Goal: Task Accomplishment & Management: Complete application form

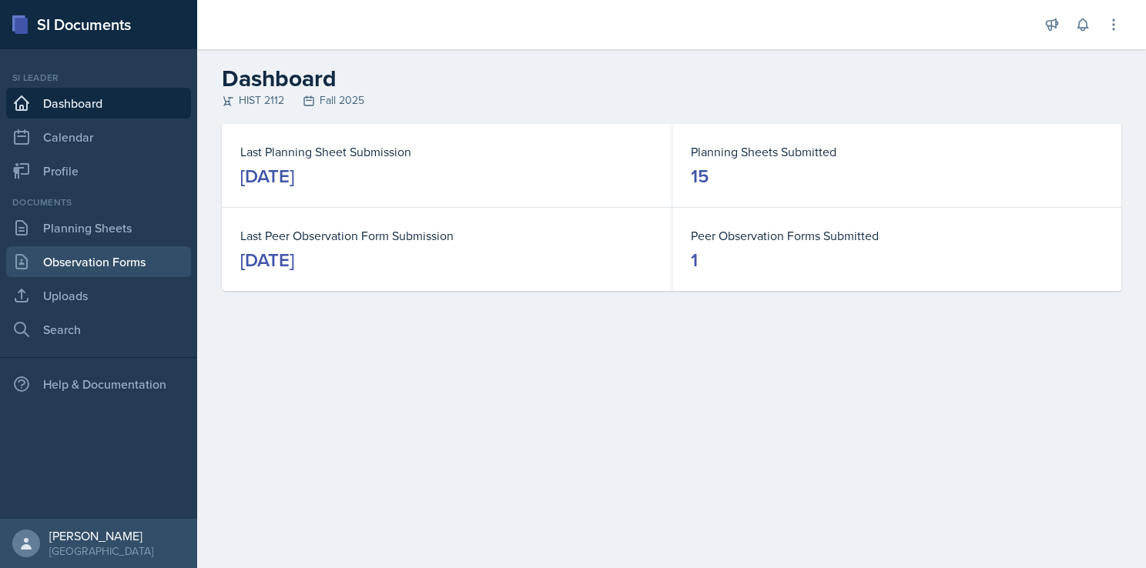
click at [105, 256] on link "Observation Forms" at bounding box center [98, 261] width 185 height 31
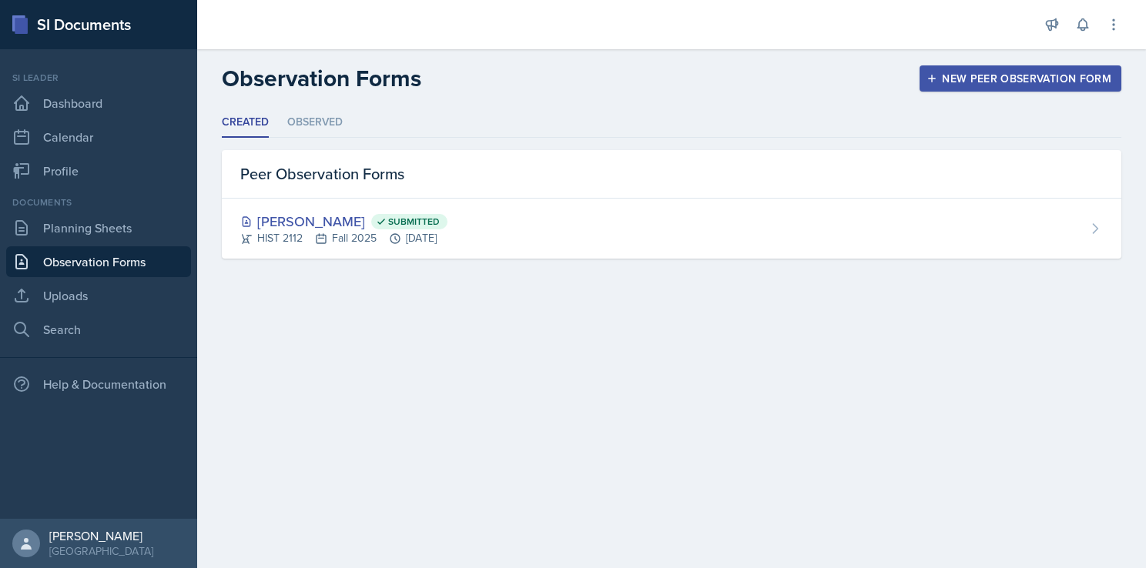
click at [950, 76] on div "New Peer Observation Form" at bounding box center [1021, 78] width 182 height 12
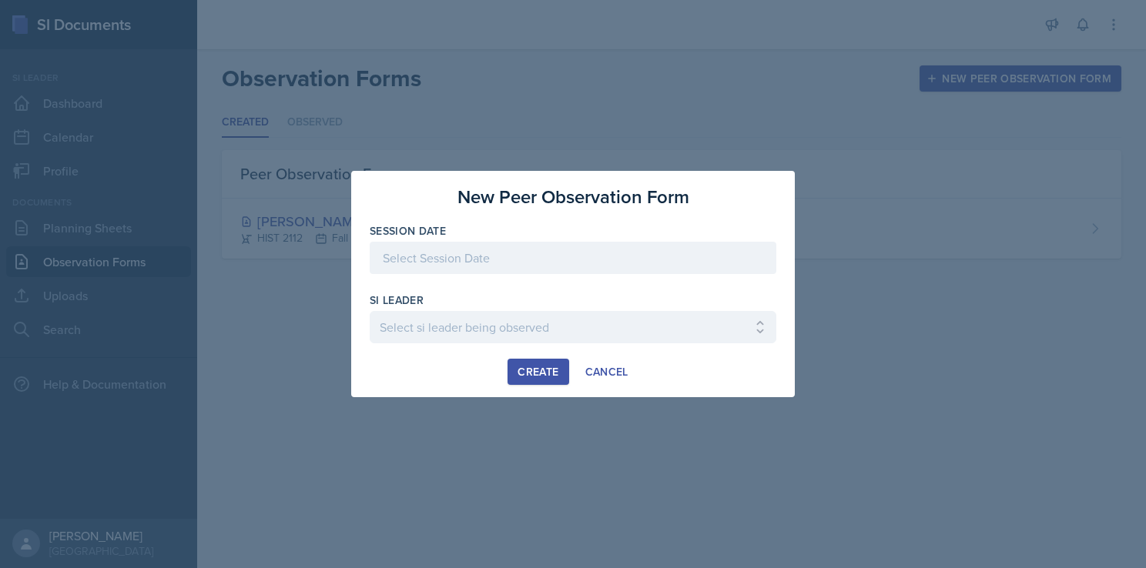
click at [525, 248] on div at bounding box center [573, 258] width 407 height 32
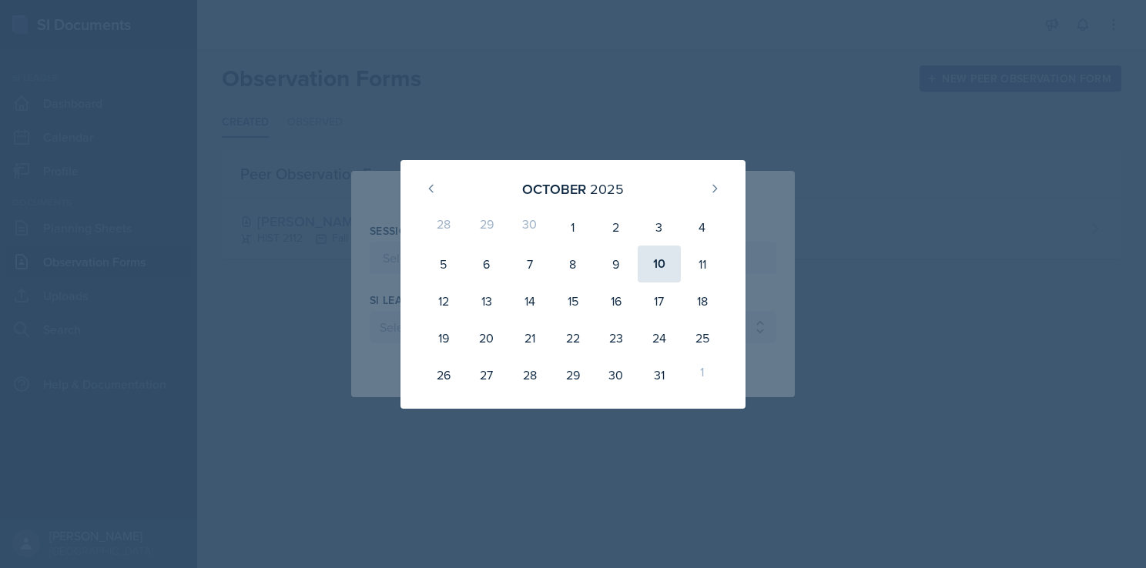
click at [662, 264] on div "10" at bounding box center [659, 264] width 43 height 37
type input "[DATE]"
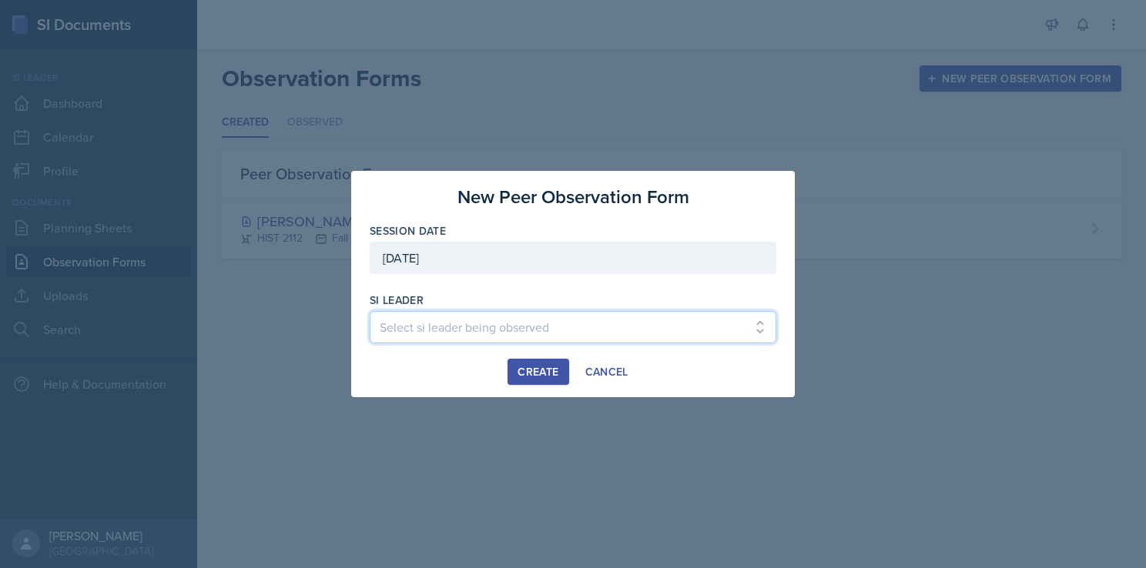
click at [530, 327] on select "Select si leader being observed [PERSON_NAME] / PSYC 2500 / The Phantoms of The…" at bounding box center [573, 327] width 407 height 32
click at [402, 367] on div "Create Cancel" at bounding box center [573, 372] width 407 height 26
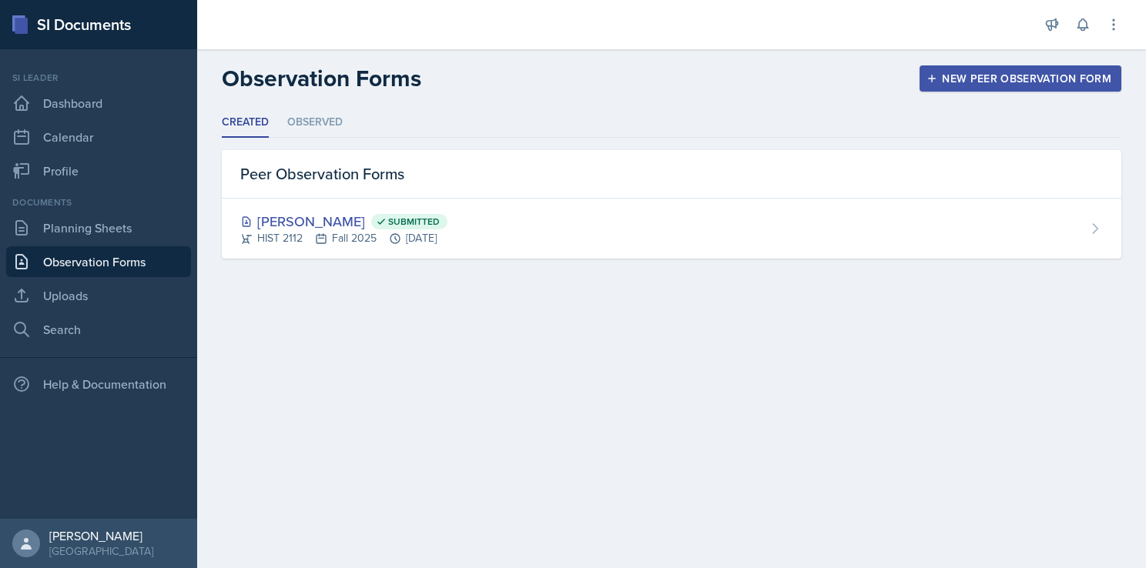
click at [977, 59] on header "Observation Forms New Peer Observation Form" at bounding box center [671, 78] width 949 height 59
click at [979, 76] on div "New Peer Observation Form" at bounding box center [1021, 78] width 182 height 12
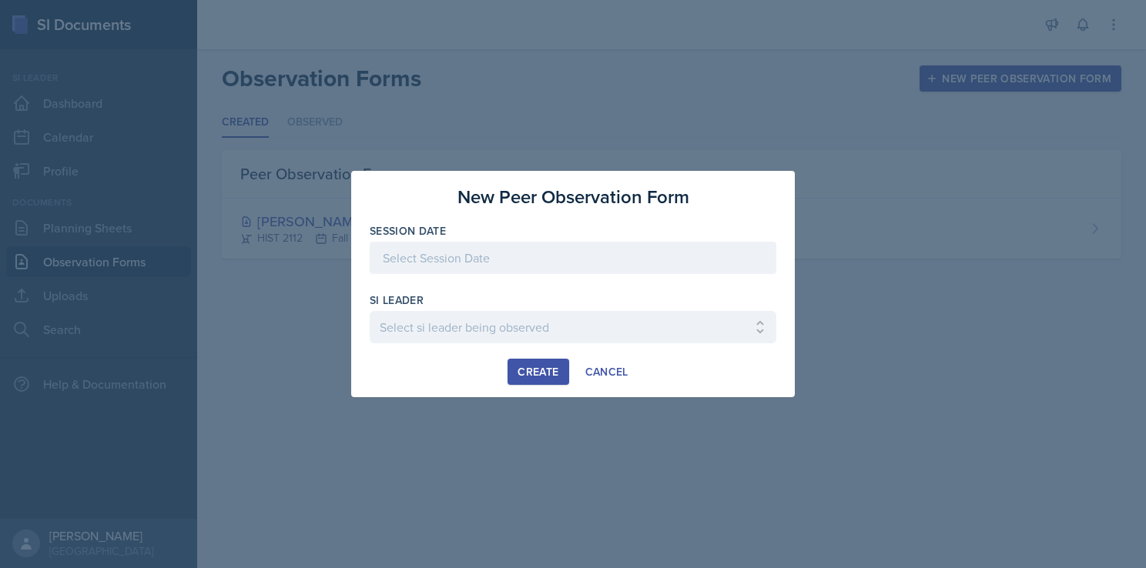
click at [575, 262] on div at bounding box center [573, 258] width 407 height 32
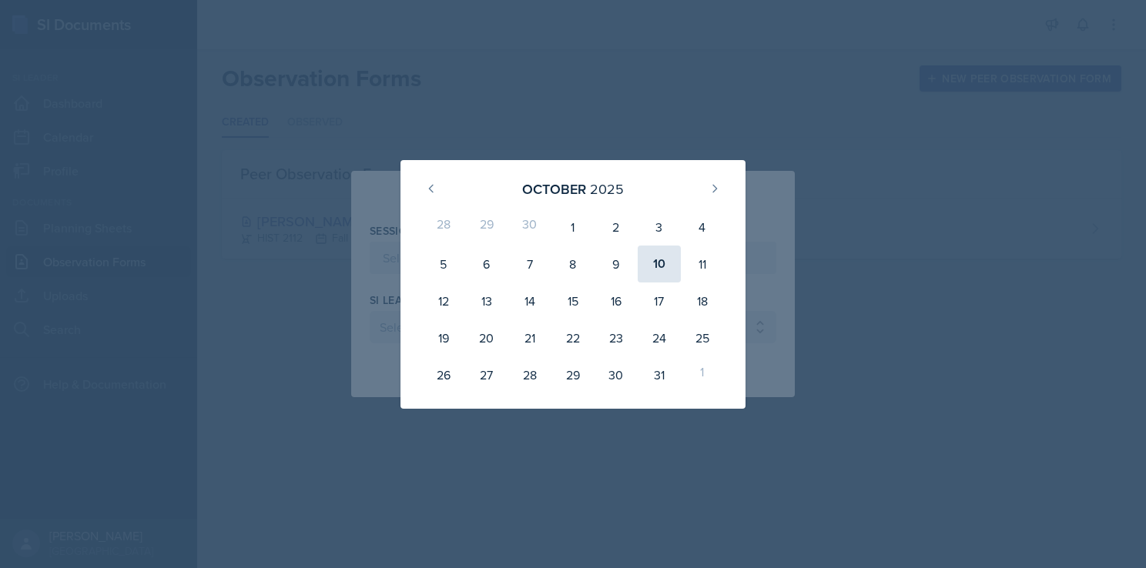
click at [652, 266] on div "10" at bounding box center [659, 264] width 43 height 37
type input "[DATE]"
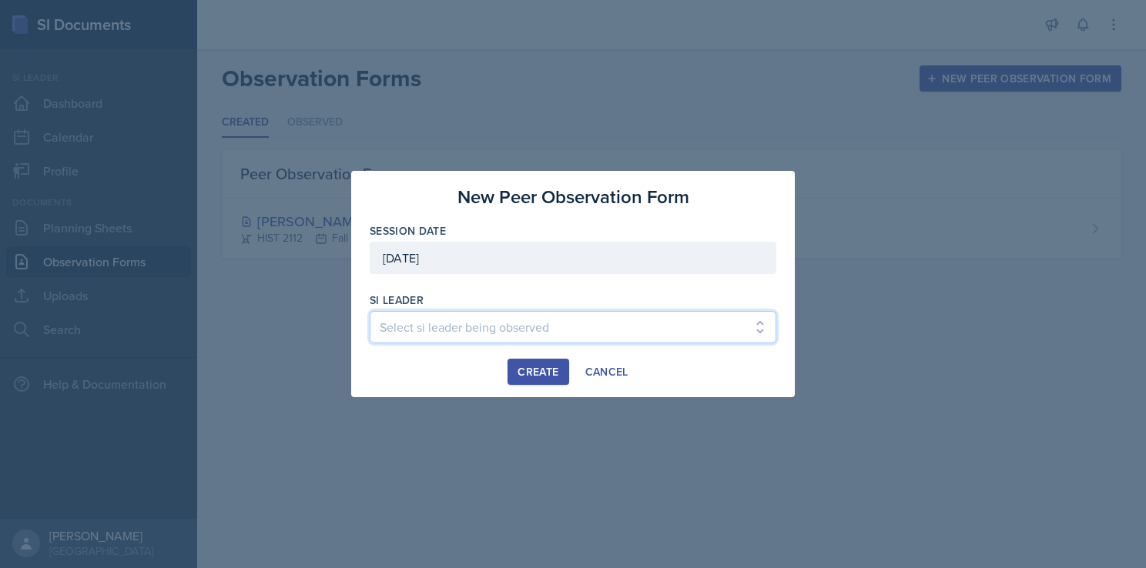
click at [504, 332] on select "Select si leader being observed [PERSON_NAME] / PSYC 2500 / The Phantoms of The…" at bounding box center [573, 327] width 407 height 32
select select "de1b48b2-187c-4b1d-a49a-02f0dc7ba65c"
click at [370, 311] on select "Select si leader being observed [PERSON_NAME] / PSYC 2500 / The Phantoms of The…" at bounding box center [573, 327] width 407 height 32
click at [520, 298] on div "si leader" at bounding box center [573, 300] width 407 height 15
click at [531, 366] on div "Create" at bounding box center [538, 372] width 41 height 12
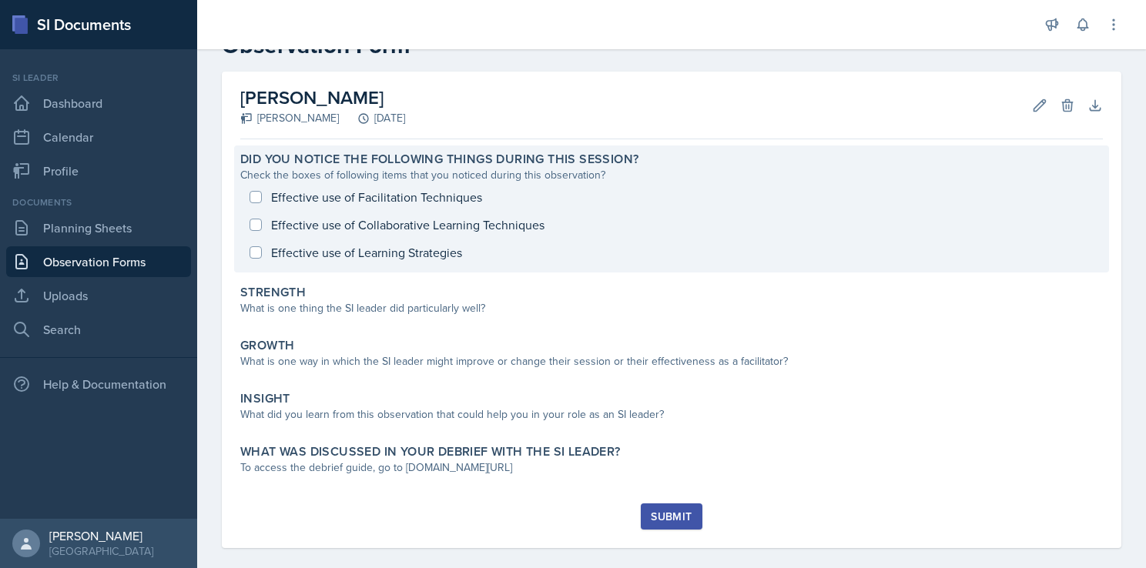
scroll to position [65, 0]
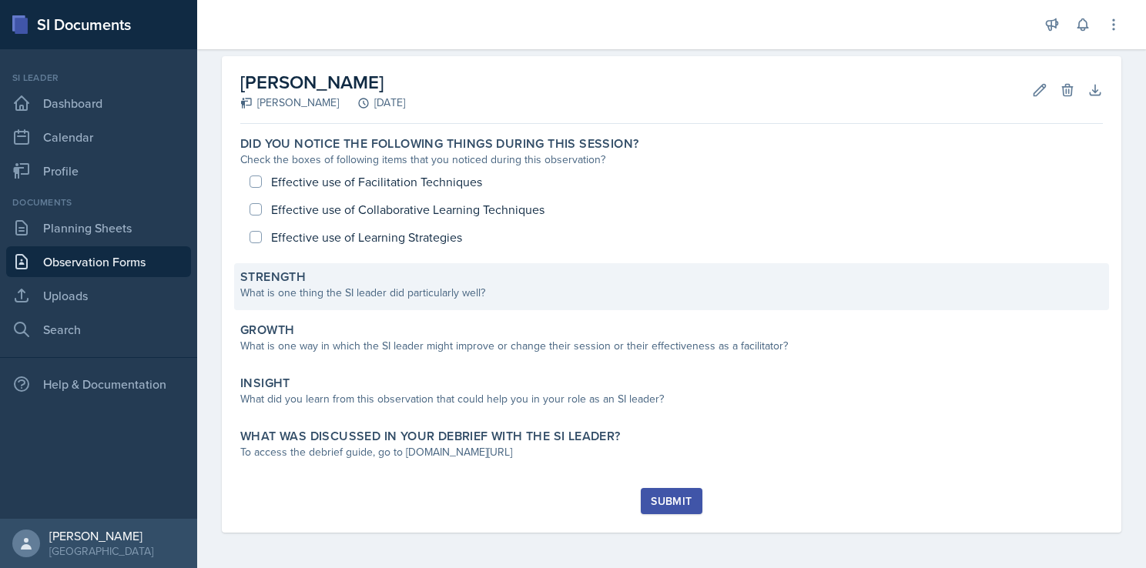
click at [435, 292] on div "What is one thing the SI leader did particularly well?" at bounding box center [671, 293] width 863 height 16
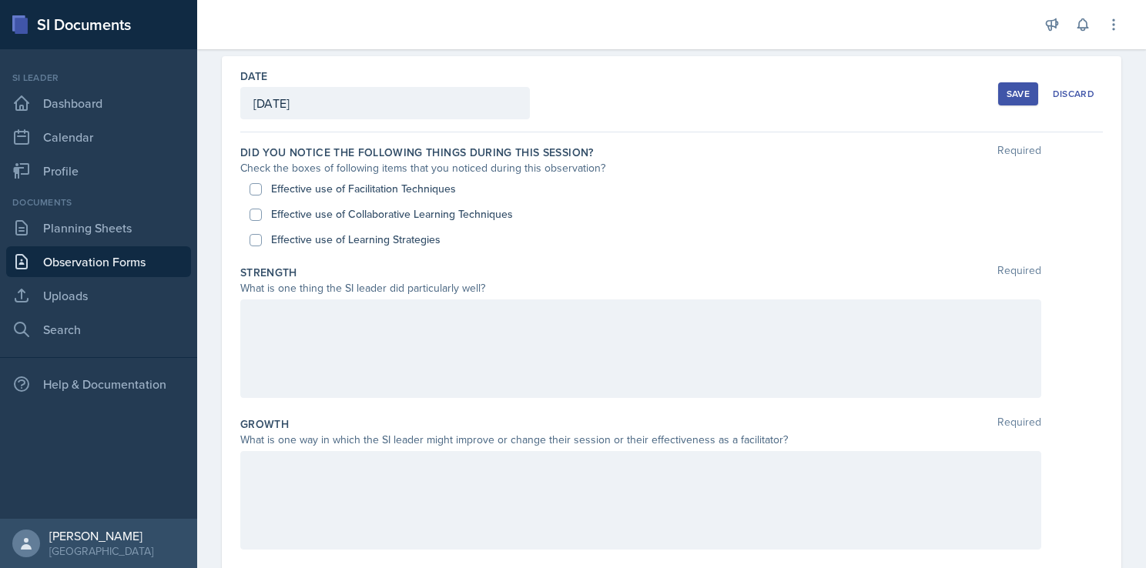
click at [380, 330] on div at bounding box center [640, 349] width 801 height 99
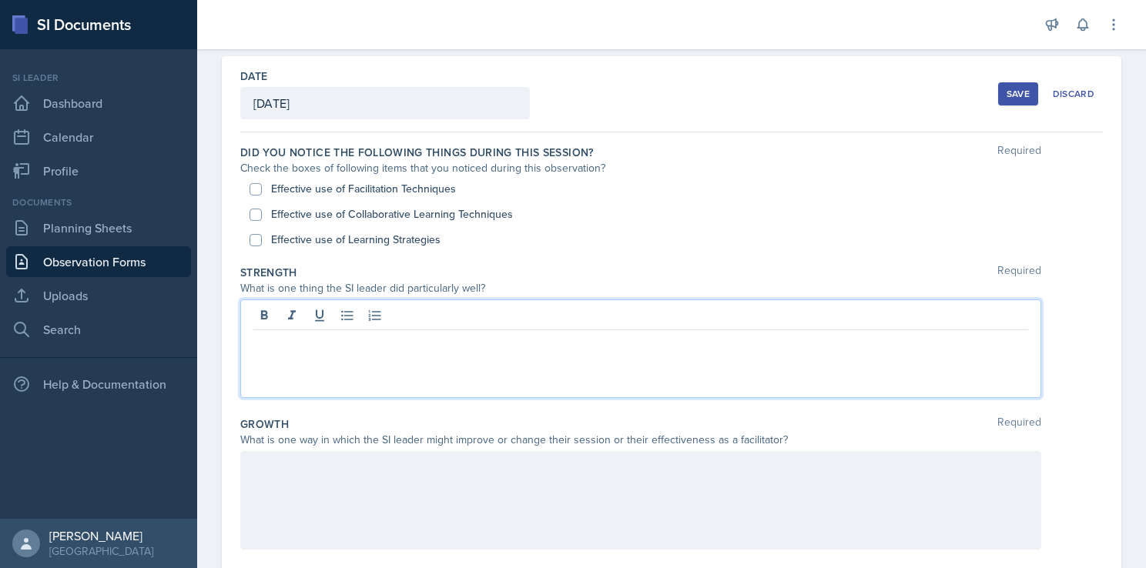
scroll to position [92, 0]
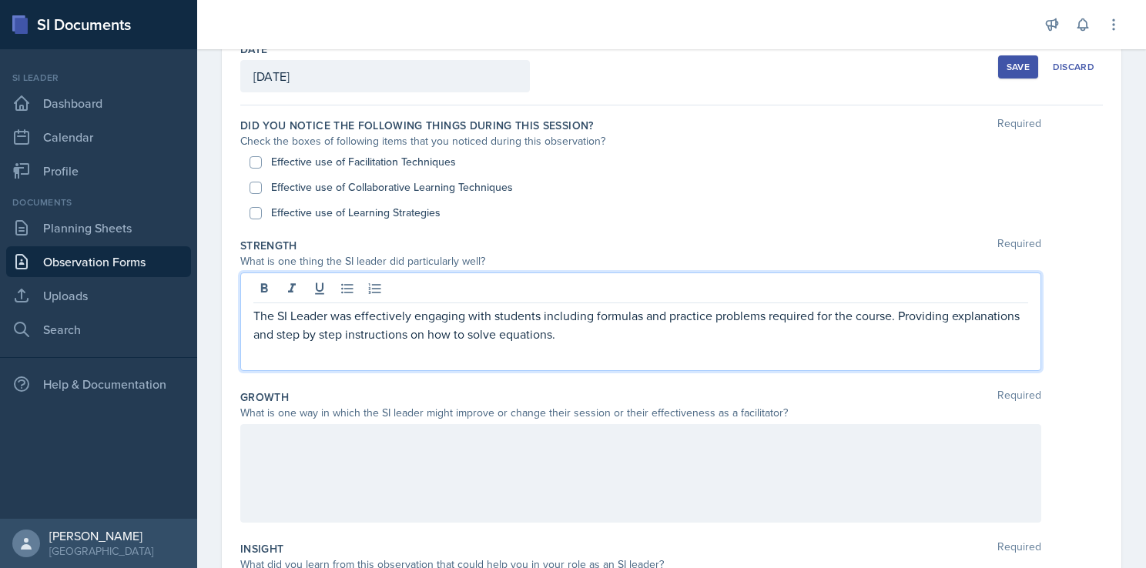
click at [600, 233] on div "Strength Required What is one thing the SI leader did particularly well? The SI…" at bounding box center [671, 308] width 863 height 152
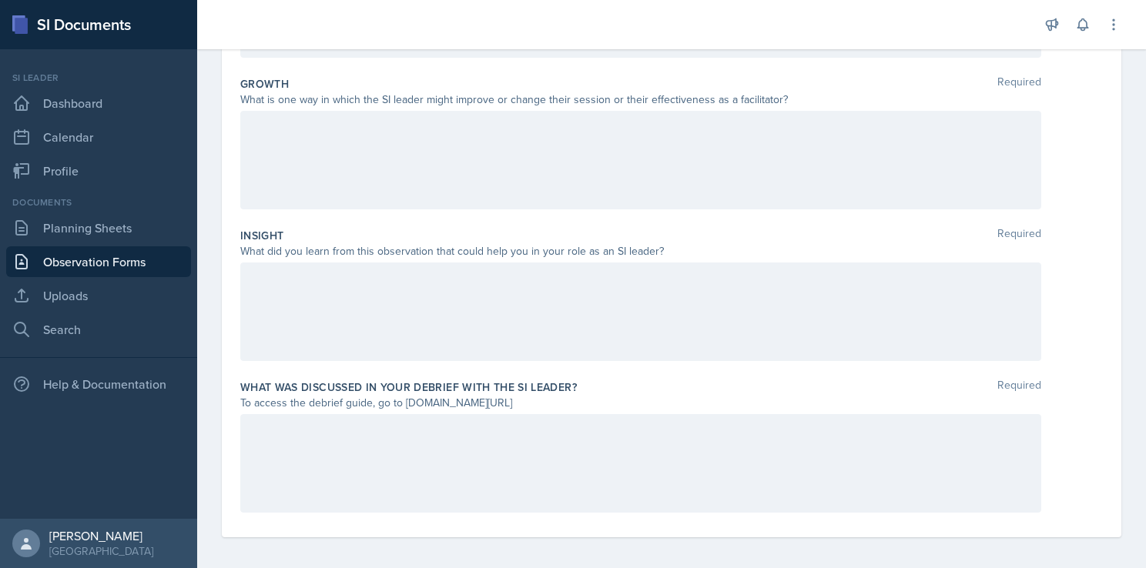
scroll to position [407, 0]
click at [527, 295] on div at bounding box center [640, 309] width 801 height 99
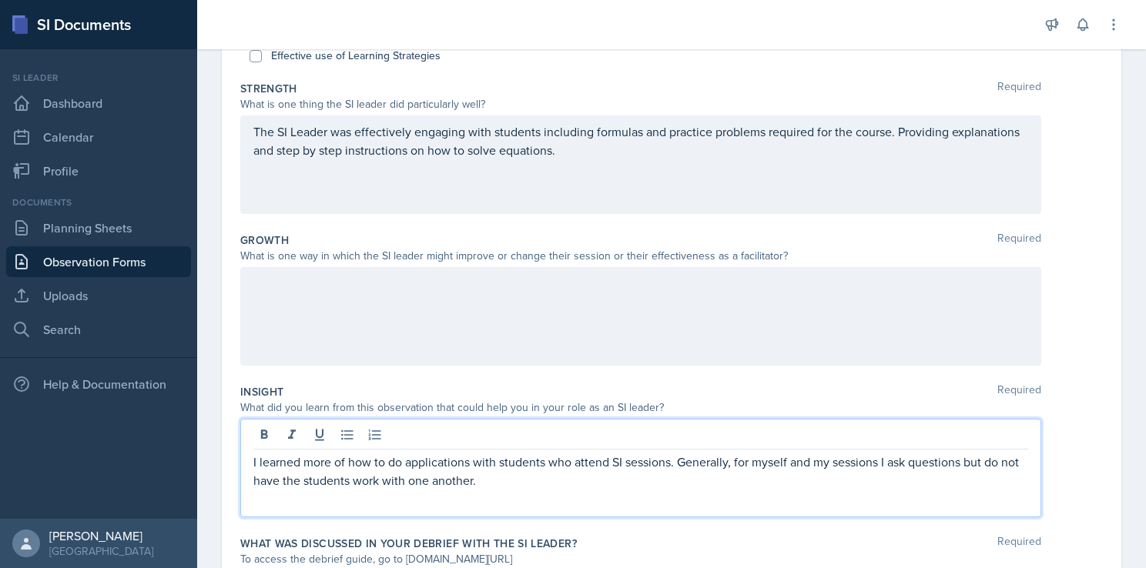
scroll to position [248, 0]
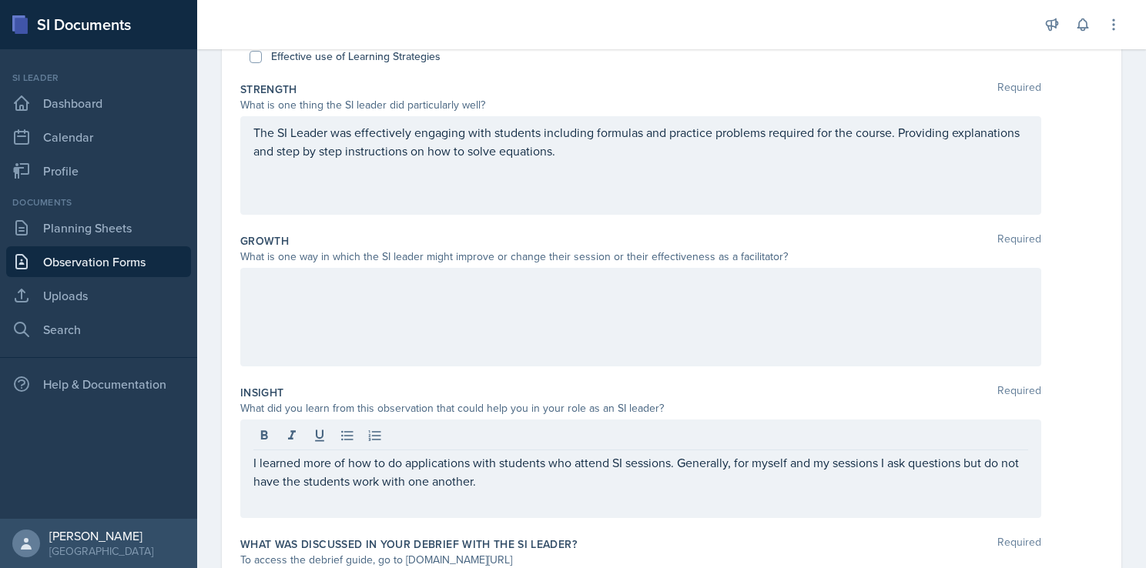
click at [508, 307] on div at bounding box center [640, 317] width 801 height 99
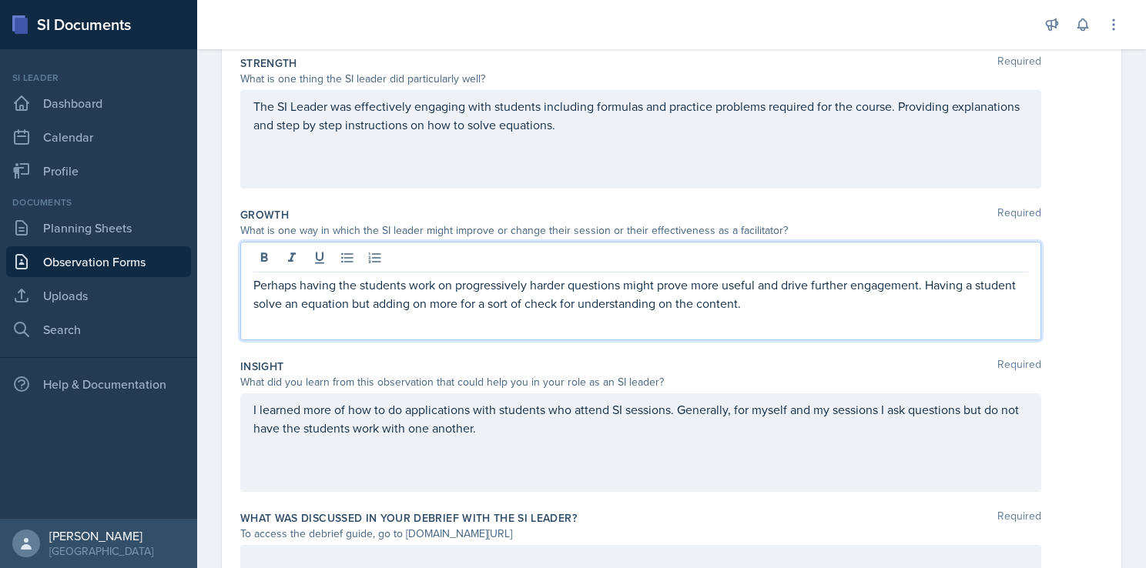
click at [679, 459] on div "I learned more of how to do applications with students who attend SI sessions. …" at bounding box center [640, 443] width 801 height 99
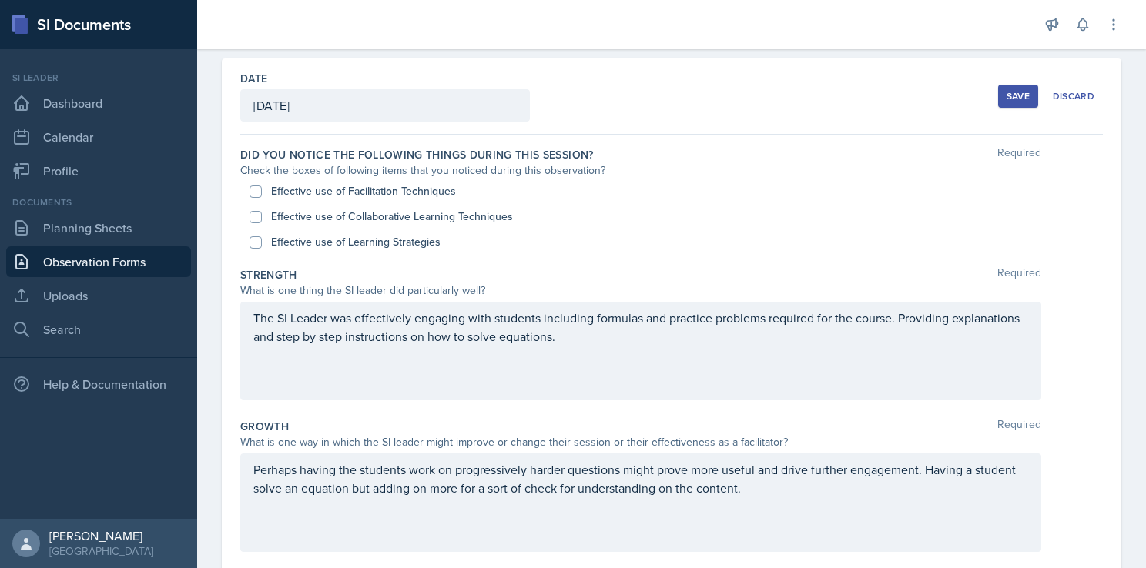
scroll to position [62, 0]
click at [256, 193] on input "Effective use of Facilitation Techniques" at bounding box center [256, 192] width 12 height 12
checkbox input "true"
click at [259, 243] on input "Effective use of Learning Strategies" at bounding box center [256, 243] width 12 height 12
checkbox input "true"
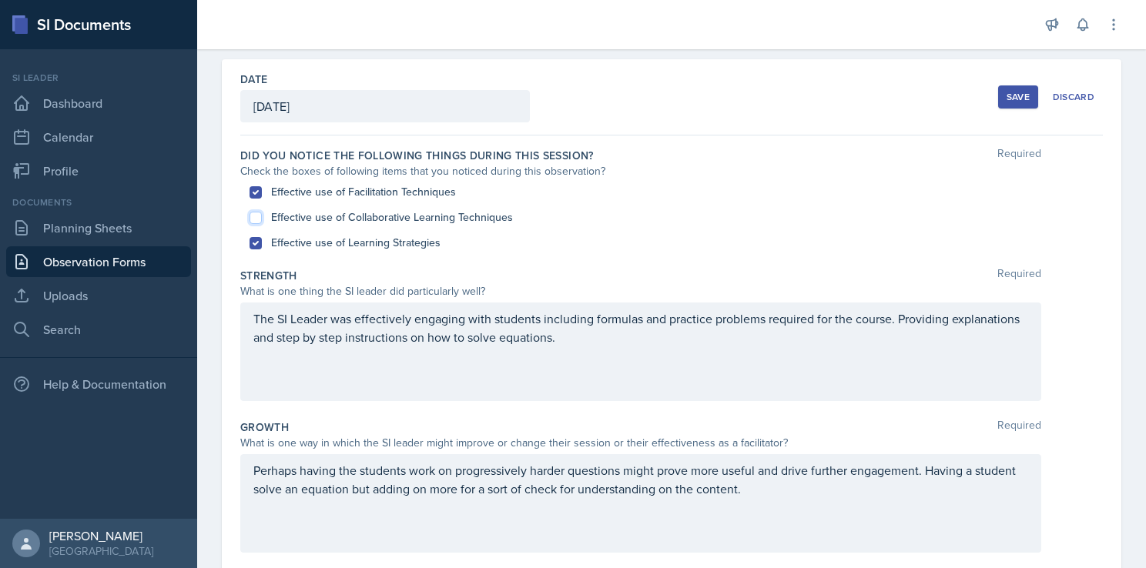
click at [259, 213] on input "Effective use of Collaborative Learning Techniques" at bounding box center [256, 218] width 12 height 12
checkbox input "true"
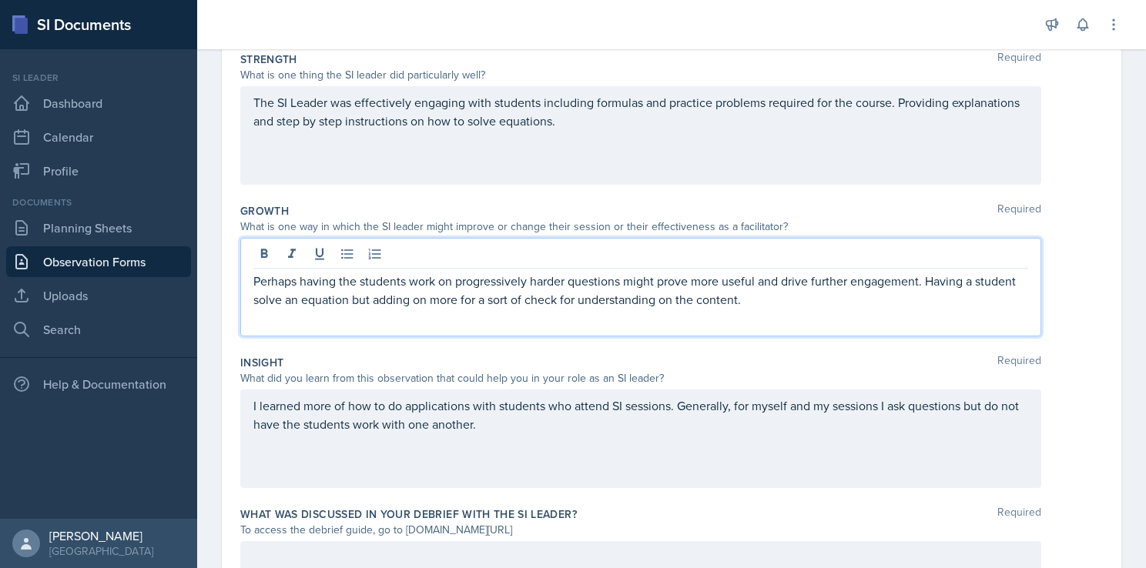
scroll to position [305, 0]
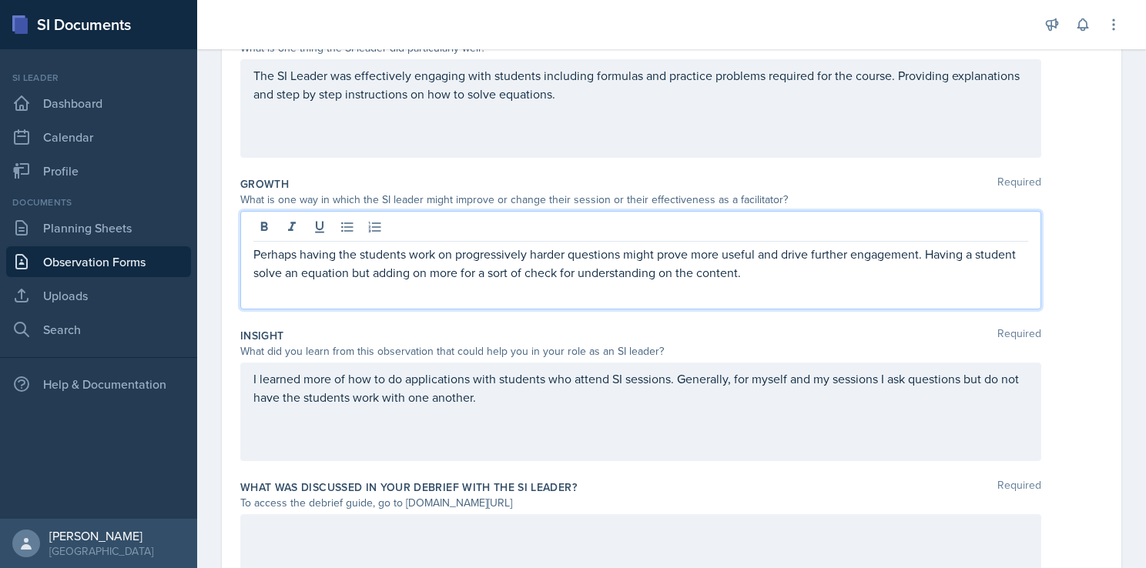
click at [800, 276] on p "Perhaps having the students work on progressively harder questions might prove …" at bounding box center [640, 263] width 775 height 37
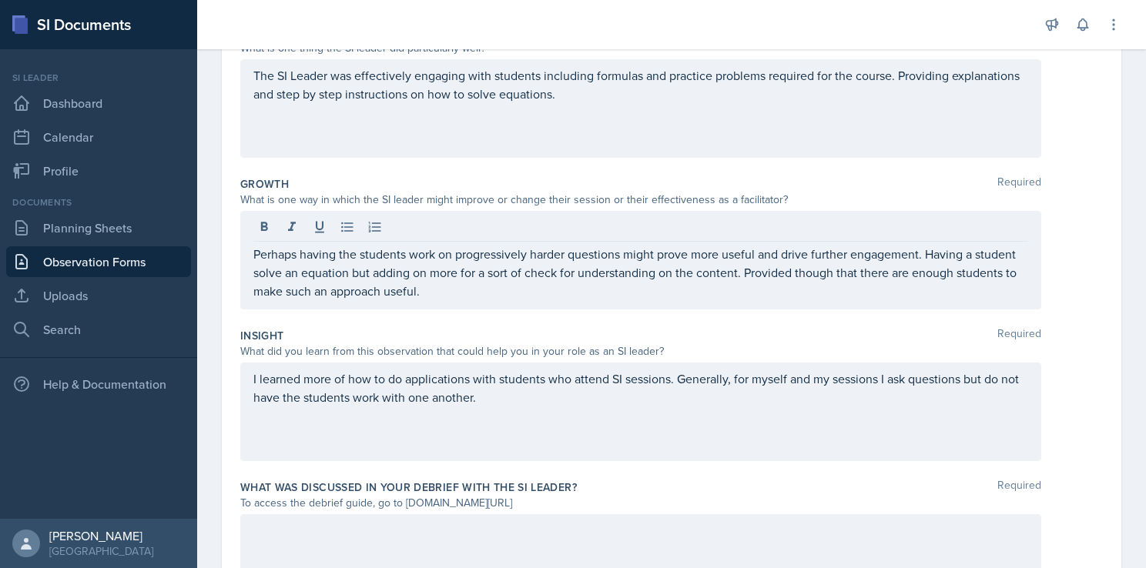
click at [880, 188] on div "Growth Required" at bounding box center [671, 183] width 863 height 15
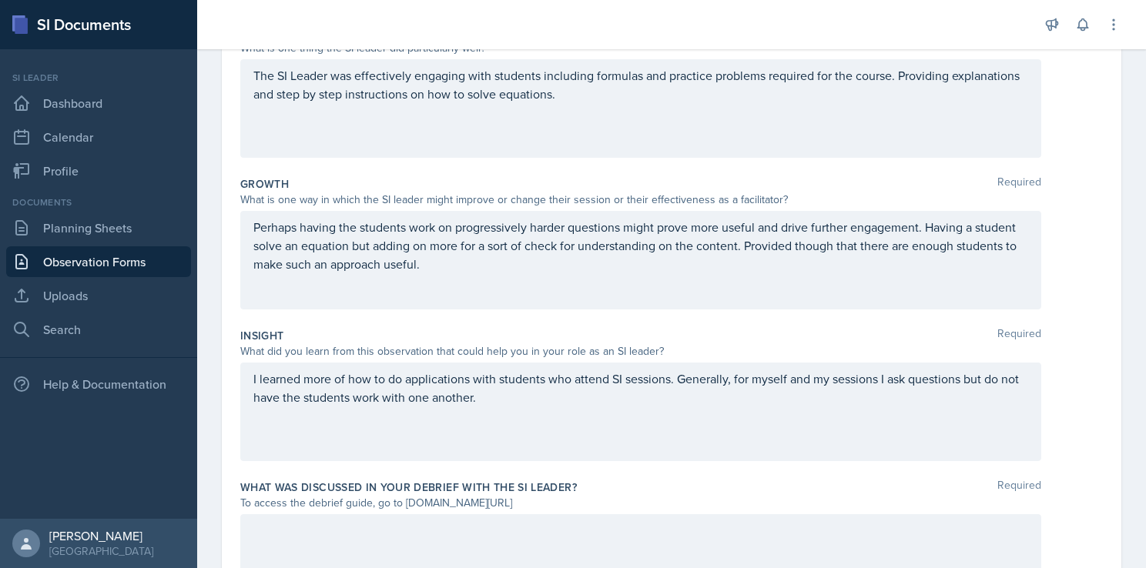
click at [801, 185] on div "Growth Required" at bounding box center [671, 183] width 863 height 15
drag, startPoint x: 801, startPoint y: 185, endPoint x: 779, endPoint y: 194, distance: 23.5
click at [779, 194] on div "What is one way in which the SI leader might improve or change their session or…" at bounding box center [640, 200] width 801 height 16
click at [108, 227] on link "Planning Sheets" at bounding box center [98, 228] width 185 height 31
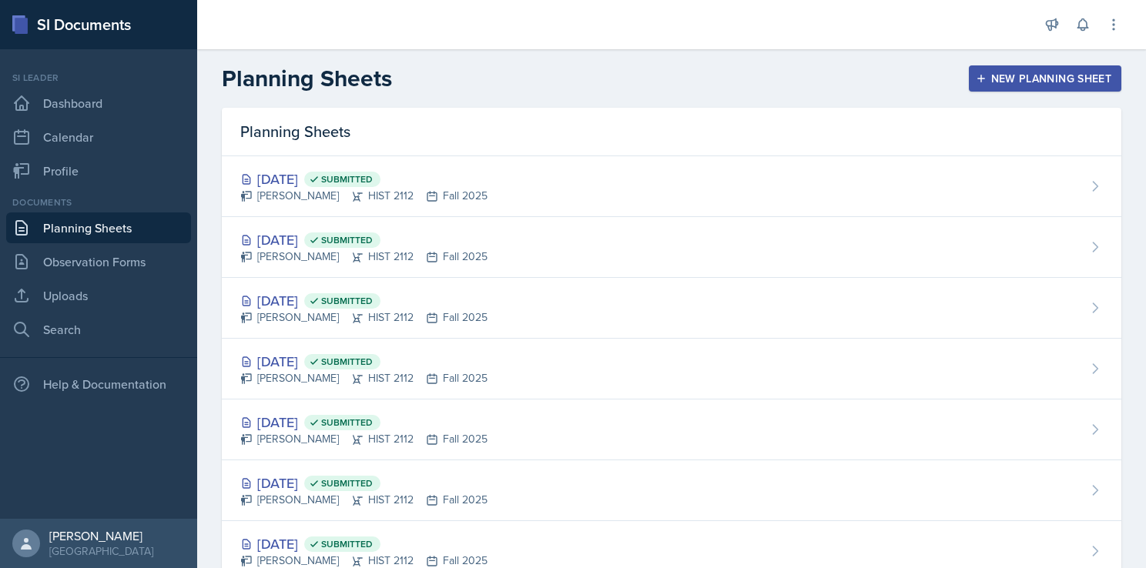
click at [987, 82] on div "New Planning Sheet" at bounding box center [1045, 78] width 132 height 12
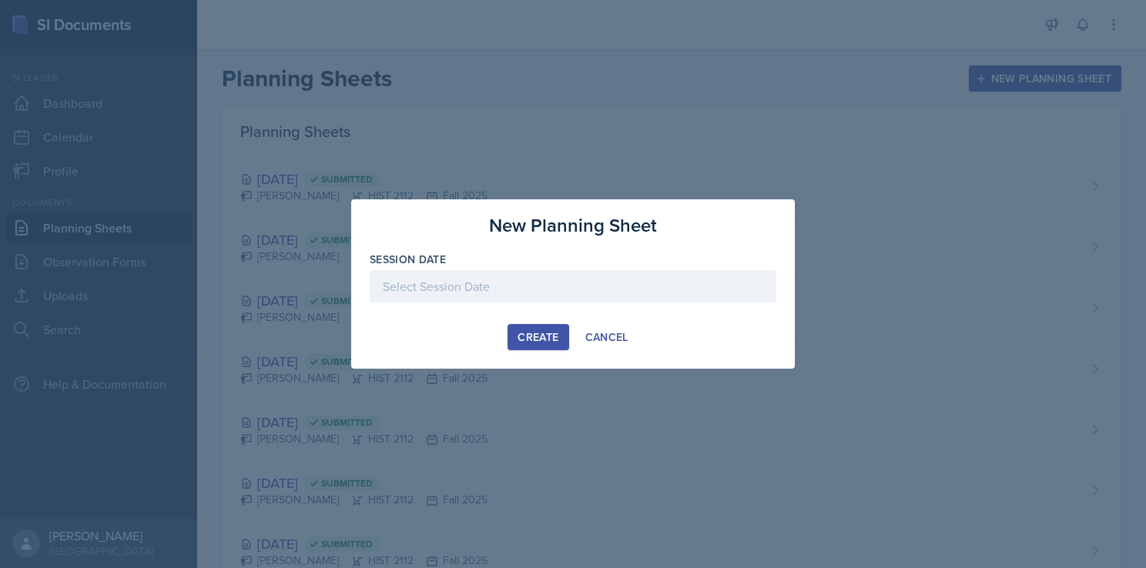
click at [497, 288] on div at bounding box center [573, 286] width 407 height 32
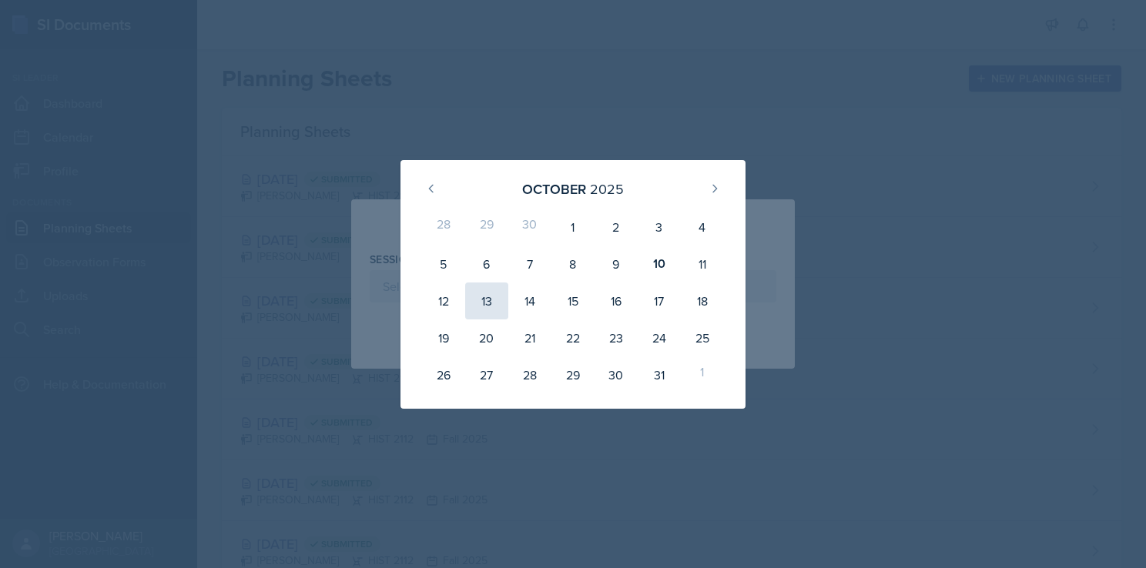
click at [482, 303] on div "13" at bounding box center [486, 301] width 43 height 37
type input "[DATE]"
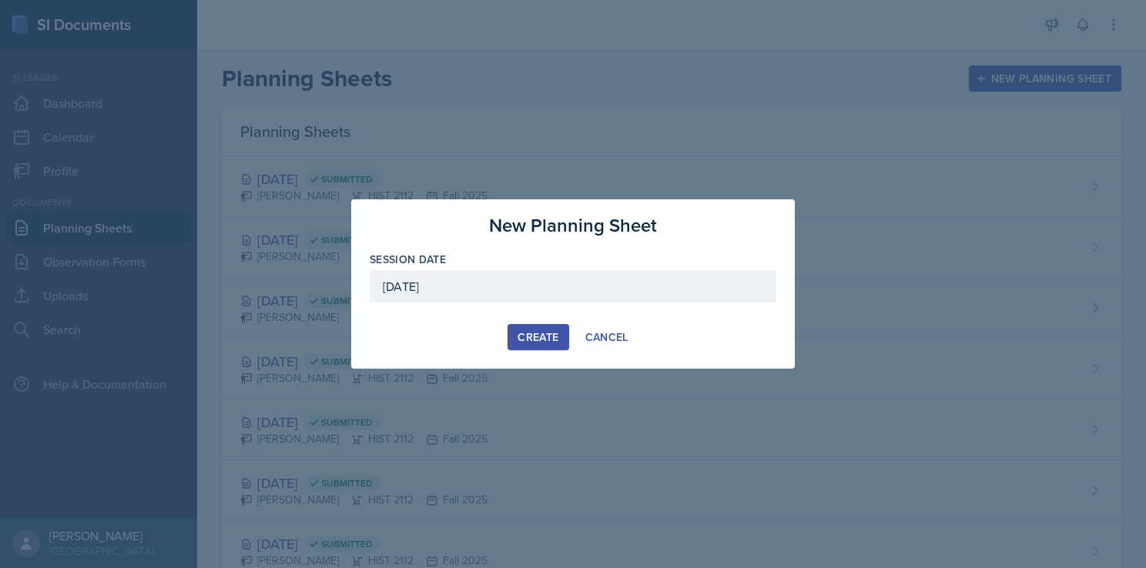
click at [524, 335] on div "Create" at bounding box center [538, 337] width 41 height 12
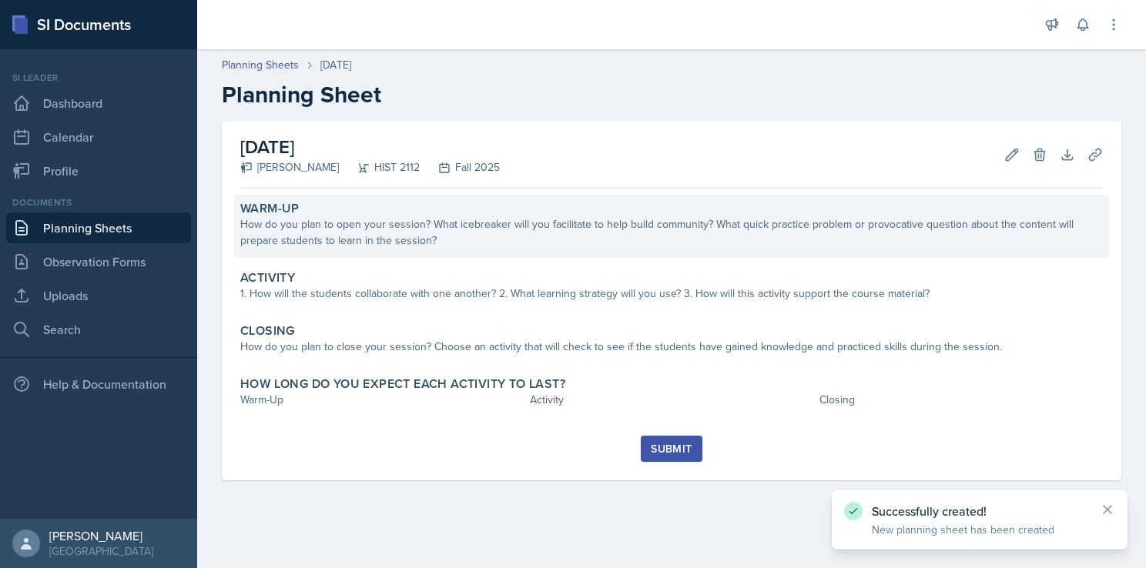
click at [496, 219] on div "How do you plan to open your session? What icebreaker will you facilitate to he…" at bounding box center [671, 232] width 863 height 32
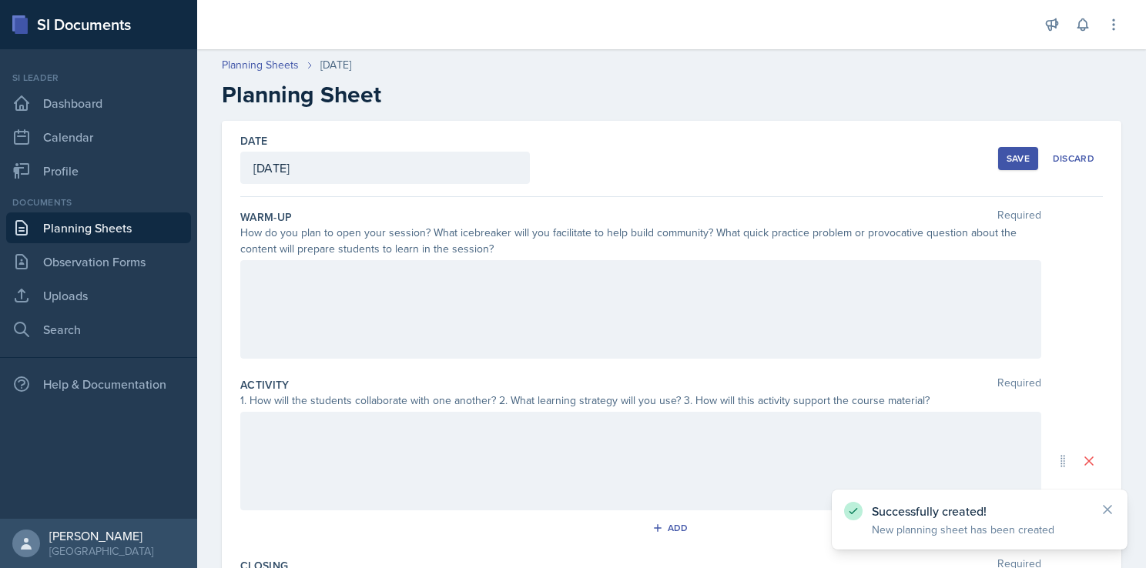
click at [419, 308] on div at bounding box center [640, 309] width 801 height 99
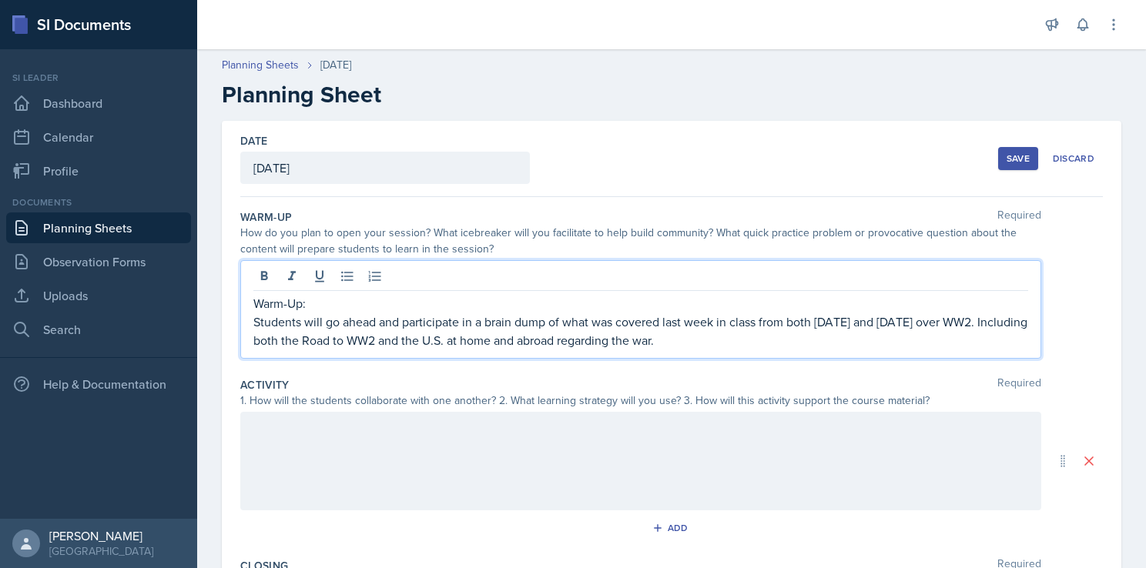
click at [327, 437] on div at bounding box center [640, 461] width 801 height 99
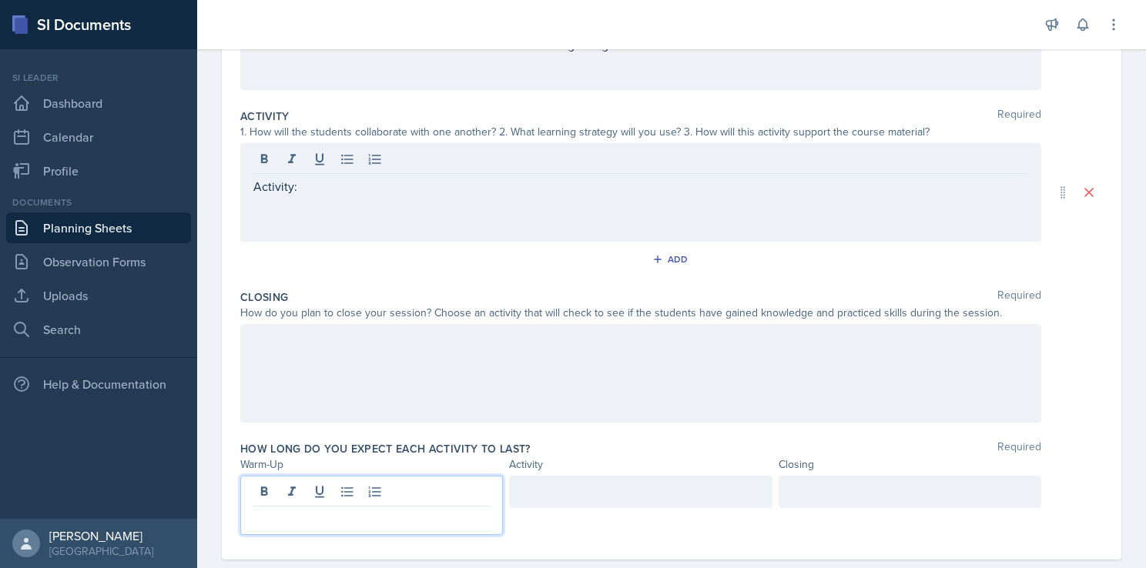
scroll to position [296, 0]
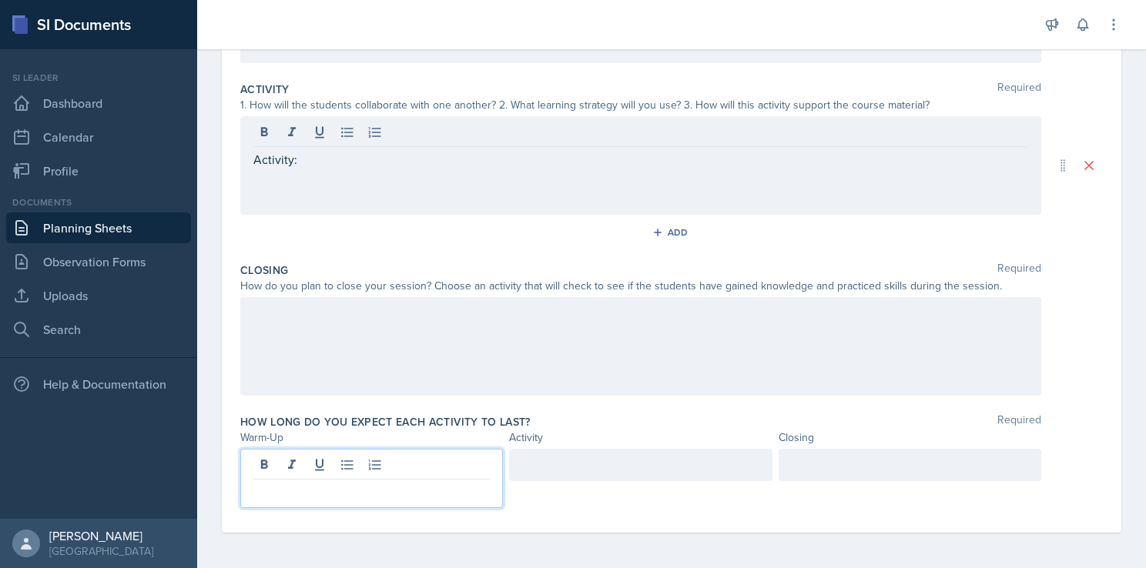
click at [317, 499] on p at bounding box center [371, 492] width 236 height 18
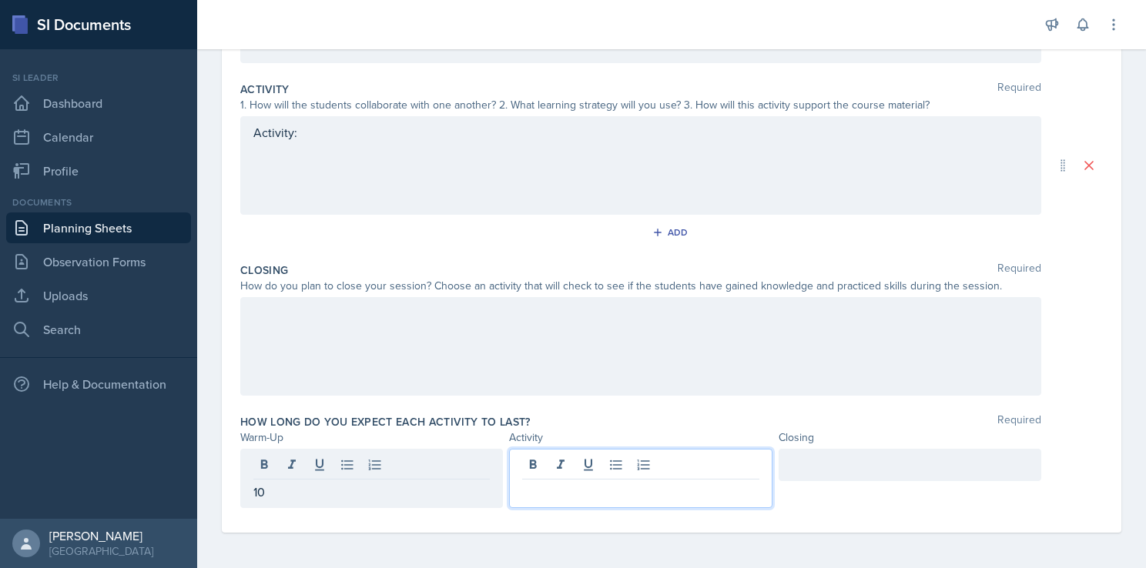
click at [659, 471] on div at bounding box center [640, 478] width 263 height 59
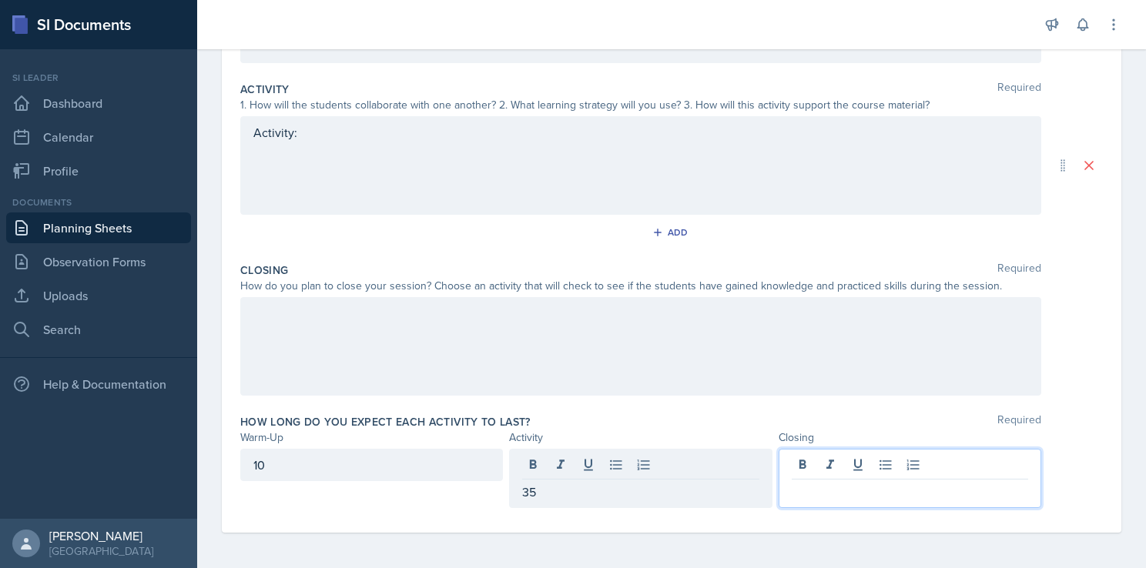
click at [894, 461] on div at bounding box center [910, 478] width 263 height 59
click at [347, 456] on div "10" at bounding box center [371, 465] width 263 height 32
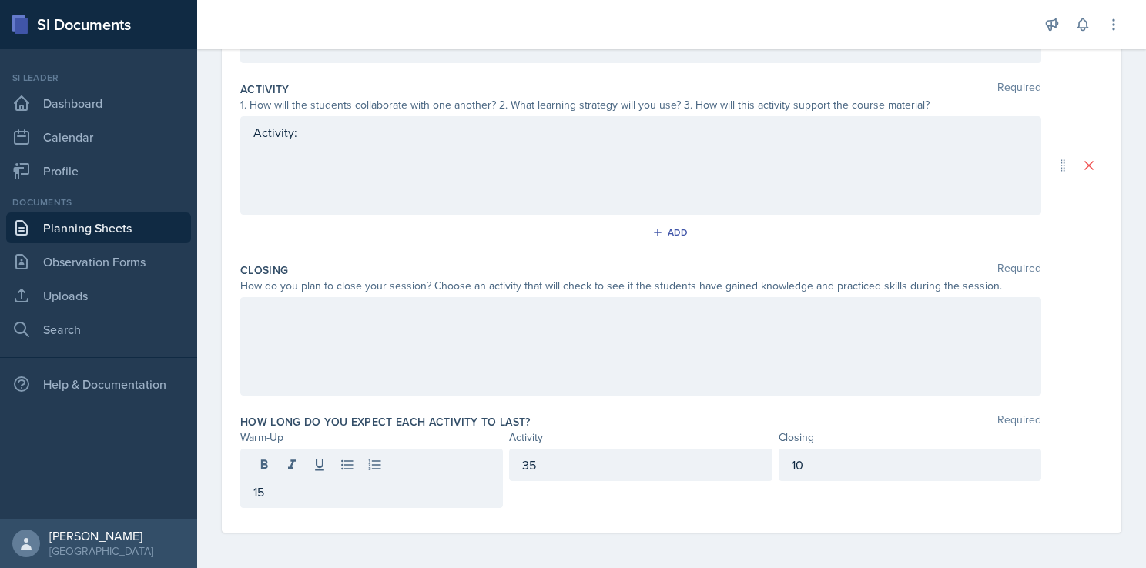
click at [528, 399] on div "Closing Required How do you plan to close your session? Choose an activity that…" at bounding box center [671, 332] width 863 height 152
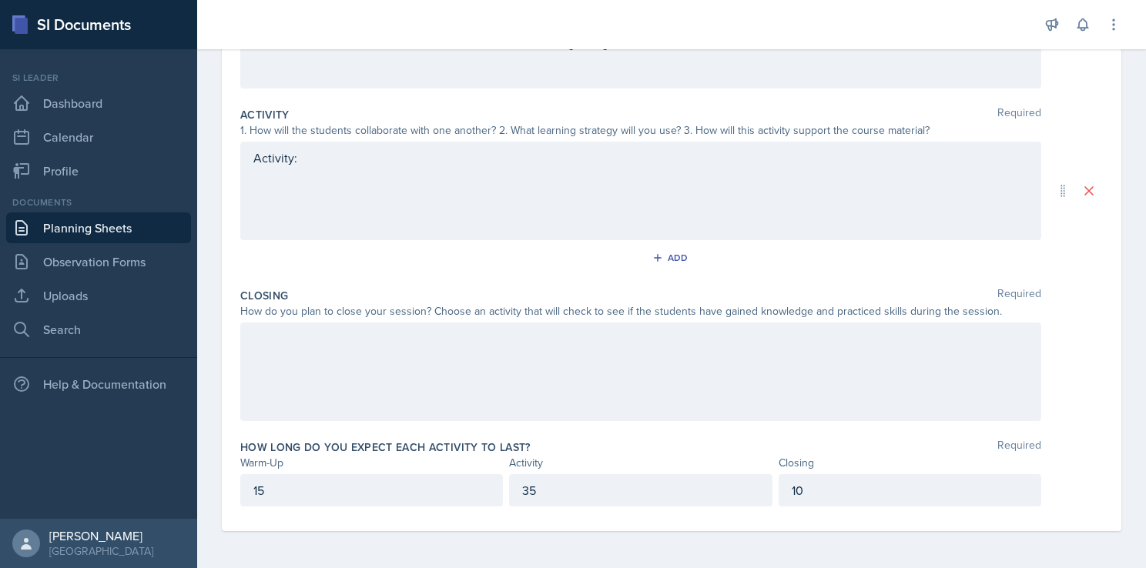
scroll to position [269, 0]
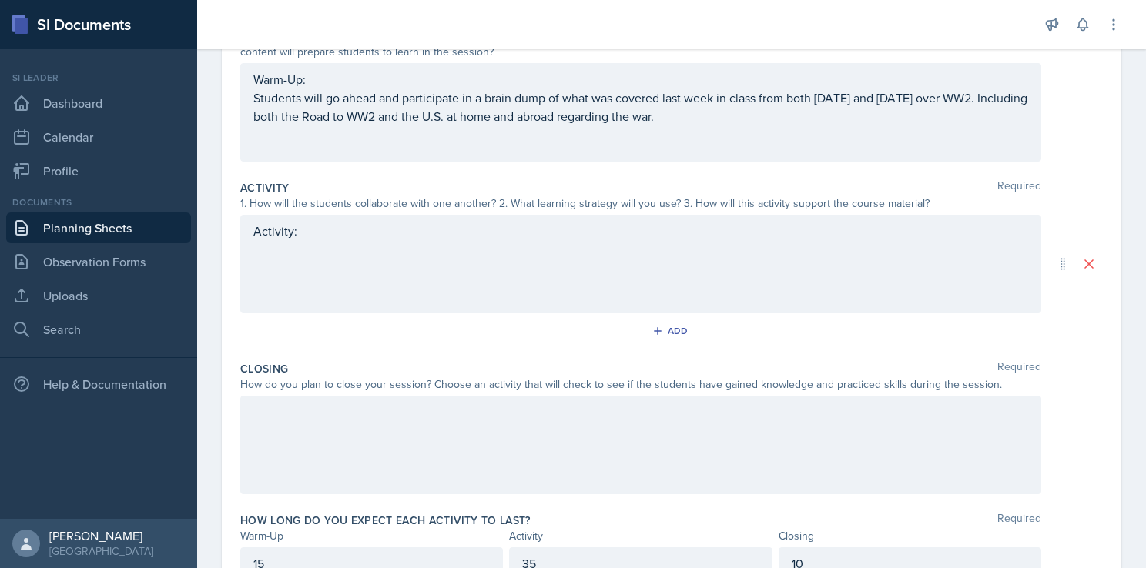
click at [280, 256] on p at bounding box center [640, 249] width 775 height 18
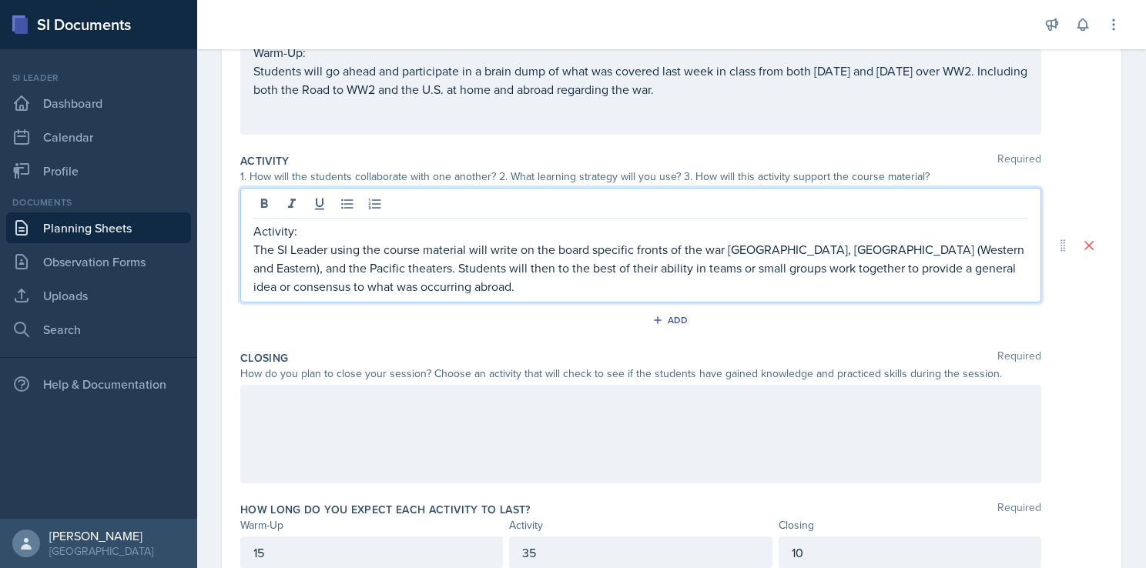
click at [394, 292] on p "The SI Leader using the course material will write on the board specific fronts…" at bounding box center [640, 267] width 775 height 55
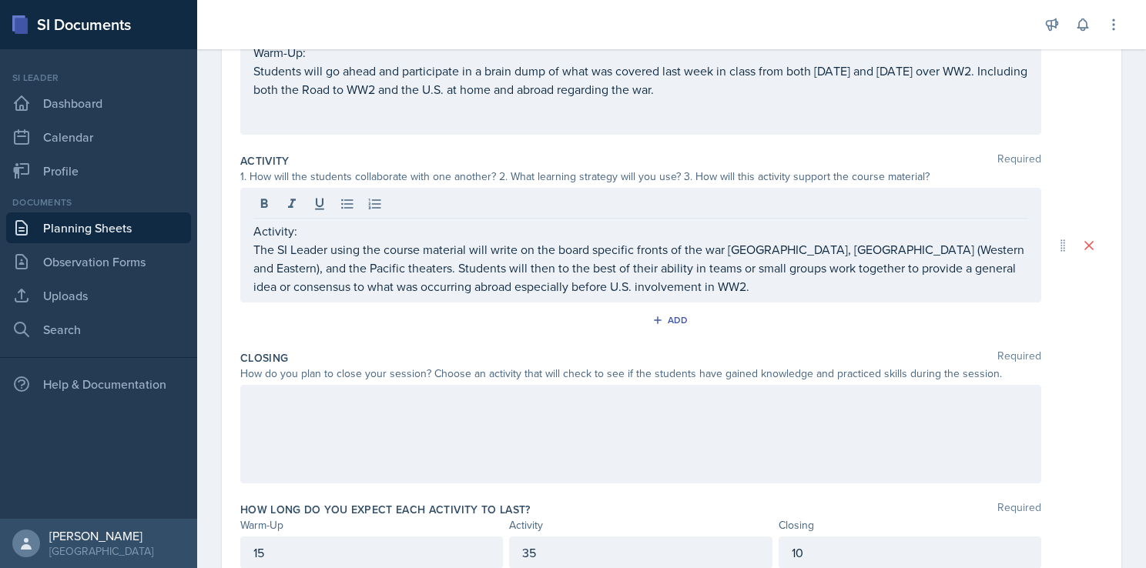
click at [327, 427] on div at bounding box center [640, 434] width 801 height 99
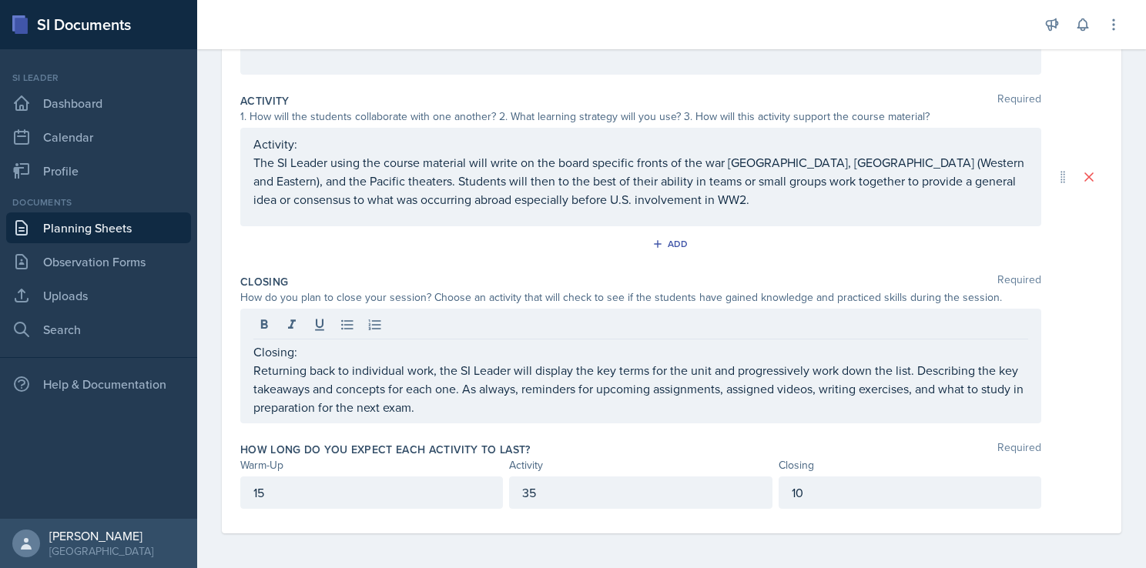
click at [600, 445] on div "How long do you expect each activity to last? Required" at bounding box center [671, 449] width 863 height 15
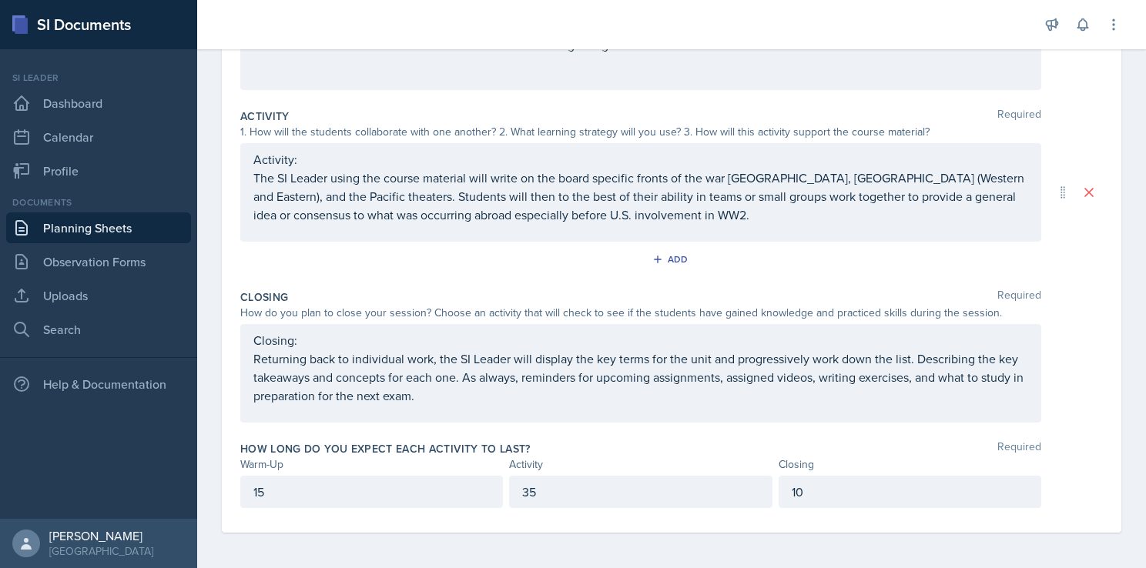
scroll to position [0, 0]
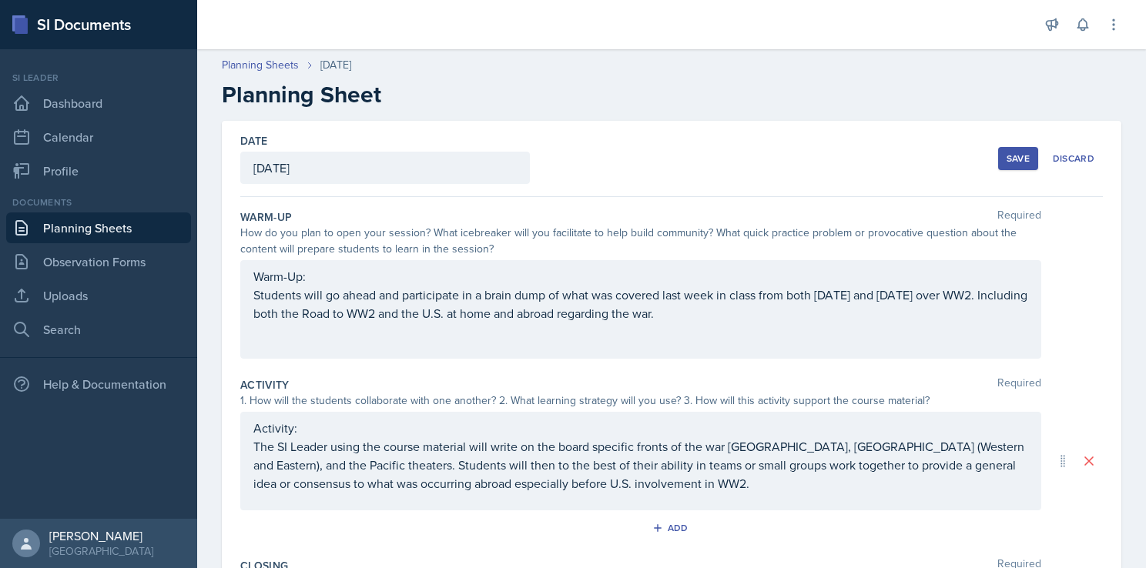
click at [1007, 159] on div "Save" at bounding box center [1018, 158] width 23 height 12
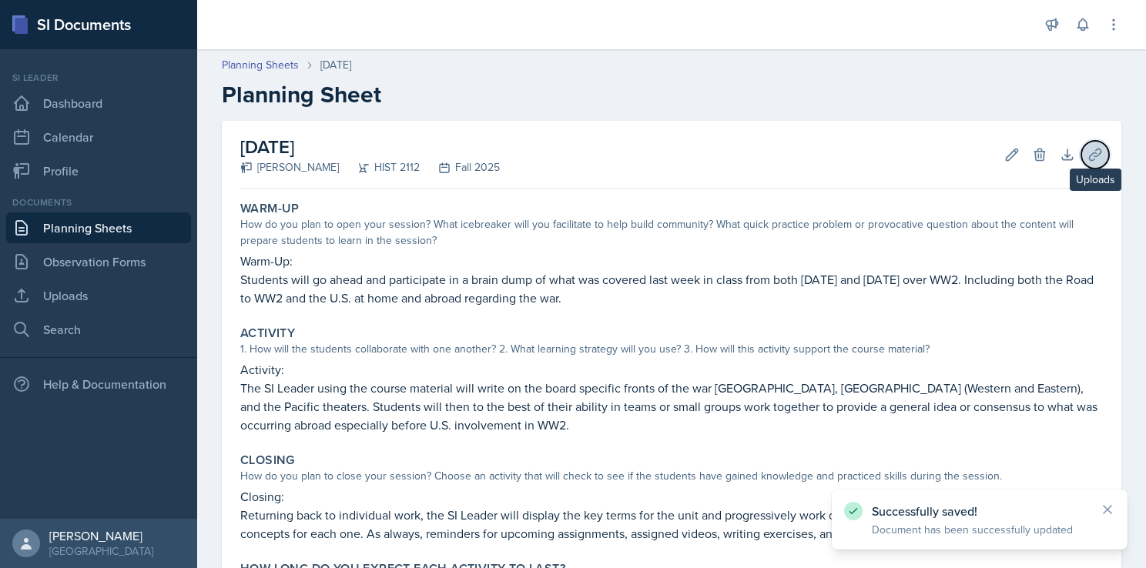
click at [1087, 156] on icon at bounding box center [1094, 154] width 15 height 15
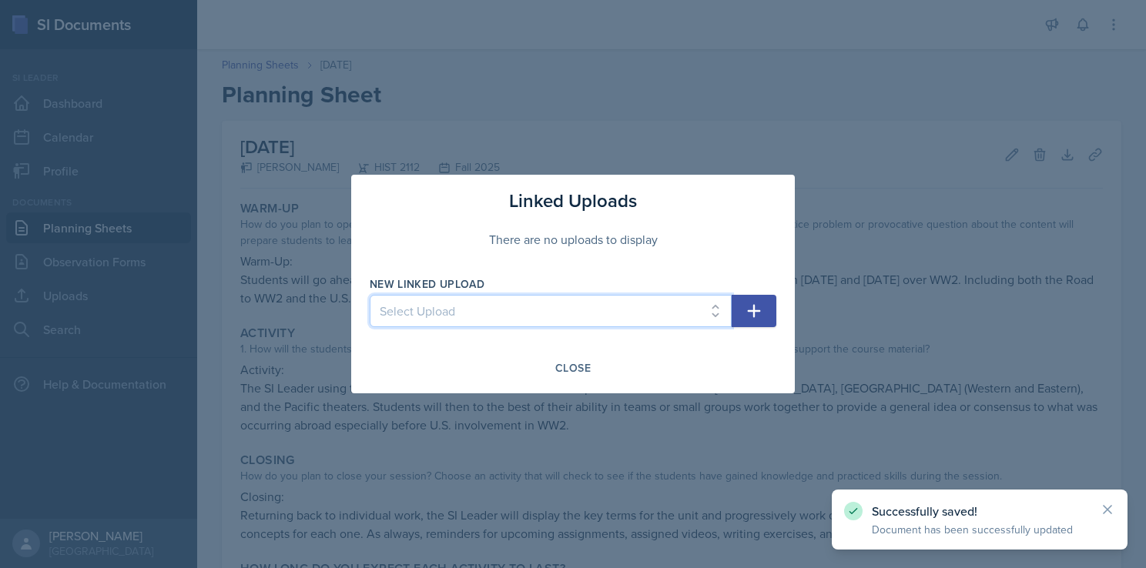
click at [672, 309] on select "Select Upload Taboo rules Introduction PowerPoint 8/25 8/25 PowerPoint 8/25 Mic…" at bounding box center [551, 311] width 362 height 32
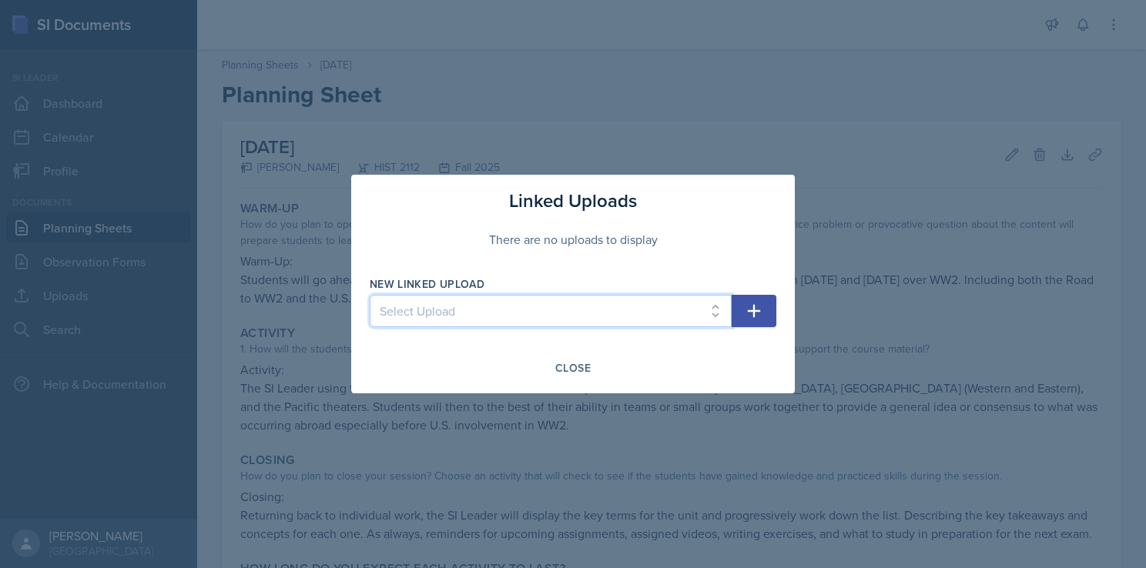
select select "f36cede6-88f7-4b00-98f6-474ef384146f"
click at [370, 295] on select "Select Upload Taboo rules Introduction PowerPoint 8/25 8/25 PowerPoint 8/25 Mic…" at bounding box center [551, 311] width 362 height 32
click at [749, 319] on icon "button" at bounding box center [754, 311] width 18 height 18
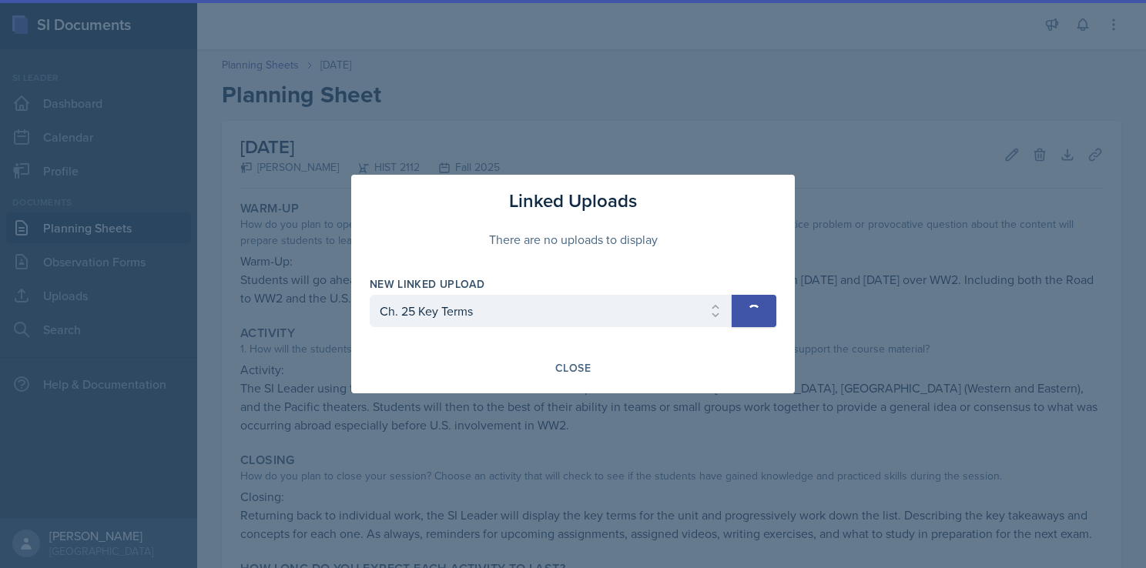
select select
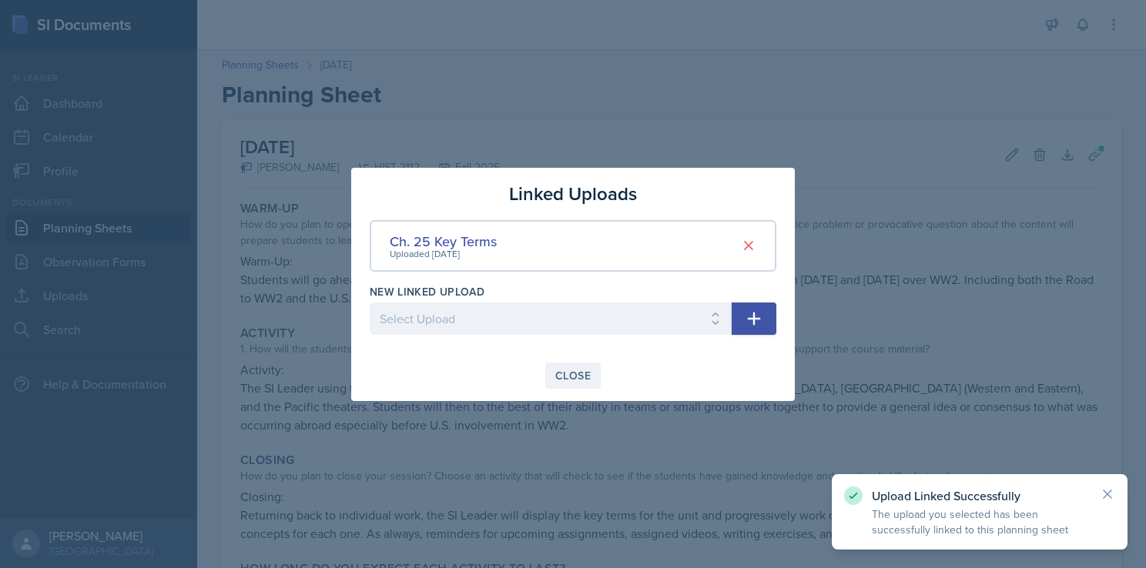
click at [585, 387] on button "Close" at bounding box center [572, 376] width 55 height 26
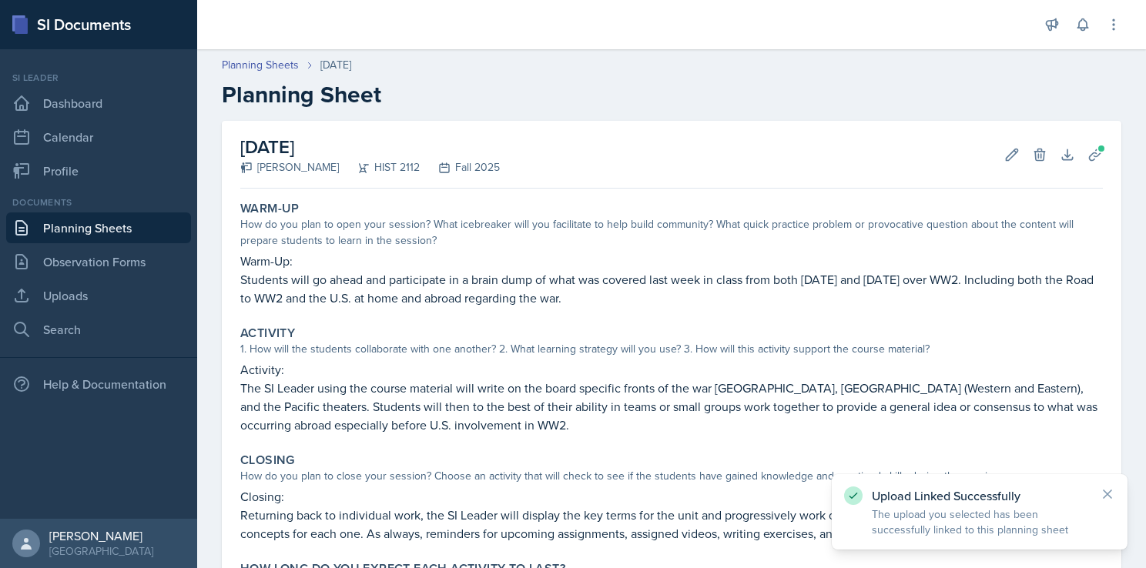
scroll to position [169, 0]
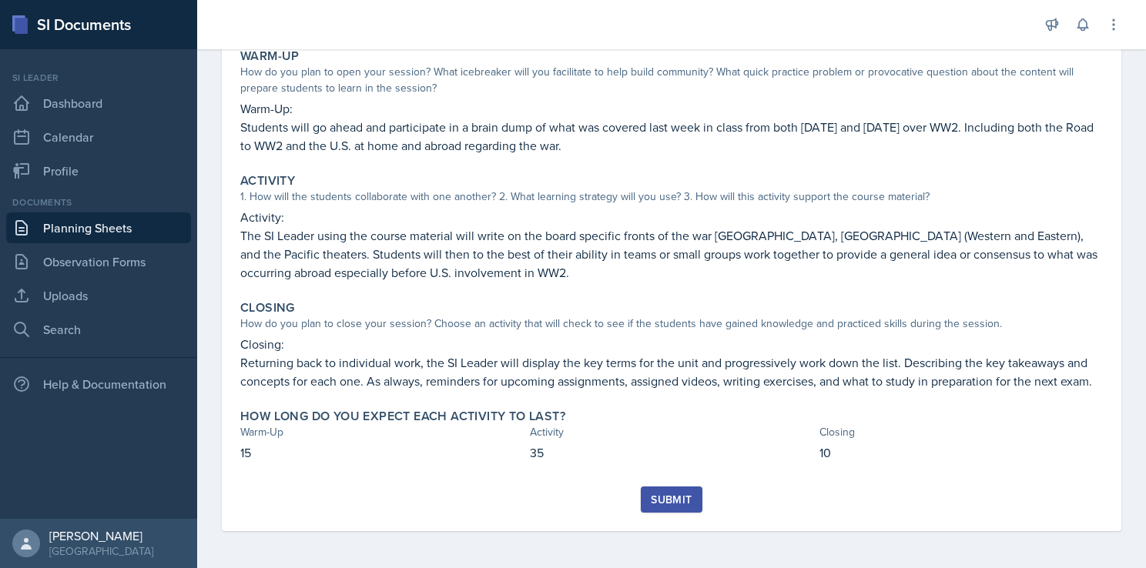
click at [655, 499] on div "Submit" at bounding box center [671, 500] width 41 height 12
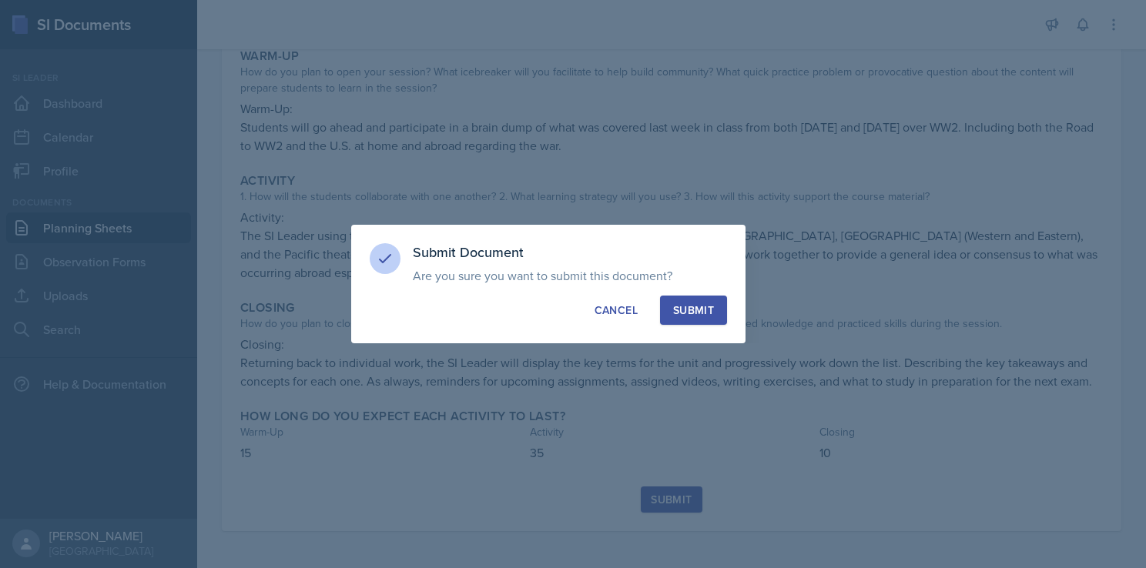
click at [699, 310] on div "Submit" at bounding box center [693, 310] width 41 height 15
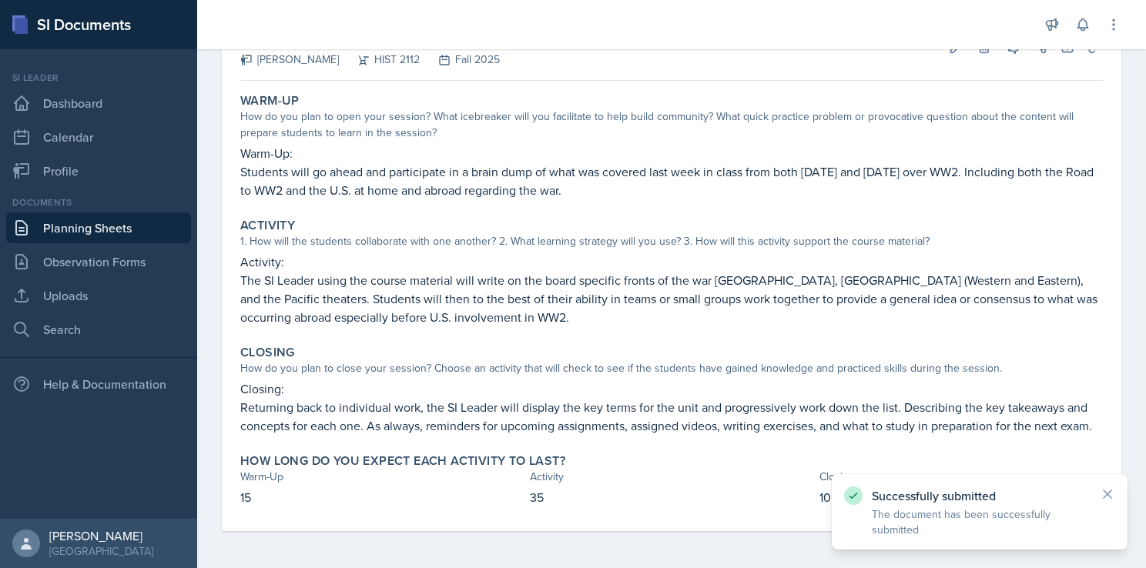
scroll to position [0, 0]
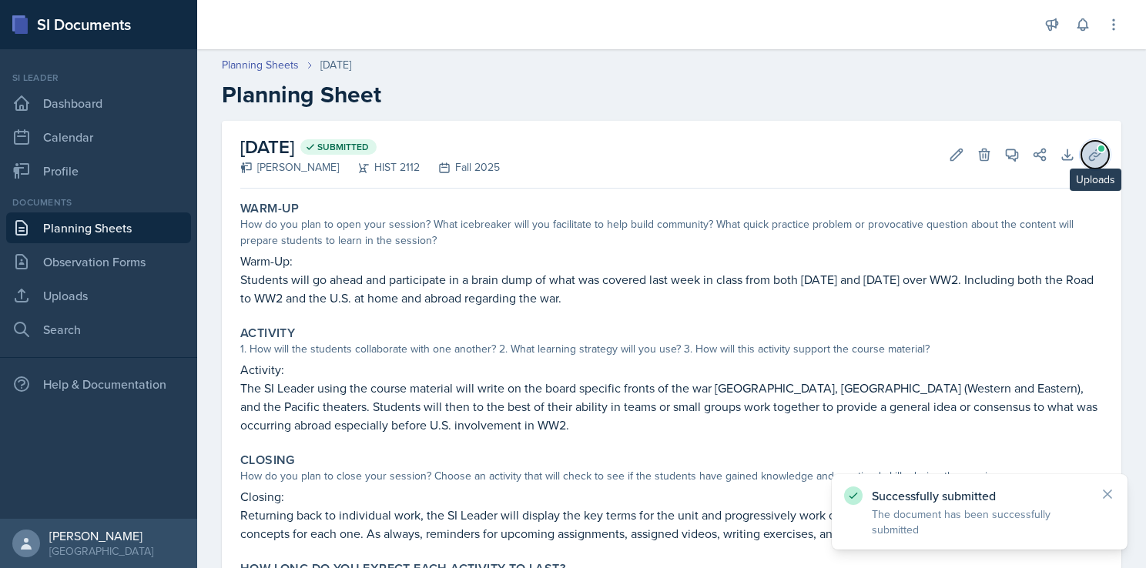
click at [1087, 151] on icon at bounding box center [1094, 154] width 15 height 15
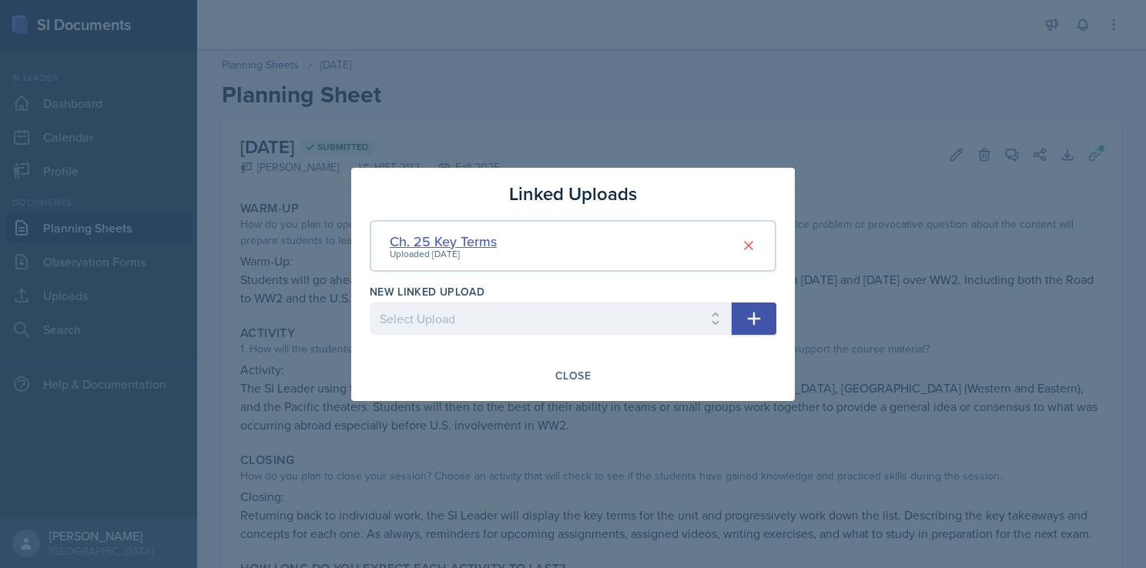
click at [483, 243] on div "Ch. 25 Key Terms" at bounding box center [443, 241] width 107 height 21
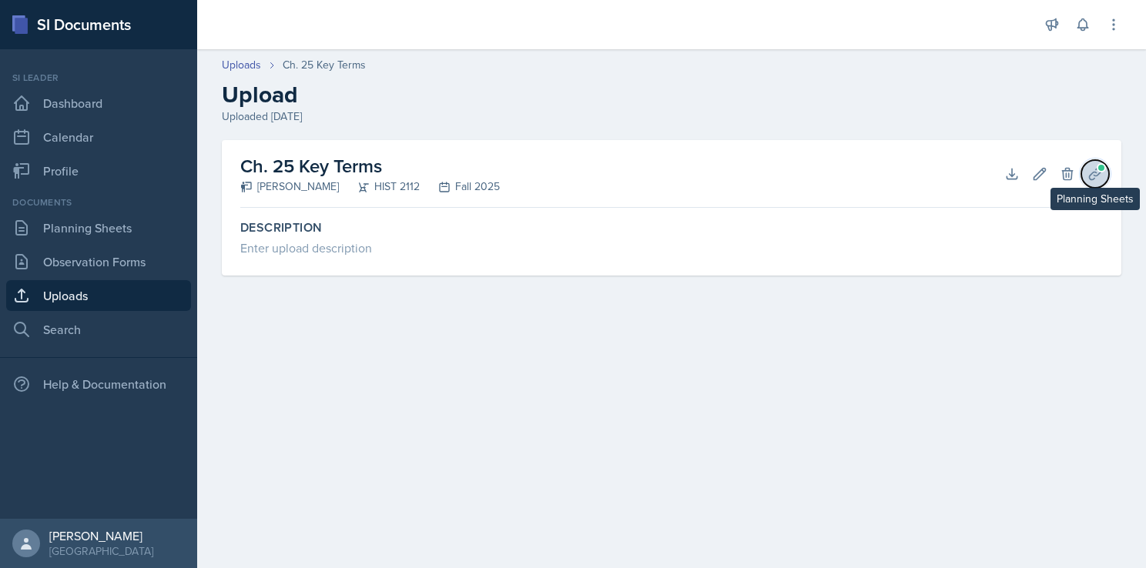
click at [1097, 175] on icon at bounding box center [1095, 174] width 12 height 12
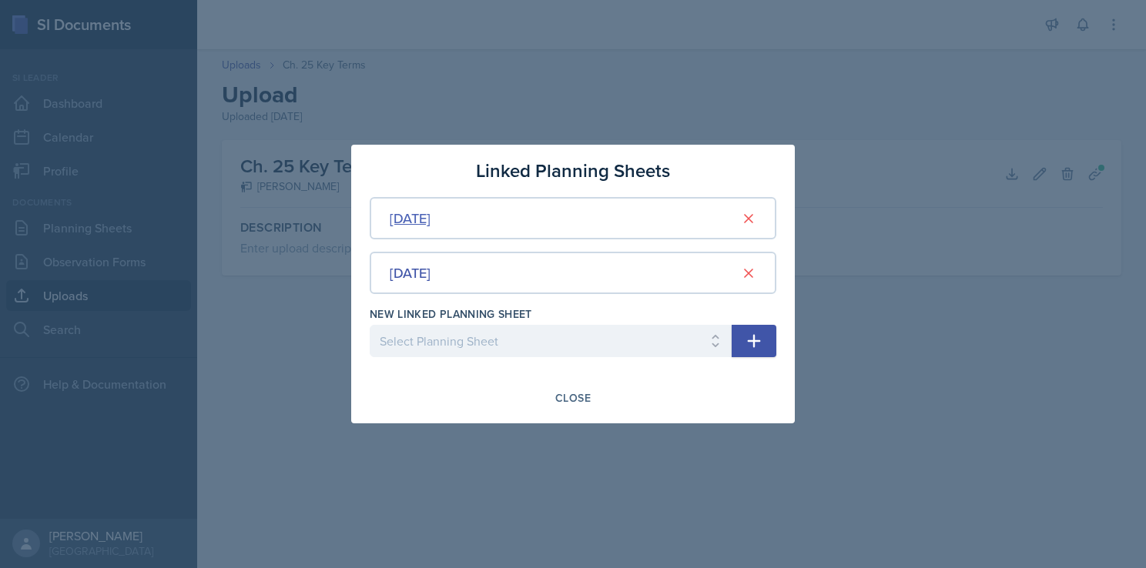
click at [431, 222] on div "[DATE]" at bounding box center [410, 218] width 41 height 21
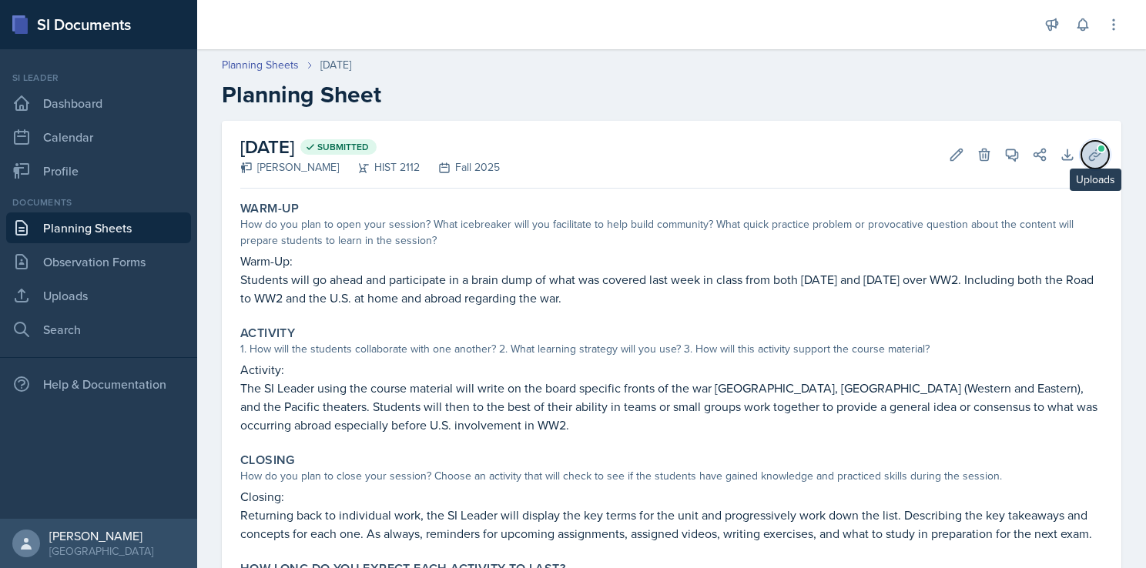
click at [1088, 158] on icon at bounding box center [1094, 154] width 15 height 15
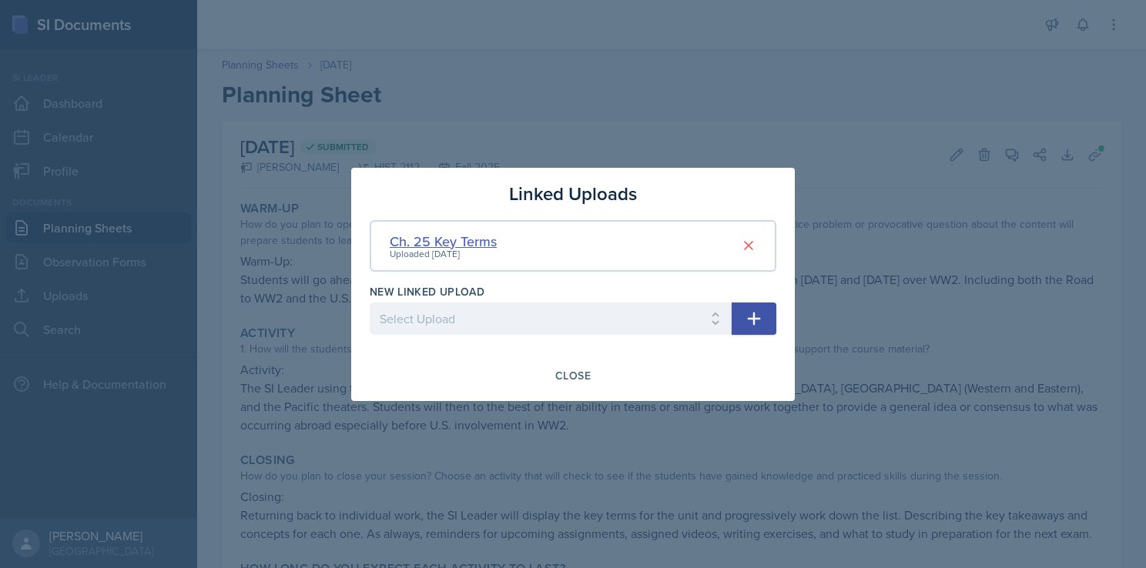
click at [469, 241] on div "Ch. 25 Key Terms" at bounding box center [443, 241] width 107 height 21
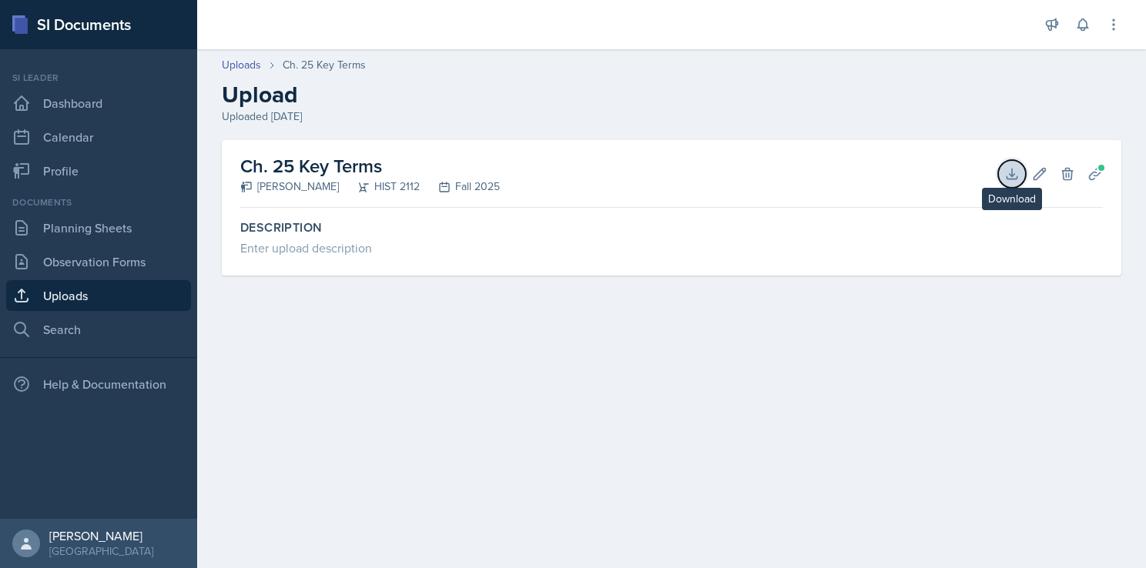
click at [1010, 177] on icon at bounding box center [1011, 173] width 15 height 15
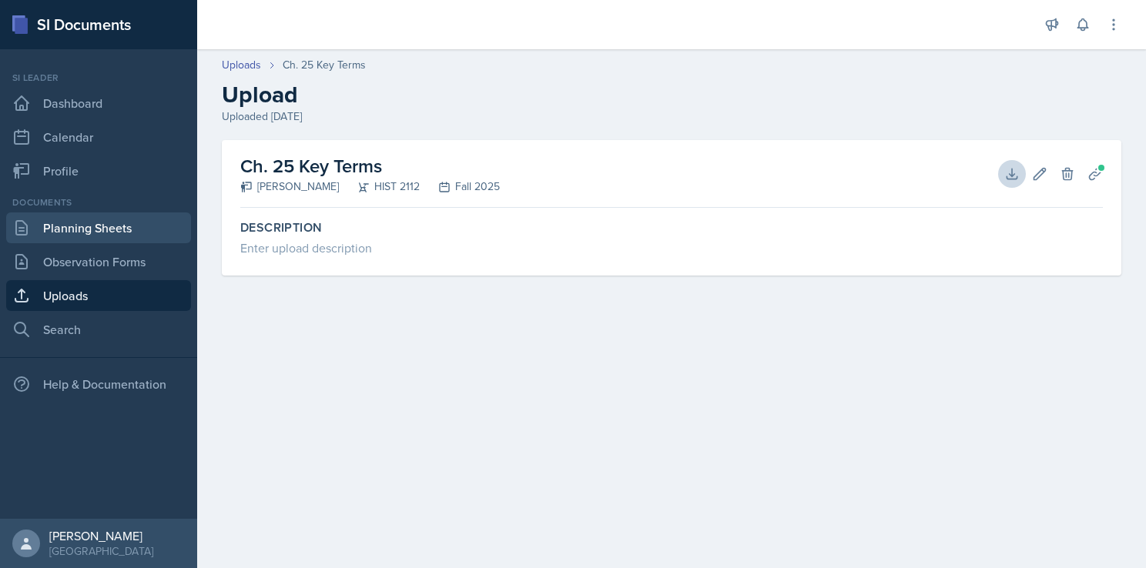
click at [85, 235] on link "Planning Sheets" at bounding box center [98, 228] width 185 height 31
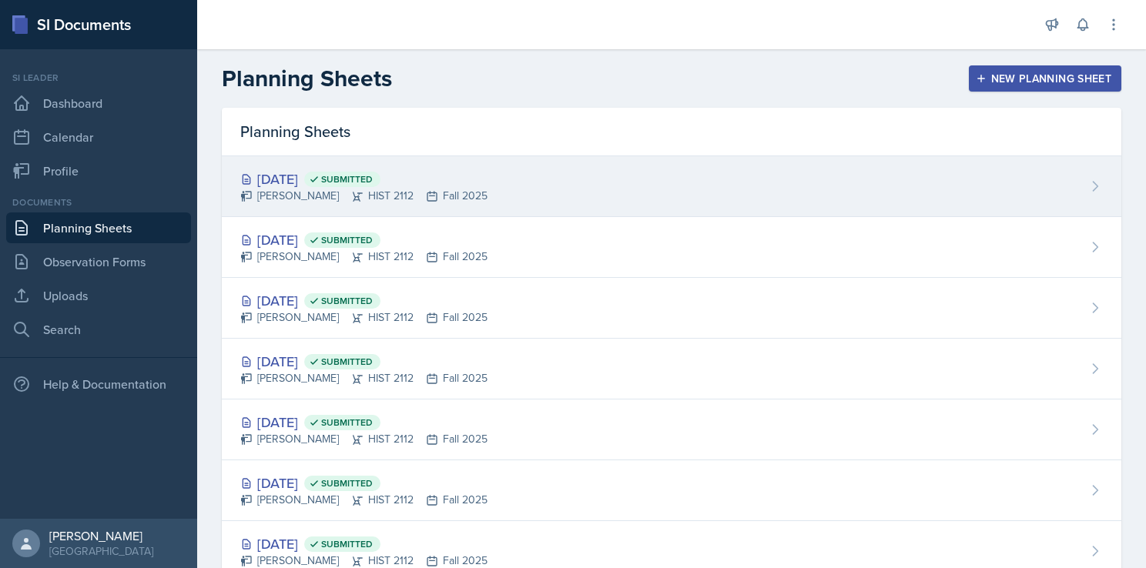
click at [307, 181] on div "[DATE] Submitted" at bounding box center [363, 179] width 247 height 21
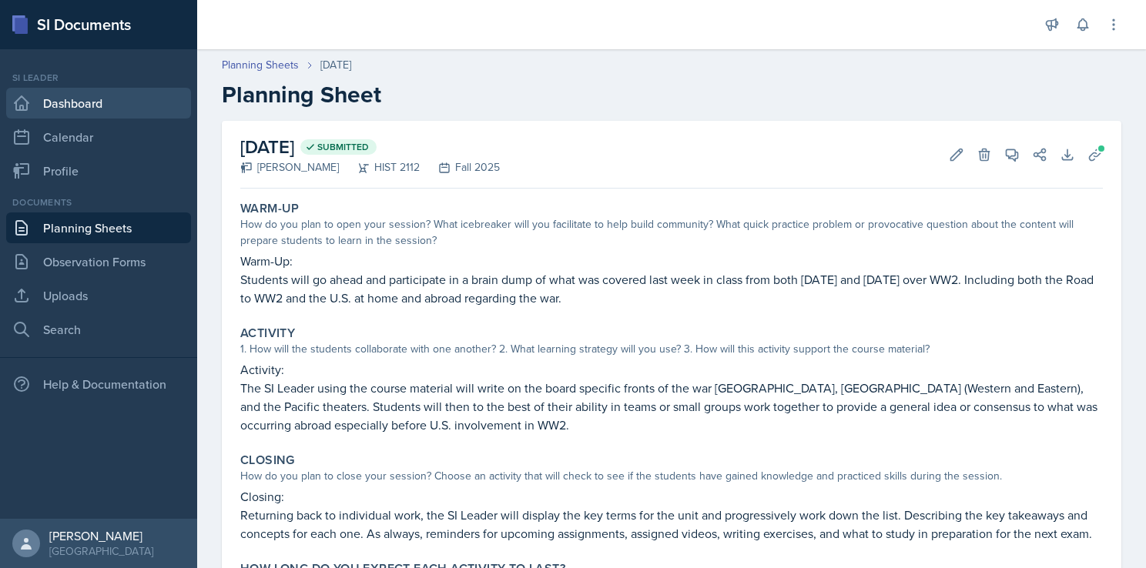
click at [94, 110] on link "Dashboard" at bounding box center [98, 103] width 185 height 31
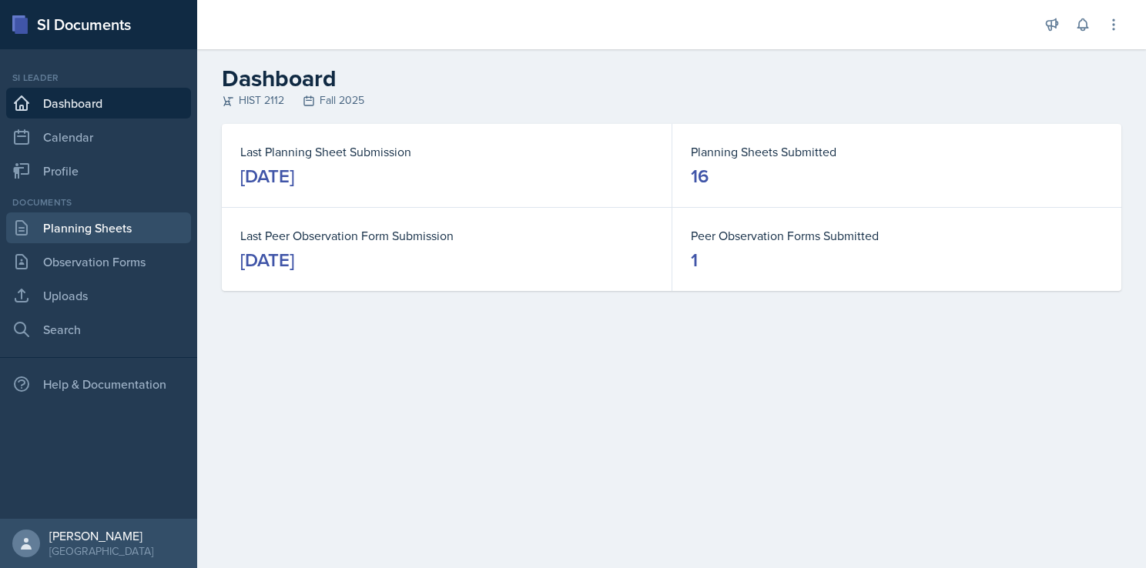
click at [88, 234] on link "Planning Sheets" at bounding box center [98, 228] width 185 height 31
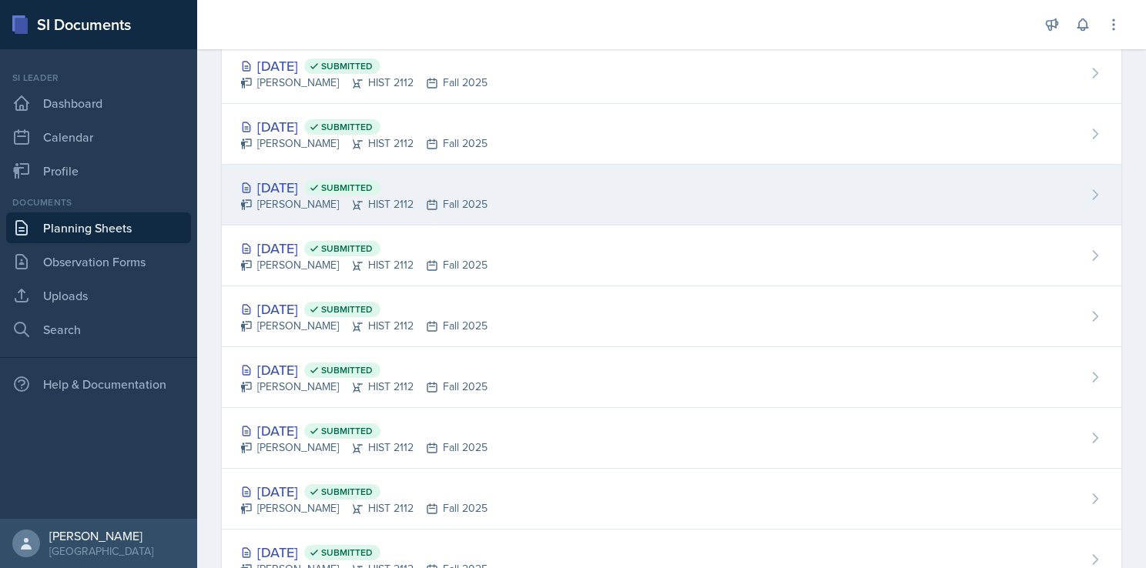
scroll to position [544, 0]
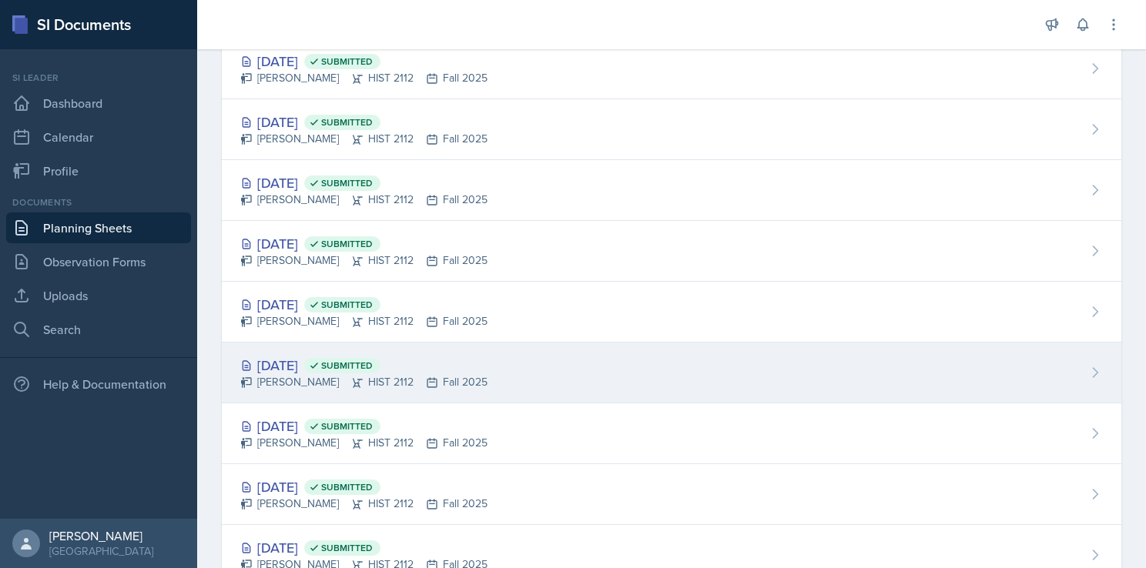
click at [468, 363] on div "[DATE] Submitted [PERSON_NAME] HIST 2112 Fall 2025" at bounding box center [672, 373] width 900 height 61
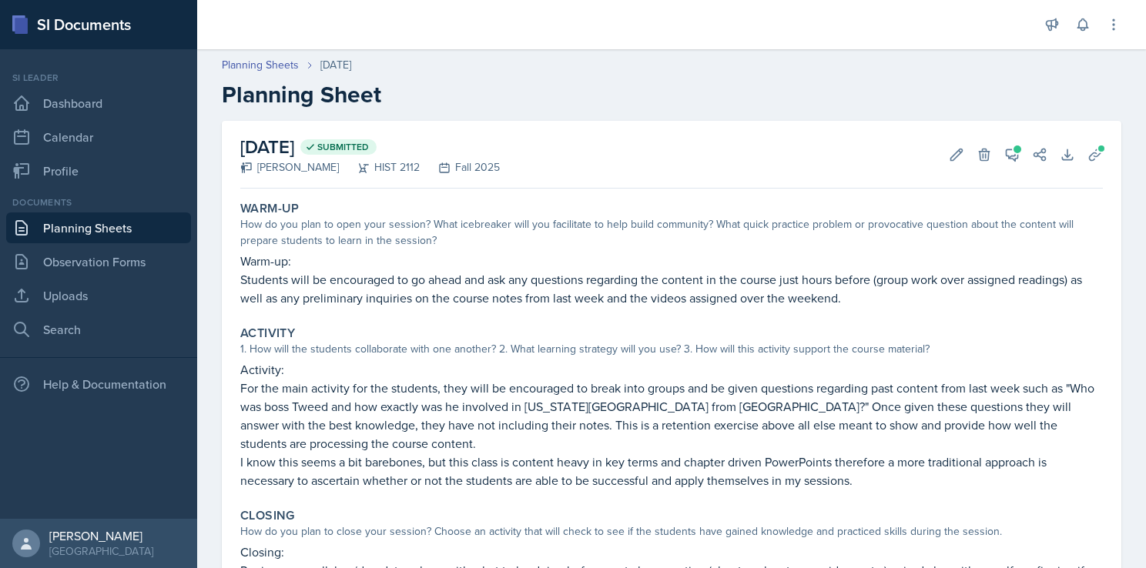
click at [106, 227] on link "Planning Sheets" at bounding box center [98, 228] width 185 height 31
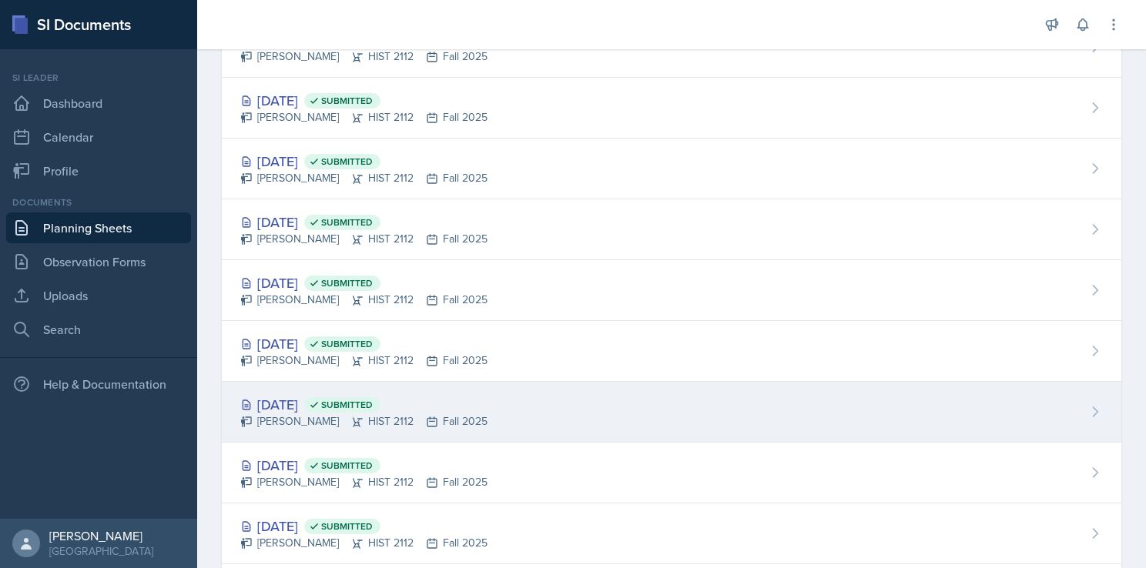
scroll to position [443, 0]
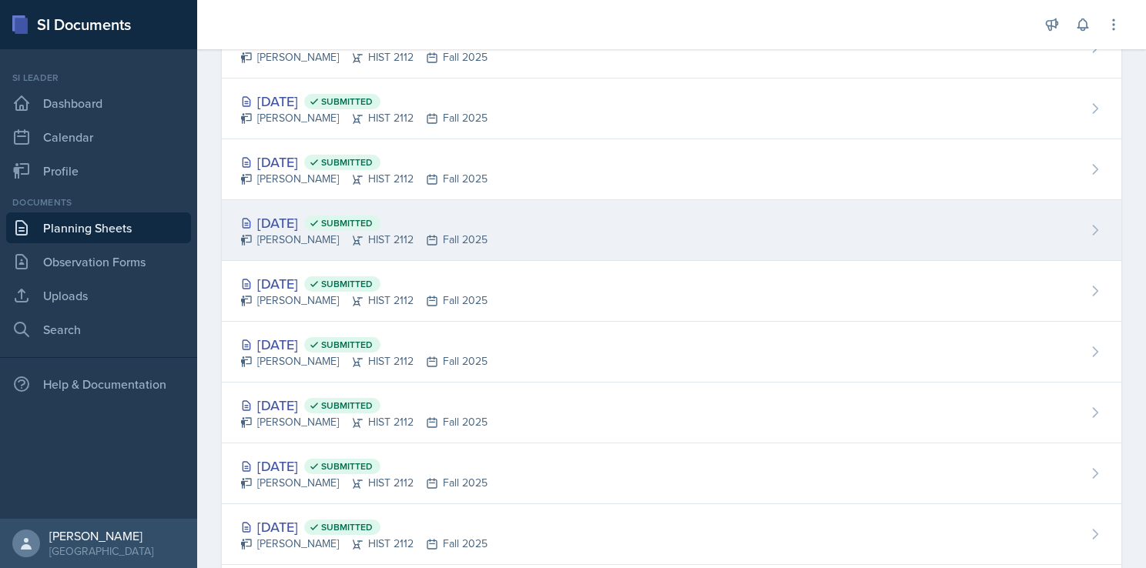
click at [464, 229] on div "[DATE] Submitted" at bounding box center [363, 223] width 247 height 21
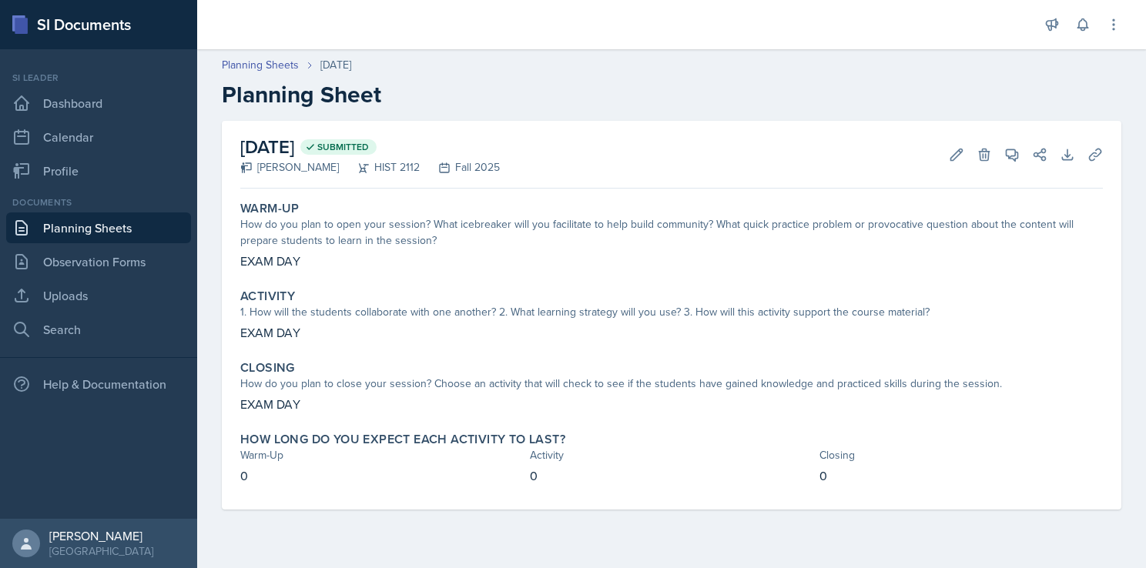
click at [139, 233] on link "Planning Sheets" at bounding box center [98, 228] width 185 height 31
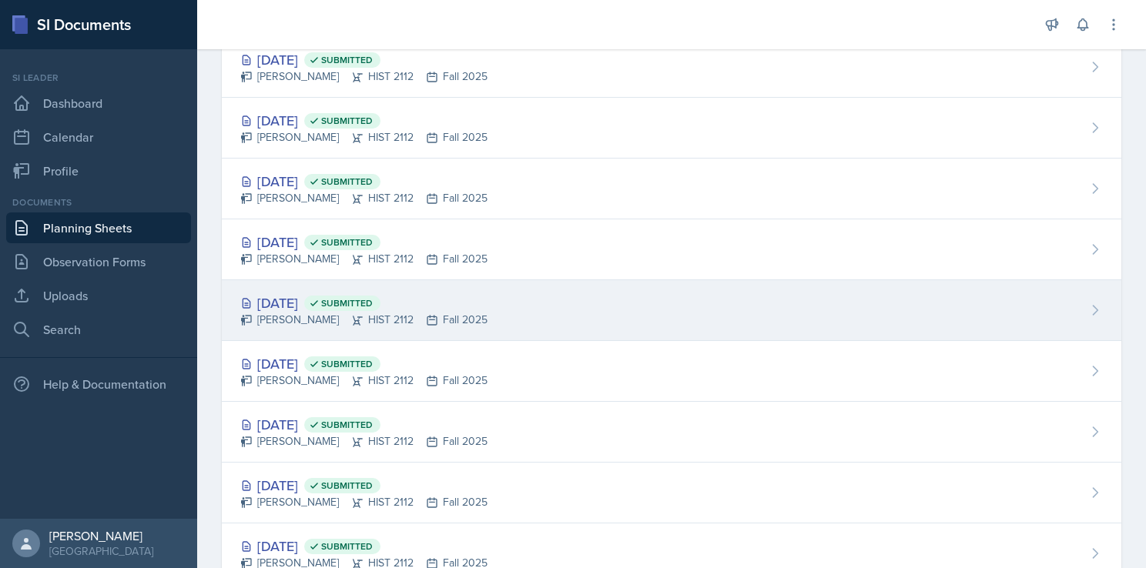
scroll to position [424, 0]
click at [302, 307] on div "[DATE] Submitted" at bounding box center [363, 302] width 247 height 21
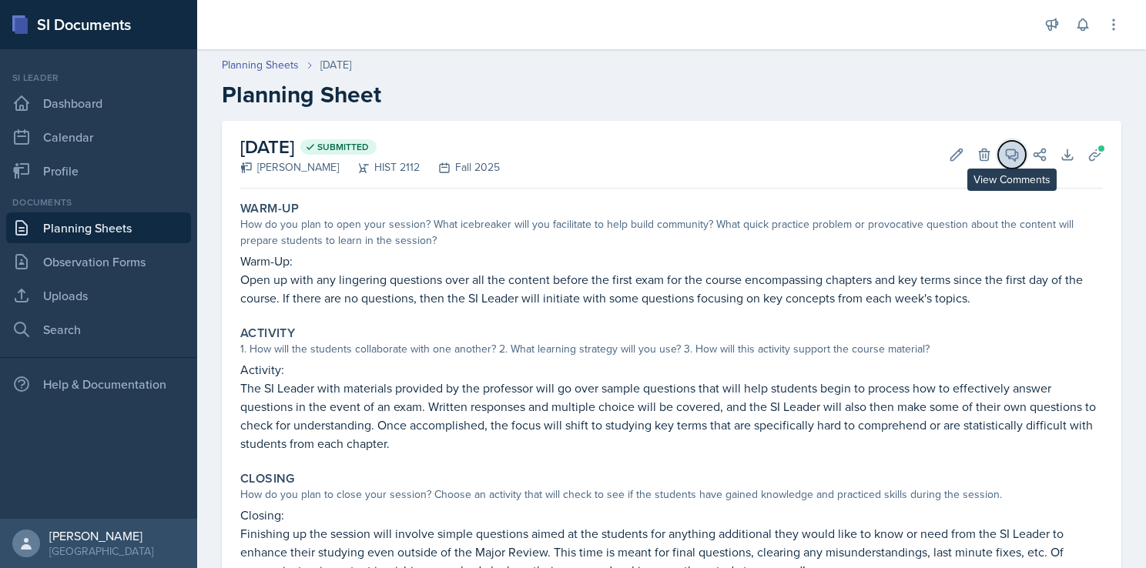
click at [1004, 148] on icon at bounding box center [1011, 154] width 15 height 15
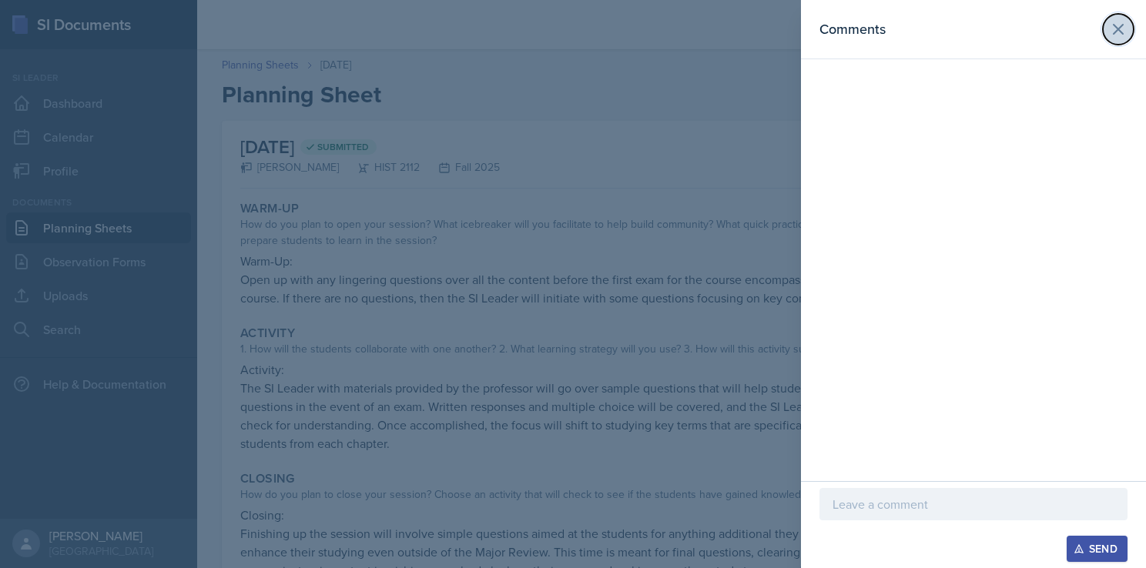
click at [1115, 31] on icon at bounding box center [1118, 29] width 9 height 9
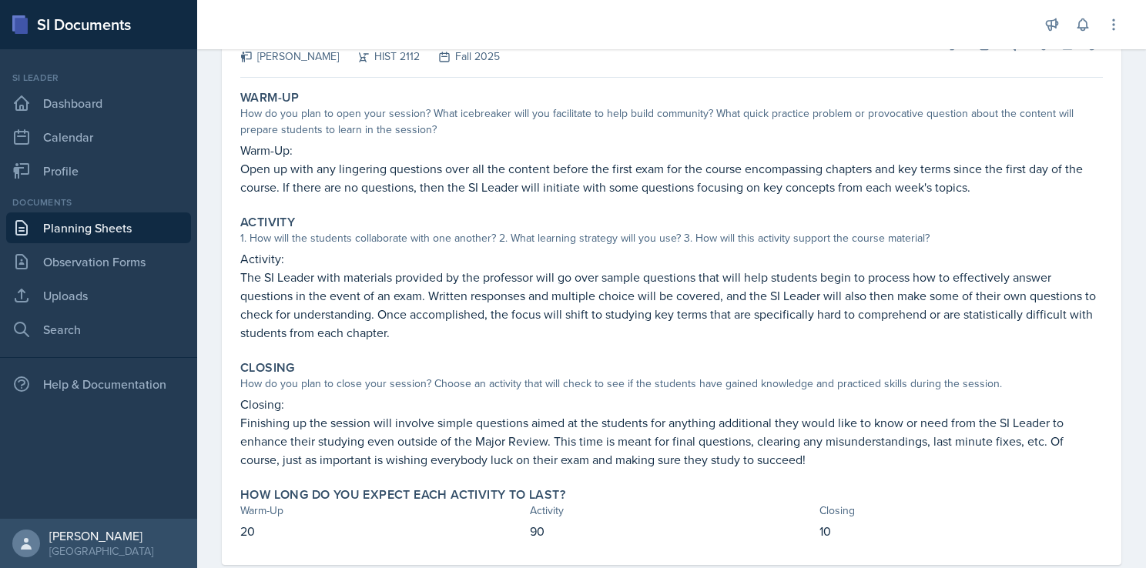
scroll to position [144, 0]
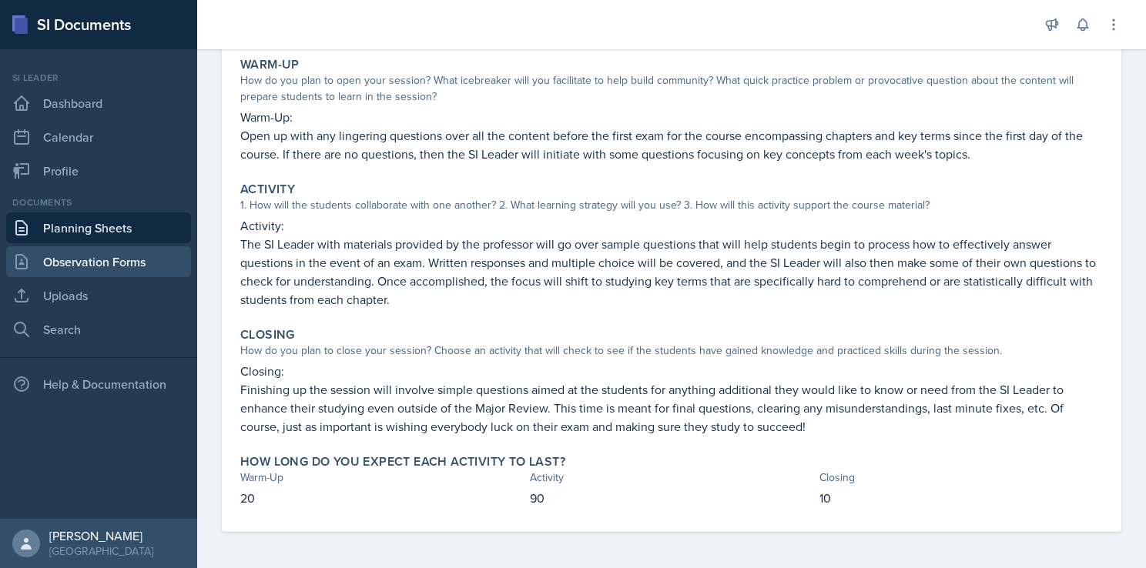
click at [116, 257] on link "Observation Forms" at bounding box center [98, 261] width 185 height 31
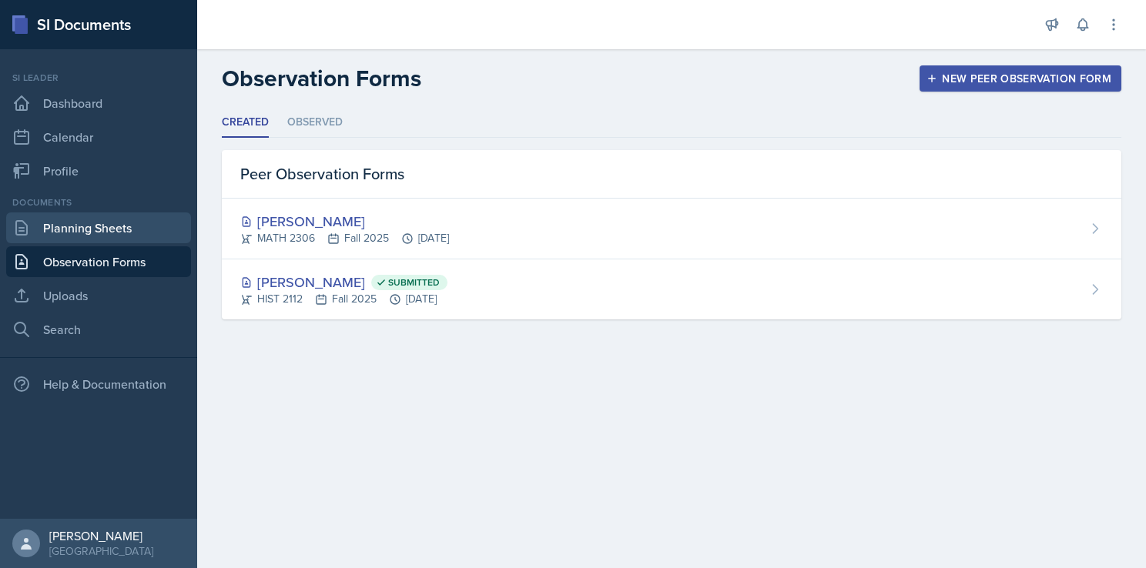
click at [116, 242] on link "Planning Sheets" at bounding box center [98, 228] width 185 height 31
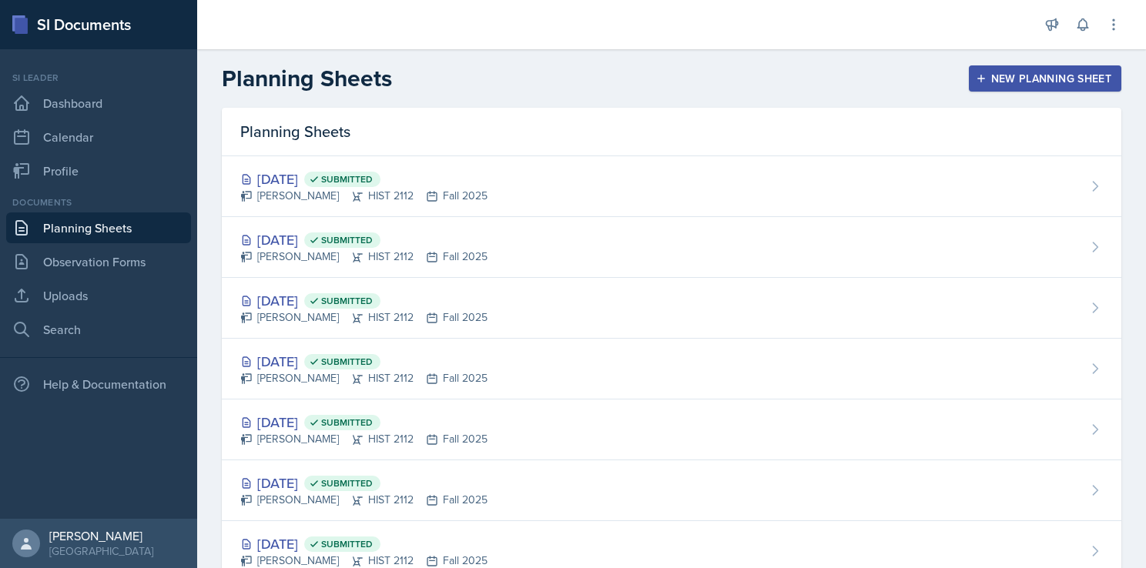
click at [976, 79] on icon "button" at bounding box center [981, 78] width 11 height 11
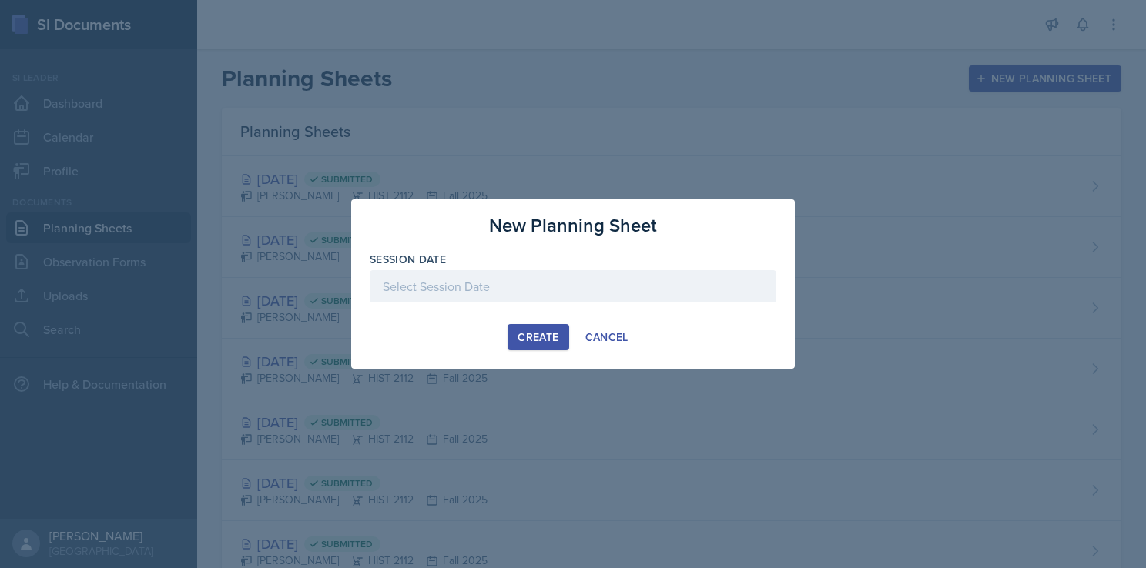
click at [524, 297] on div at bounding box center [573, 286] width 407 height 32
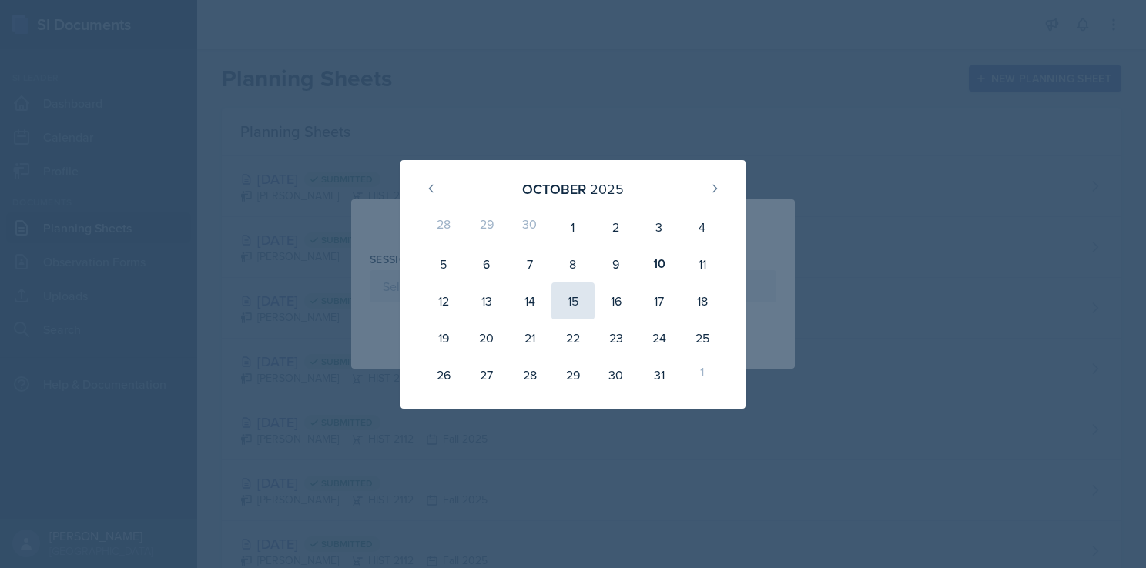
click at [562, 303] on div "15" at bounding box center [572, 301] width 43 height 37
type input "[DATE]"
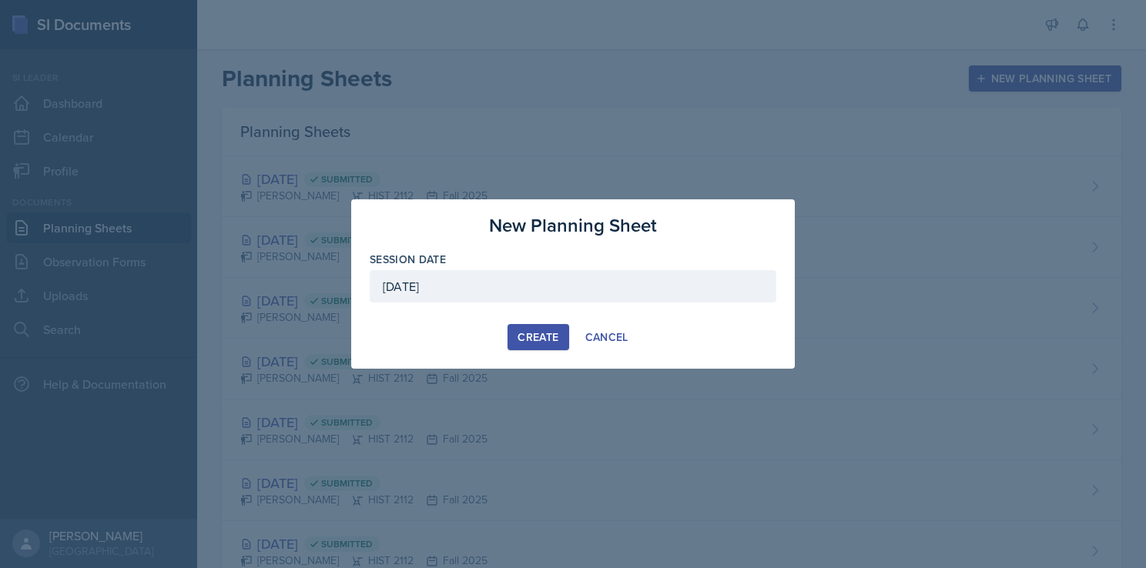
click at [544, 327] on button "Create" at bounding box center [538, 337] width 61 height 26
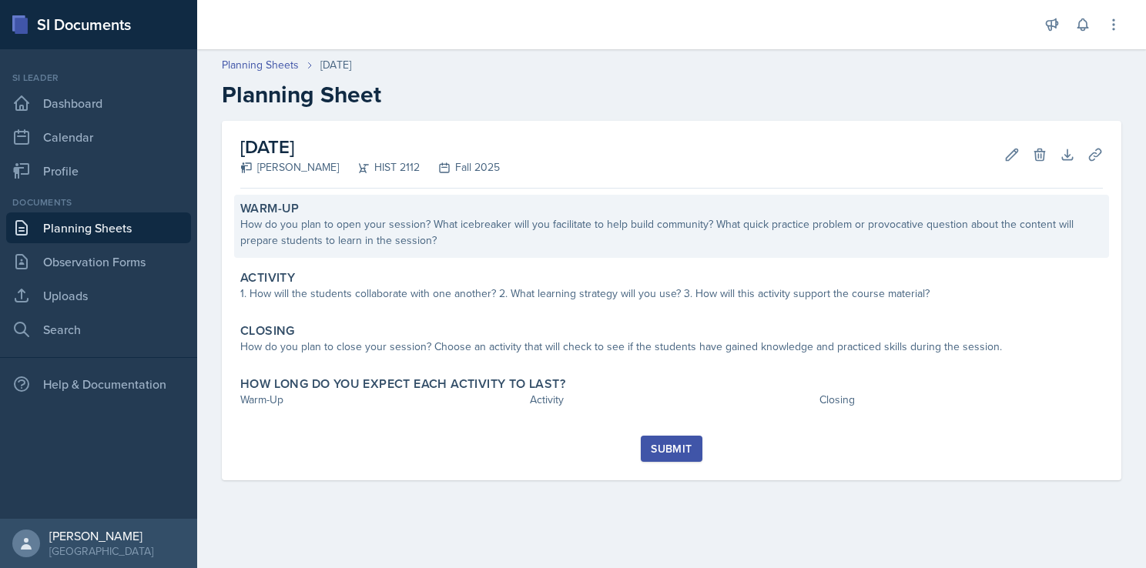
click at [559, 245] on div "How do you plan to open your session? What icebreaker will you facilitate to he…" at bounding box center [671, 232] width 863 height 32
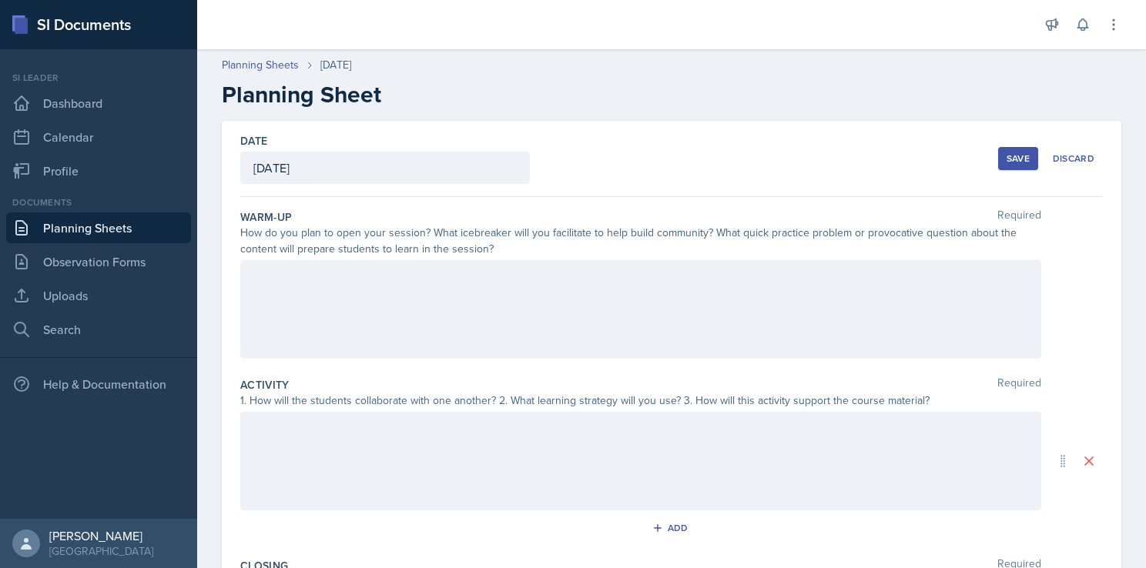
click at [464, 290] on div at bounding box center [640, 309] width 801 height 99
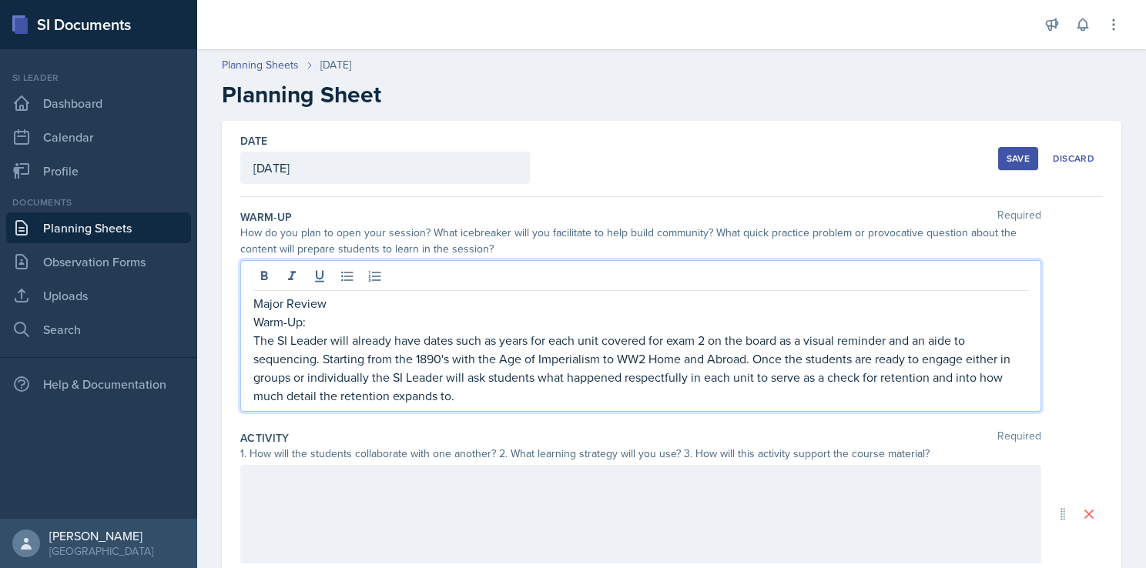
scroll to position [185, 0]
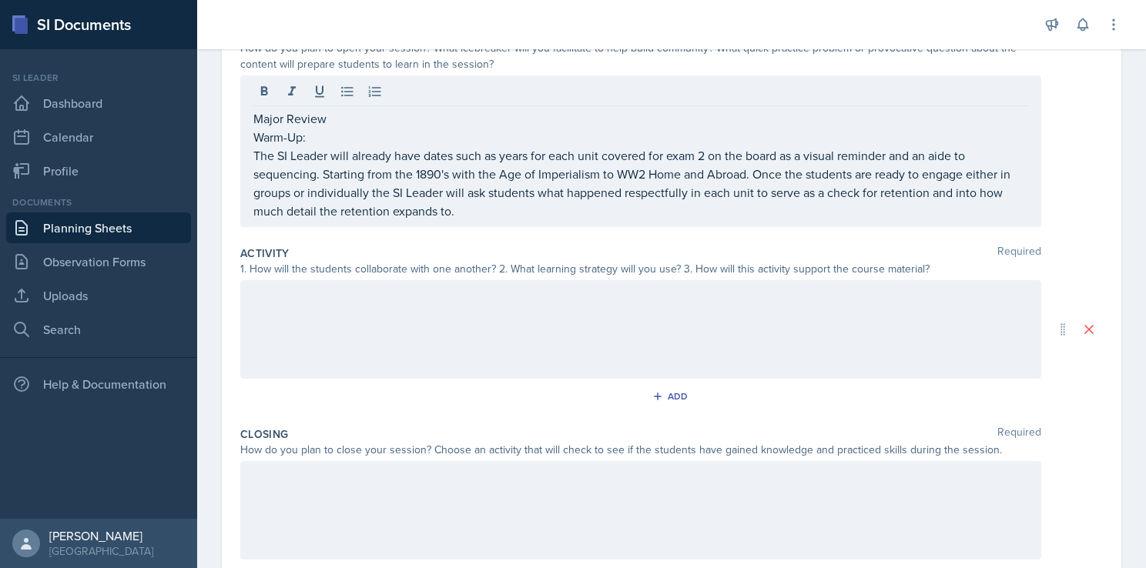
click at [384, 331] on div at bounding box center [640, 329] width 801 height 99
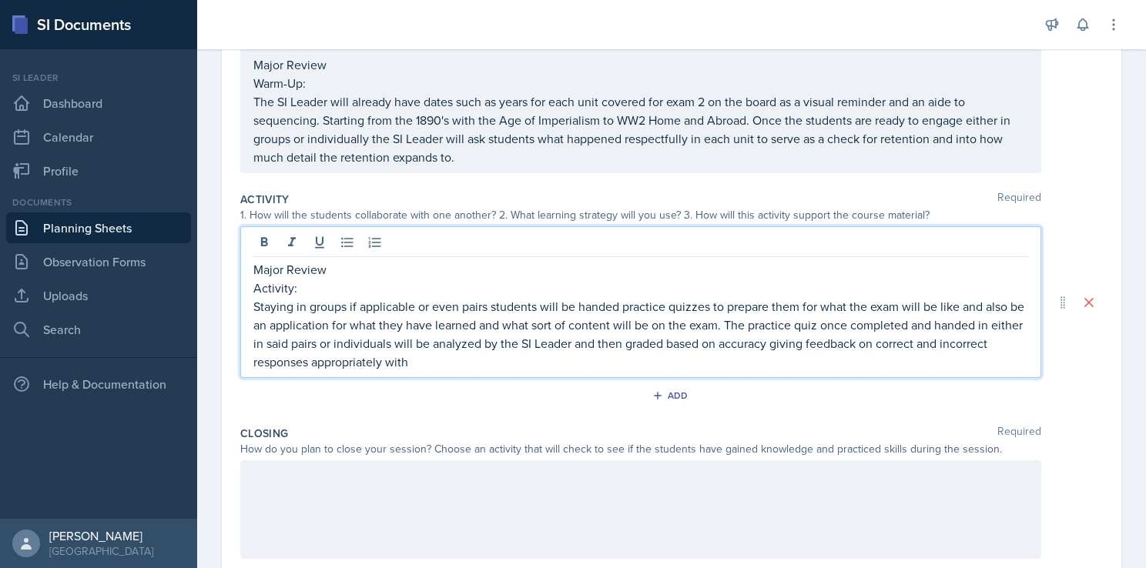
click at [802, 343] on p "Staying in groups if applicable or even pairs students will be handed practice …" at bounding box center [640, 334] width 775 height 74
click at [597, 363] on p "Staying in groups if applicable or even pairs students will be handed practice …" at bounding box center [640, 334] width 775 height 74
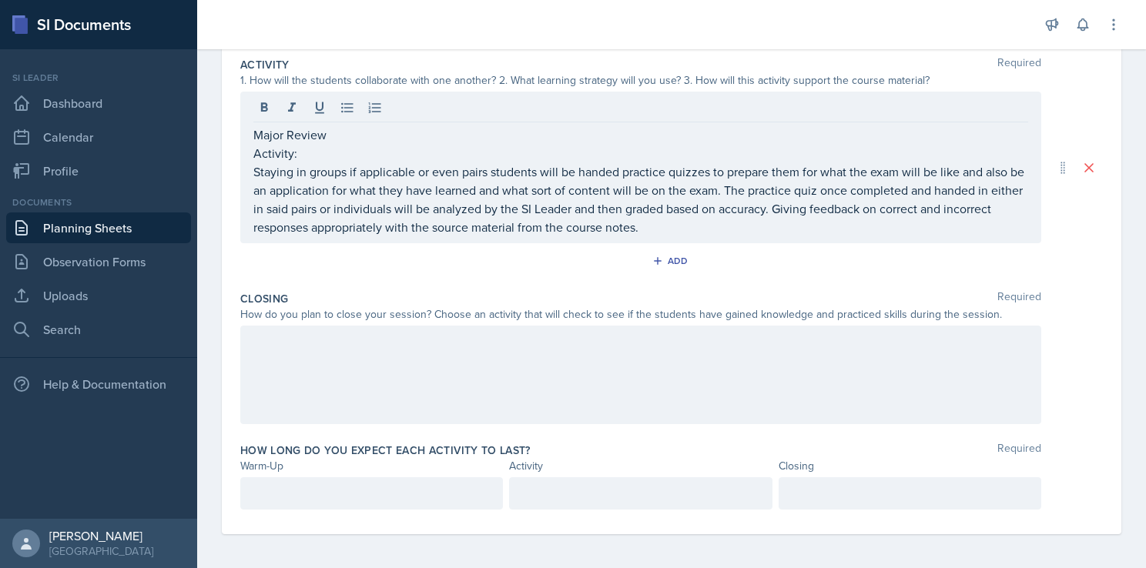
click at [507, 377] on div at bounding box center [640, 375] width 801 height 99
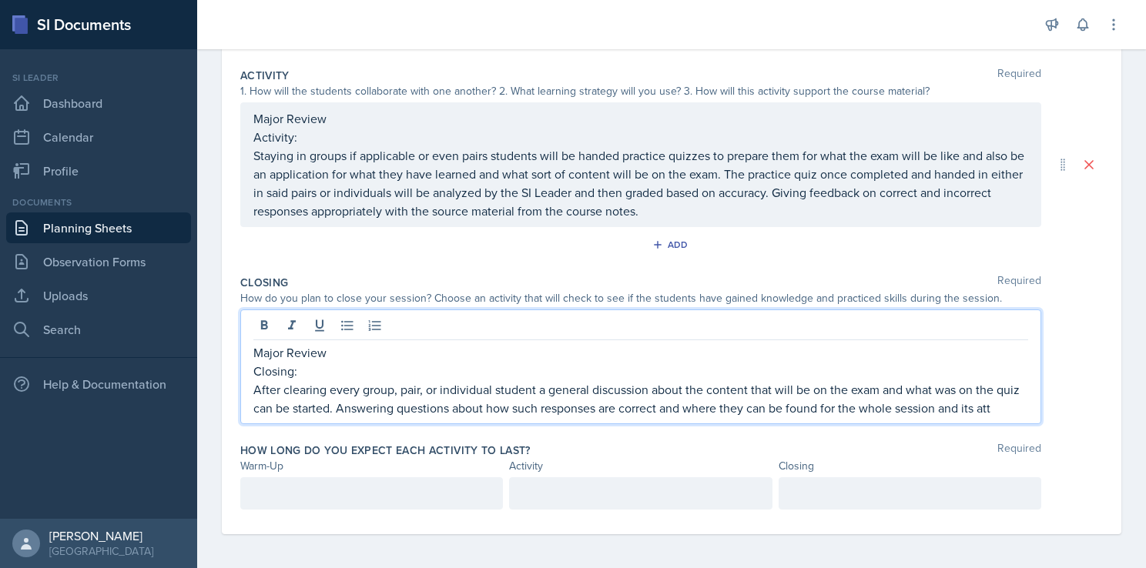
scroll to position [348, 0]
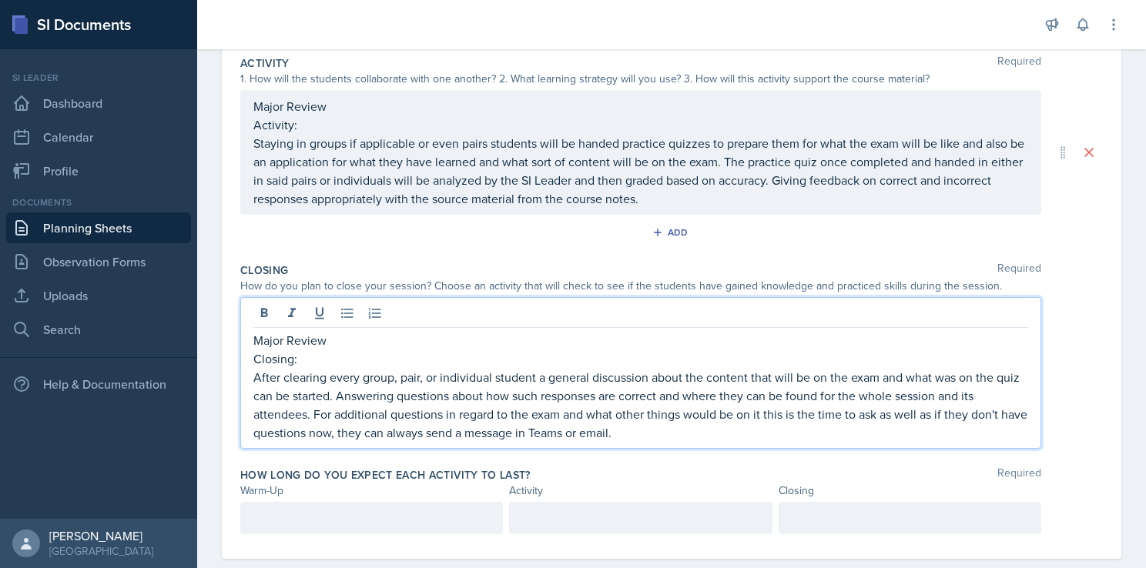
click at [655, 429] on p "After clearing every group, pair, or individual student a general discussion ab…" at bounding box center [640, 405] width 775 height 74
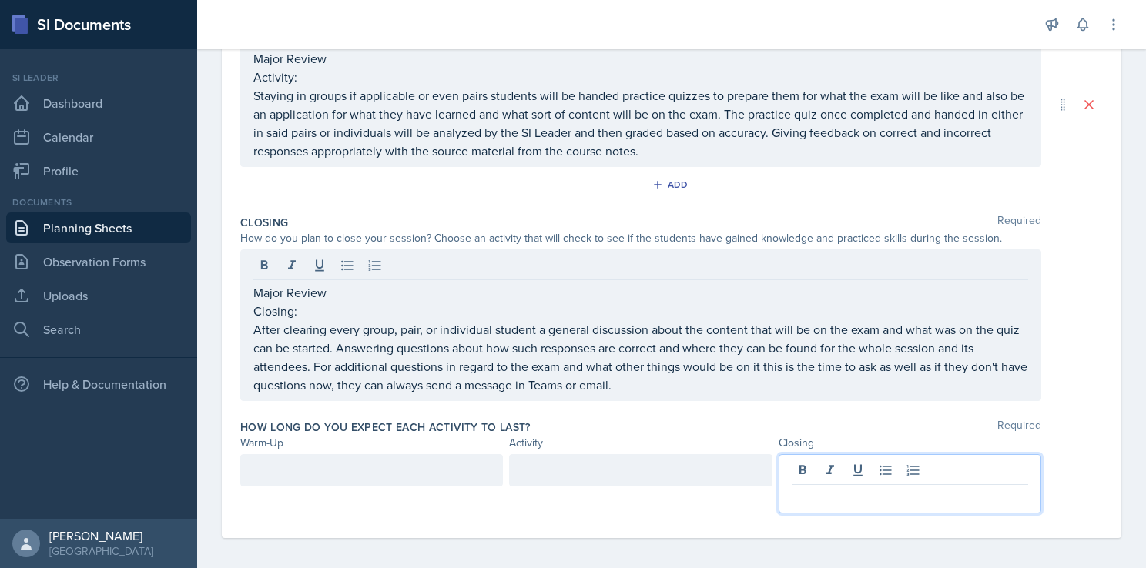
click at [839, 494] on p at bounding box center [910, 497] width 236 height 18
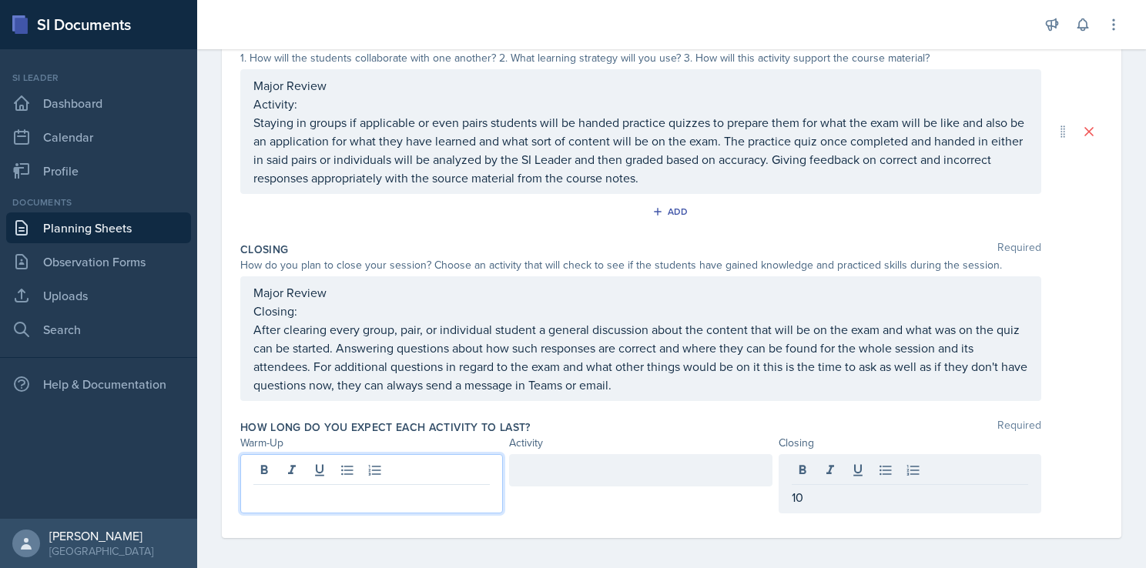
click at [444, 473] on div at bounding box center [371, 483] width 263 height 59
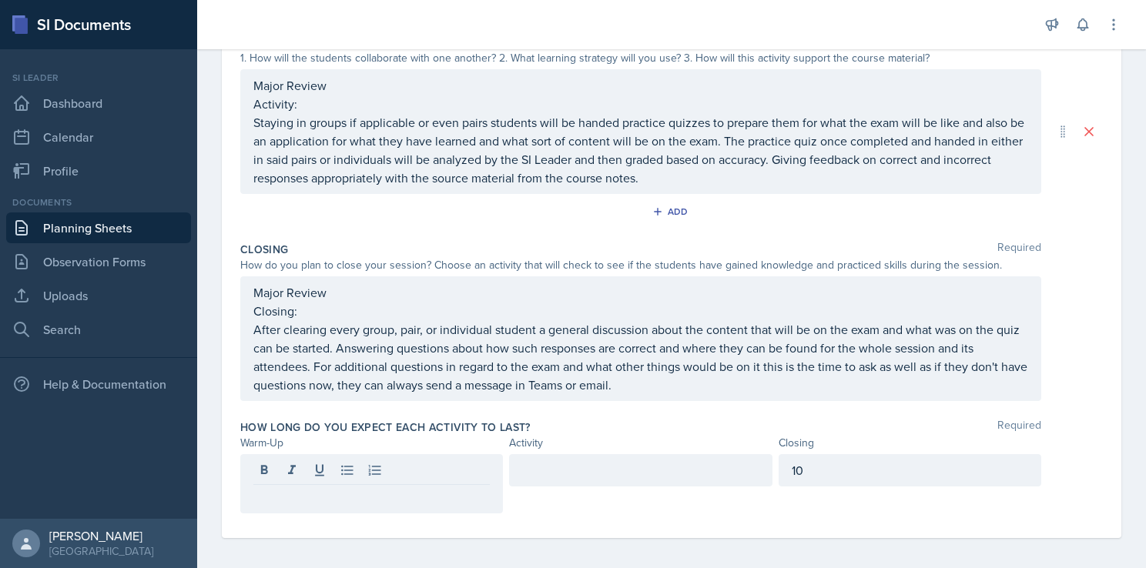
click at [444, 473] on div at bounding box center [371, 472] width 236 height 25
click at [611, 435] on div "Activity" at bounding box center [640, 443] width 263 height 16
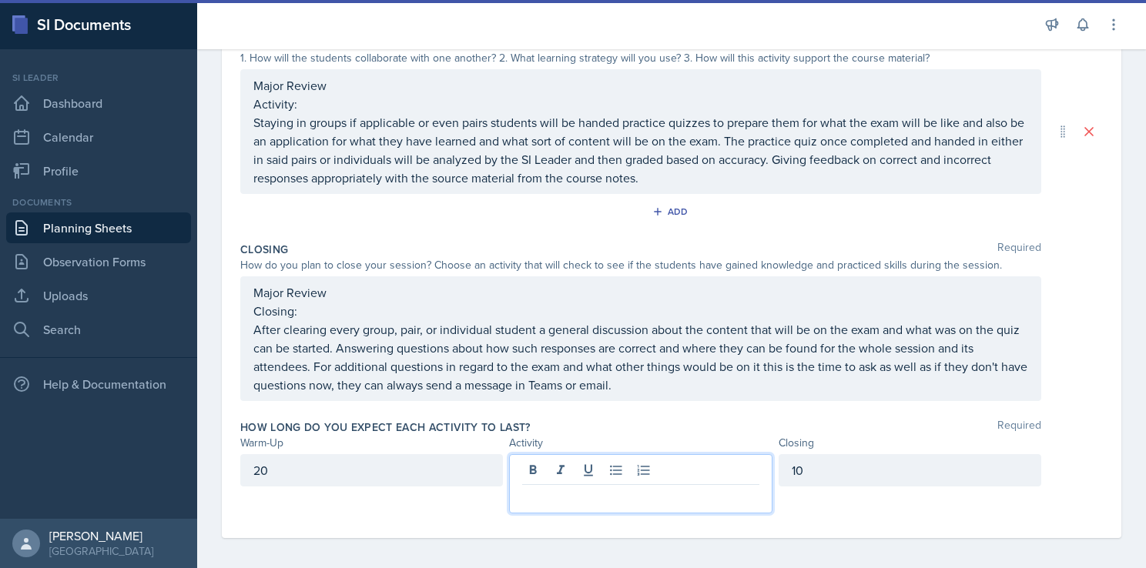
click at [561, 497] on p at bounding box center [640, 497] width 236 height 18
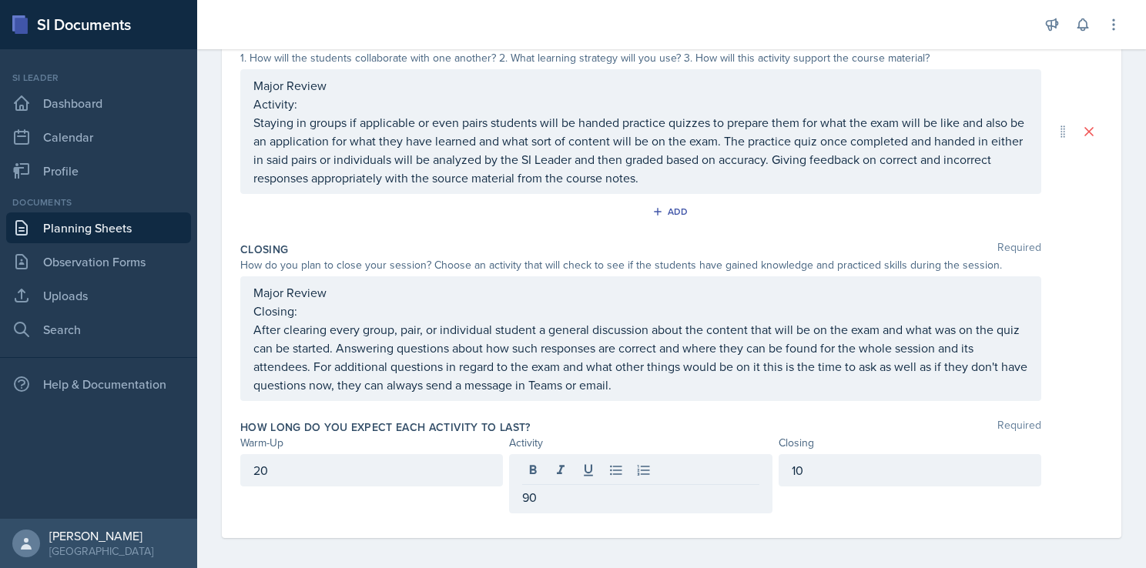
click at [622, 410] on div "Closing Required How do you plan to close your session? Choose an activity that…" at bounding box center [671, 325] width 863 height 178
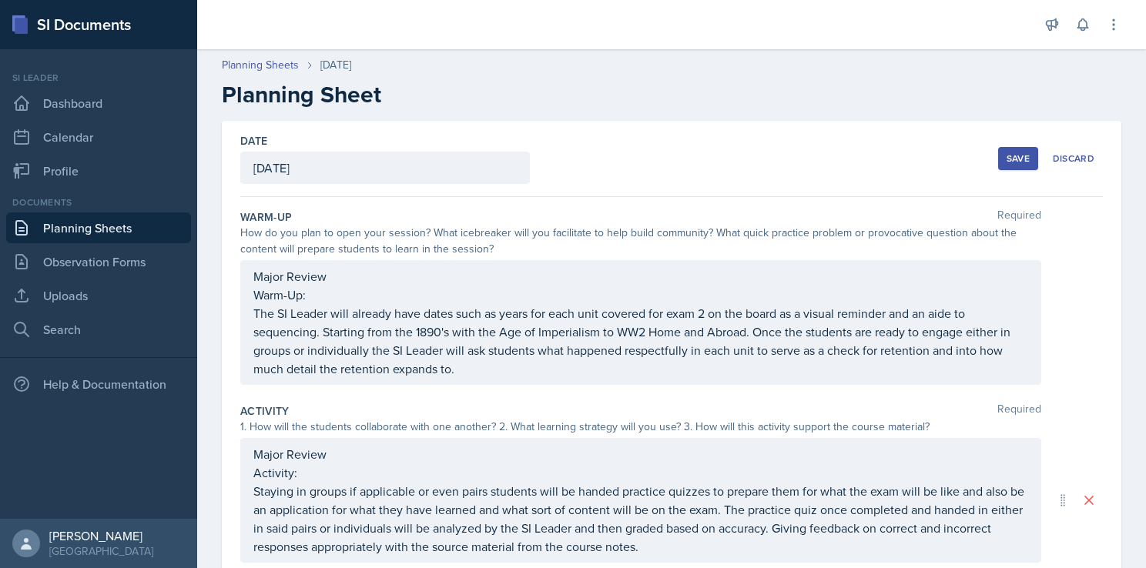
scroll to position [0, 0]
click at [1007, 161] on div "Save" at bounding box center [1018, 158] width 23 height 12
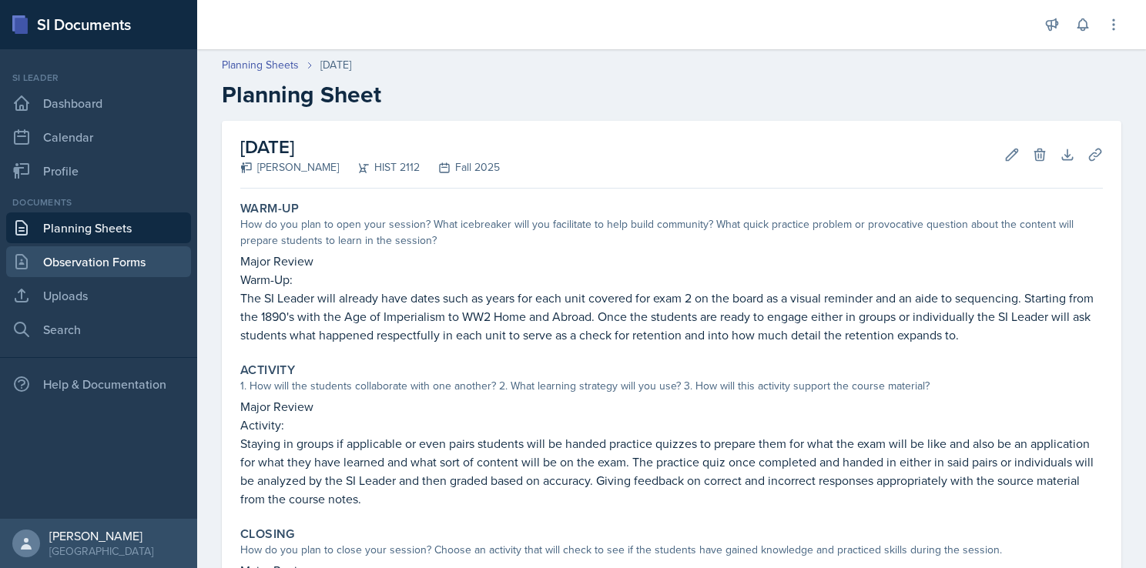
click at [80, 268] on link "Observation Forms" at bounding box center [98, 261] width 185 height 31
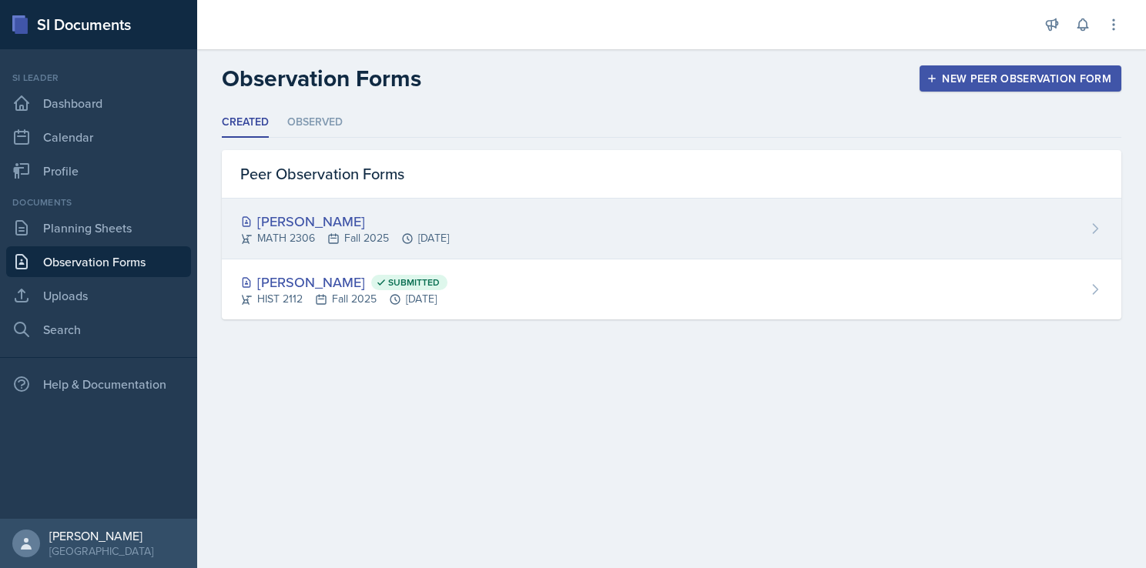
click at [338, 217] on div "[PERSON_NAME]" at bounding box center [344, 221] width 209 height 21
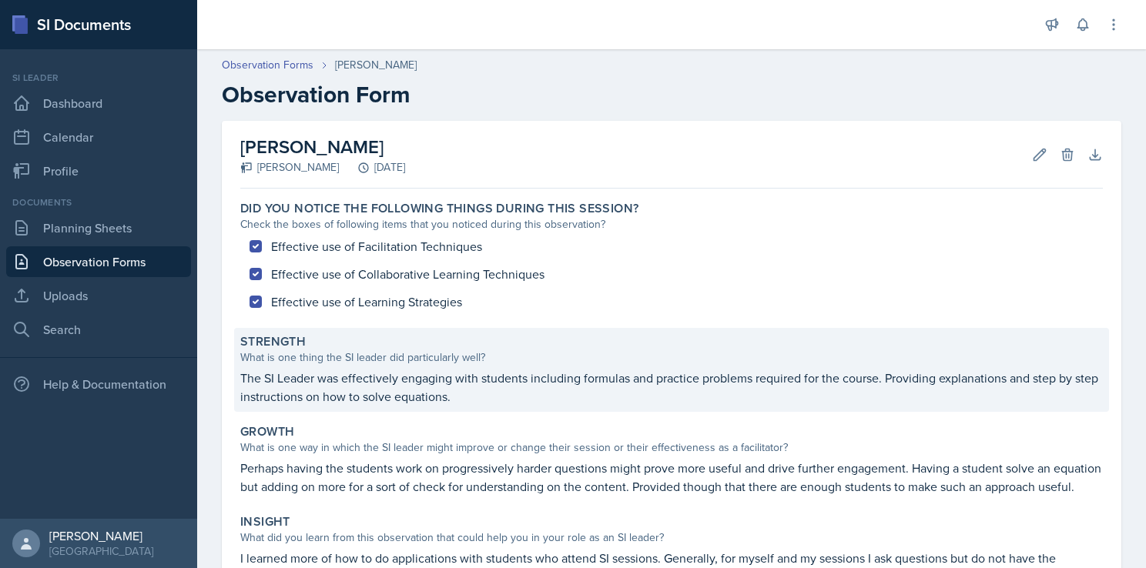
scroll to position [194, 0]
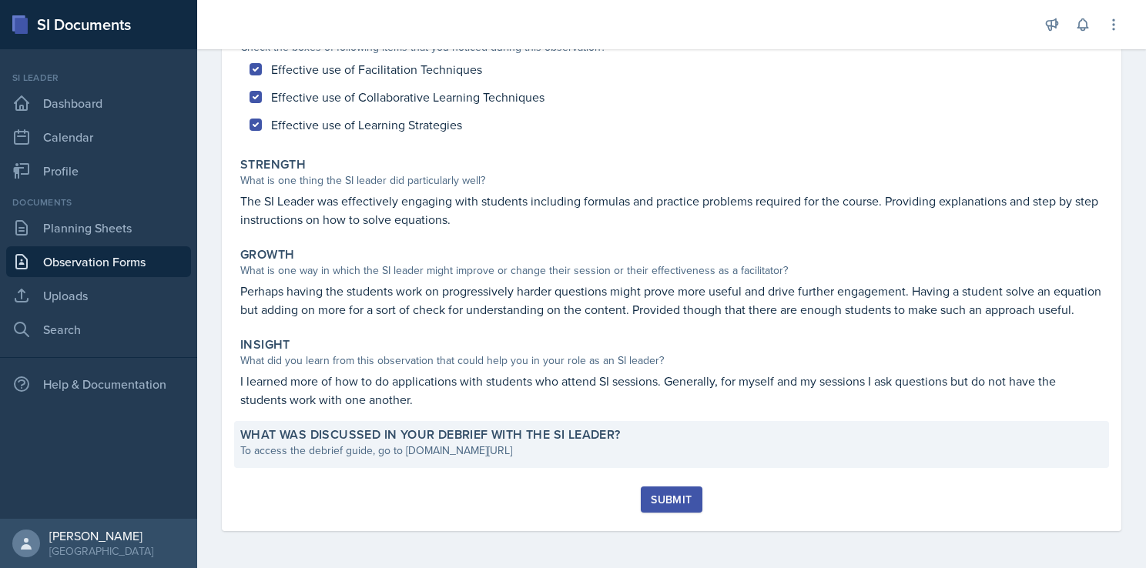
click at [482, 448] on div "To access the debrief guide, go to [DOMAIN_NAME][URL]" at bounding box center [671, 451] width 863 height 16
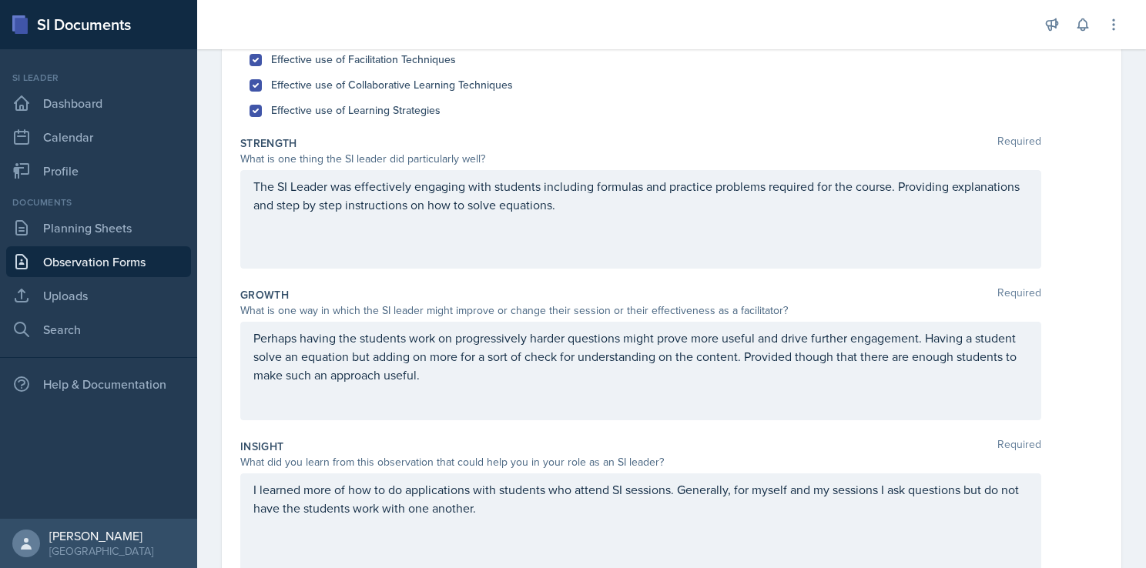
scroll to position [410, 0]
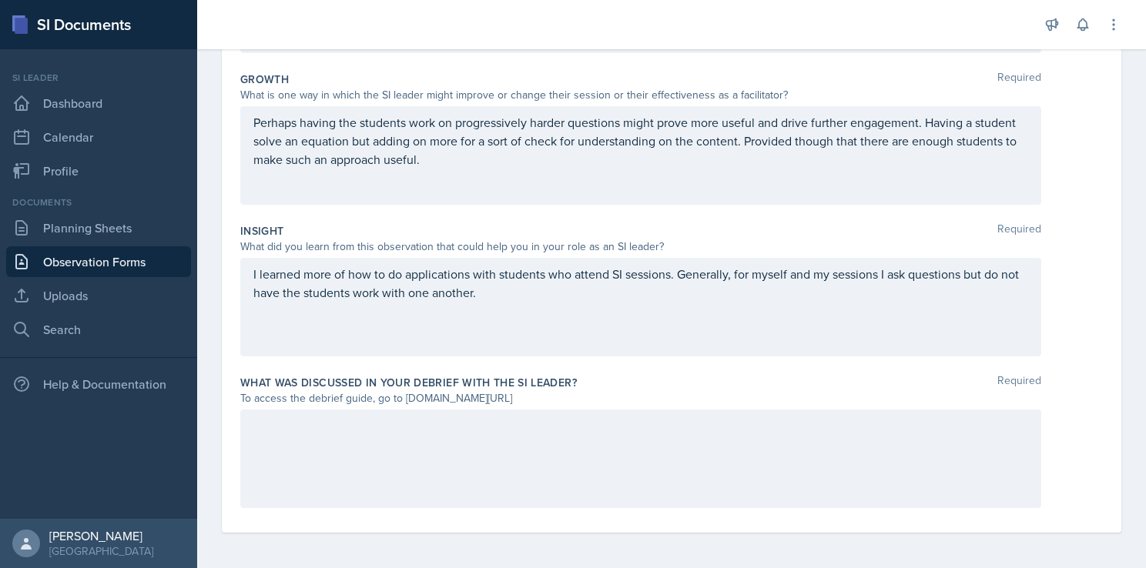
click at [448, 481] on div at bounding box center [640, 459] width 801 height 99
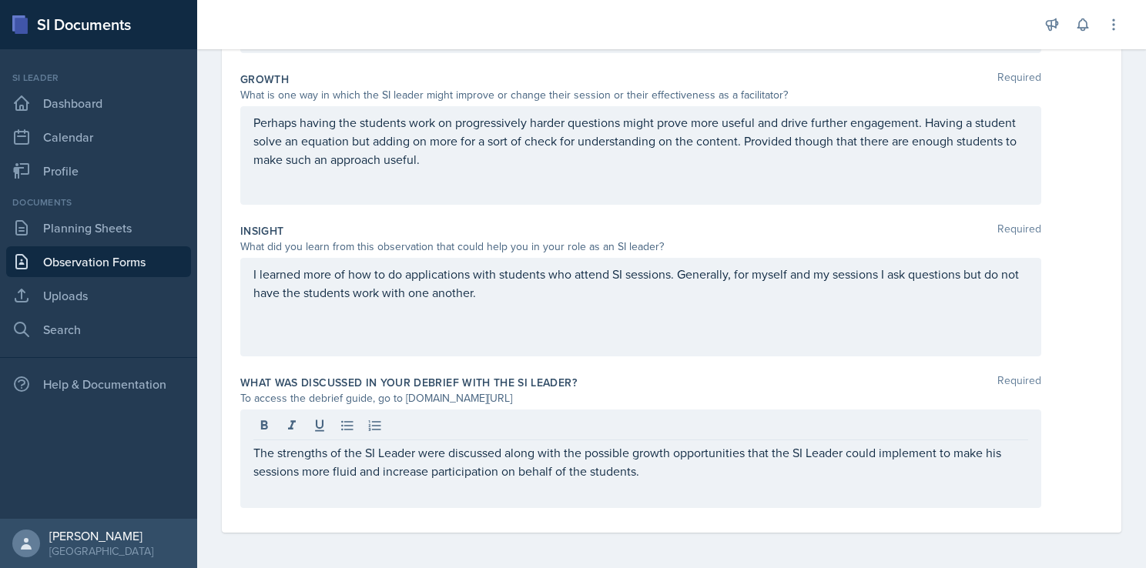
click at [759, 398] on div "To access the debrief guide, go to [DOMAIN_NAME][URL]" at bounding box center [640, 398] width 801 height 16
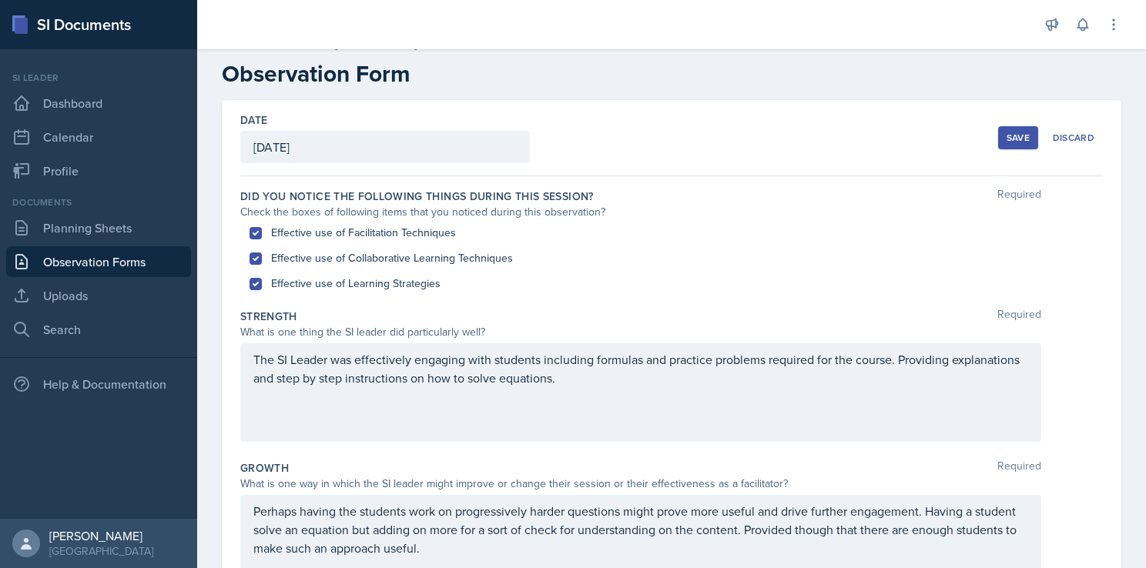
scroll to position [0, 0]
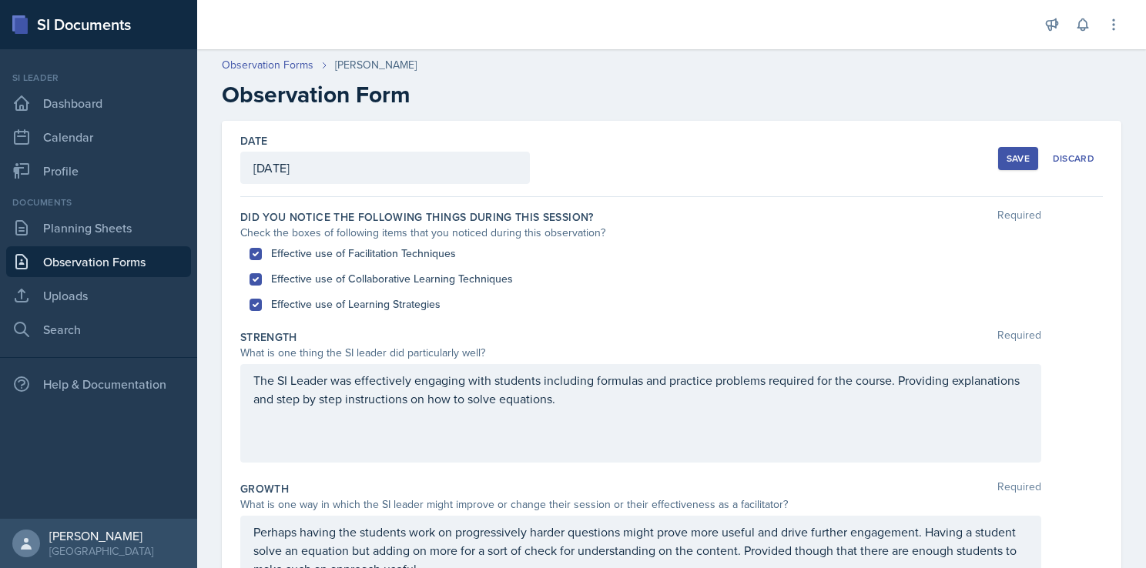
click at [1015, 157] on div "Save" at bounding box center [1018, 158] width 23 height 12
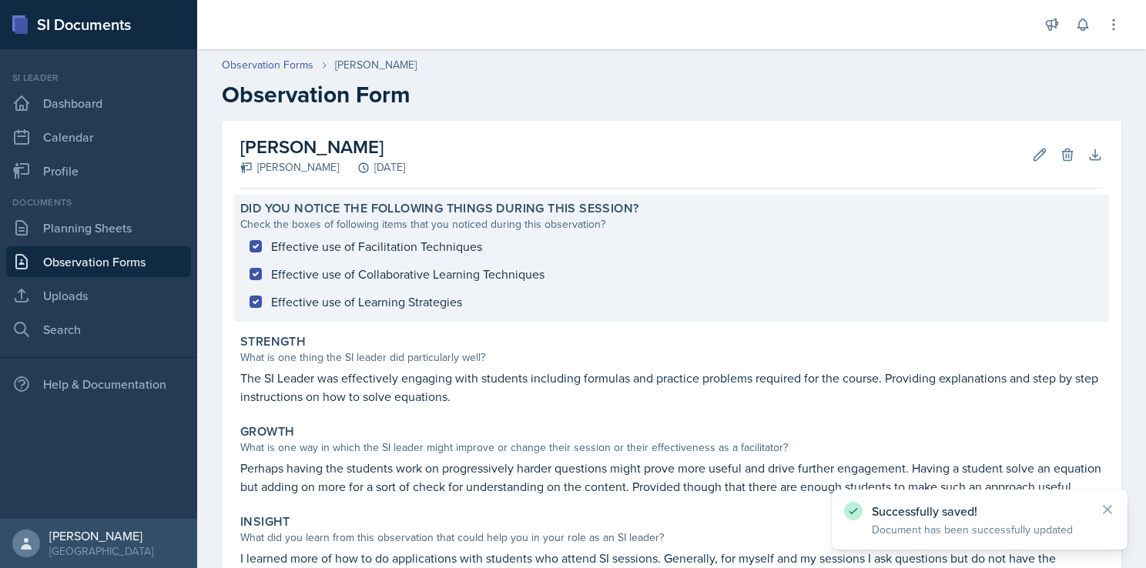
scroll to position [231, 0]
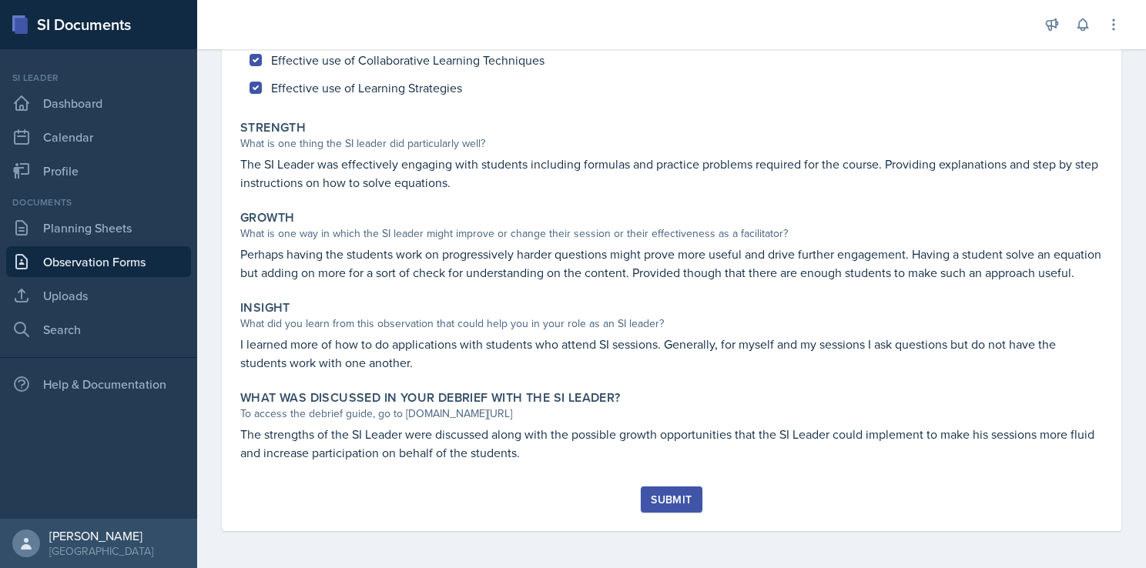
click at [662, 498] on div "Submit" at bounding box center [671, 500] width 41 height 12
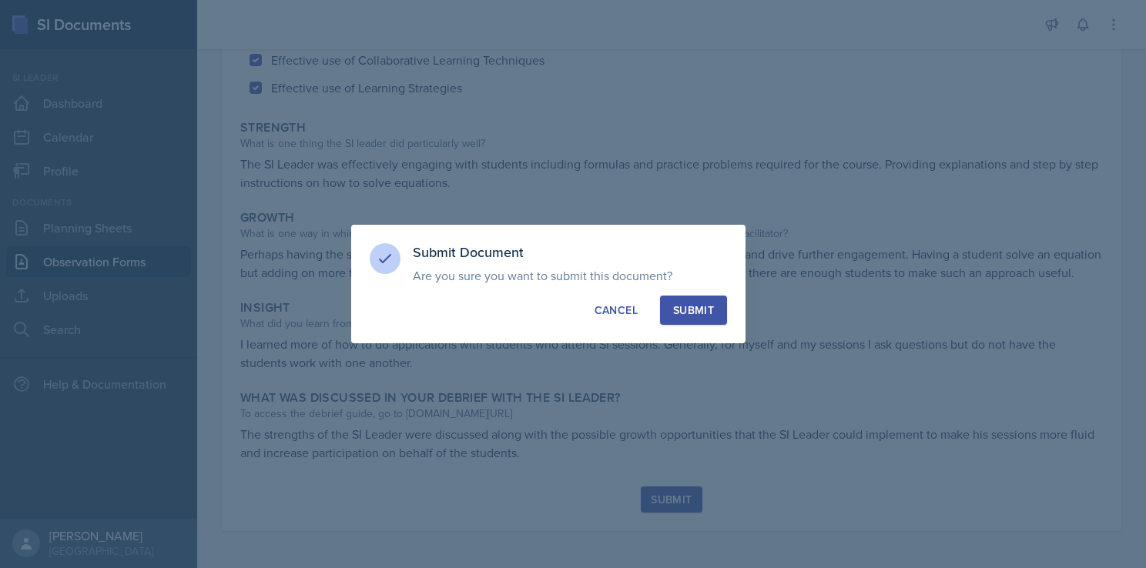
click at [699, 310] on div "Submit" at bounding box center [693, 310] width 41 height 15
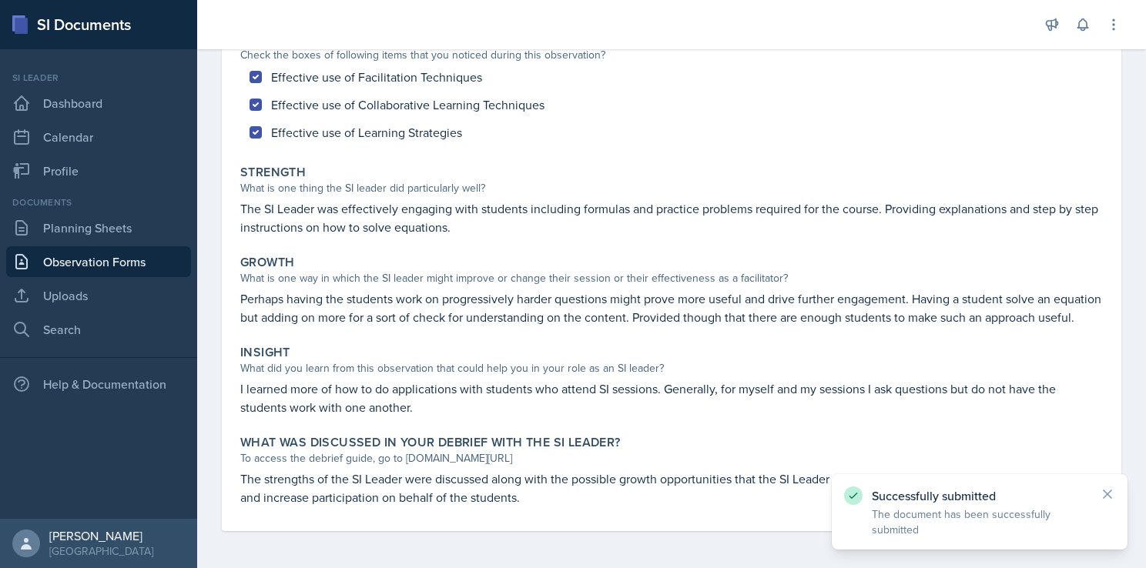
scroll to position [0, 0]
